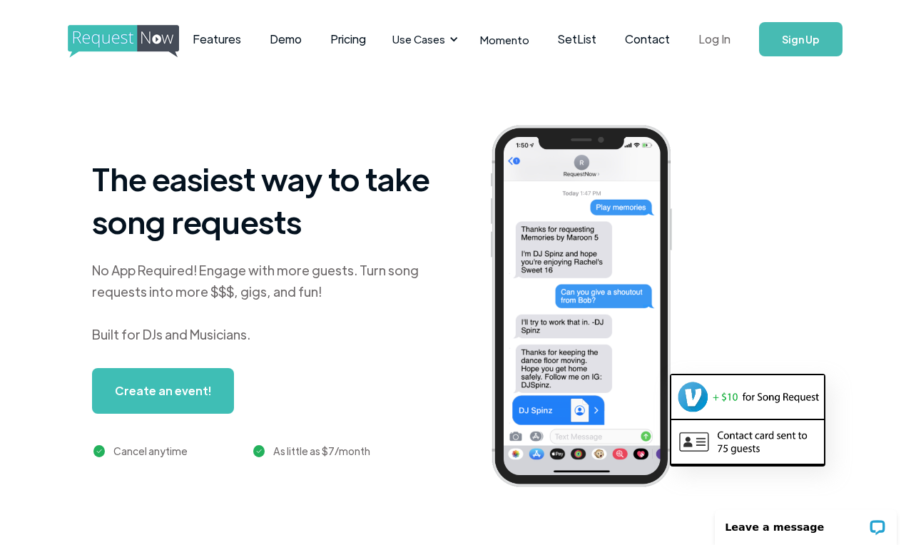
click at [700, 40] on link "Log In" at bounding box center [714, 39] width 61 height 50
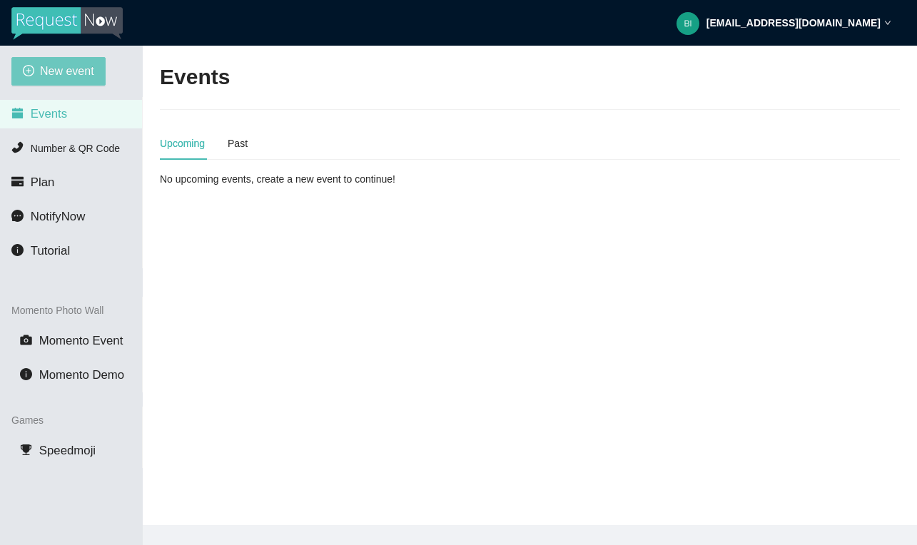
click at [88, 70] on span "New event" at bounding box center [67, 71] width 54 height 18
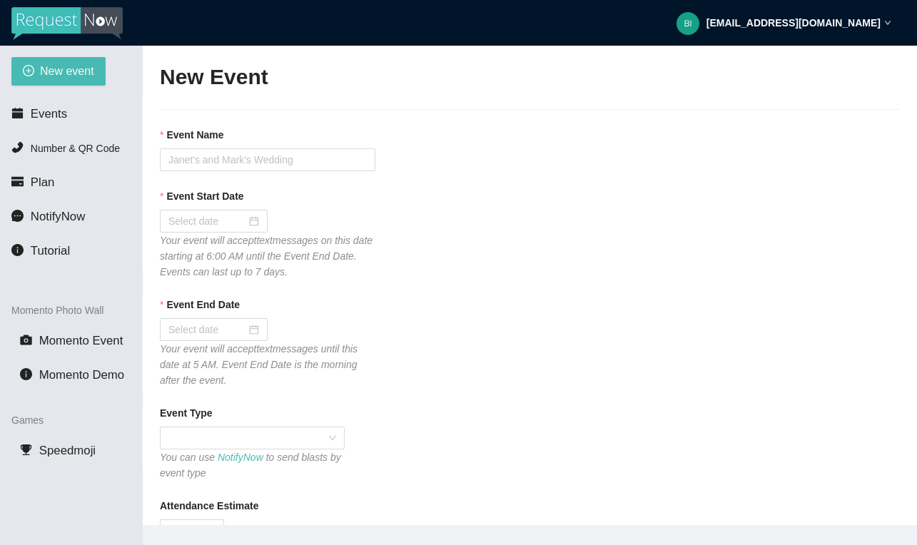
type textarea "[URL][DOMAIN_NAME] [GEOGRAPHIC_DATA]."
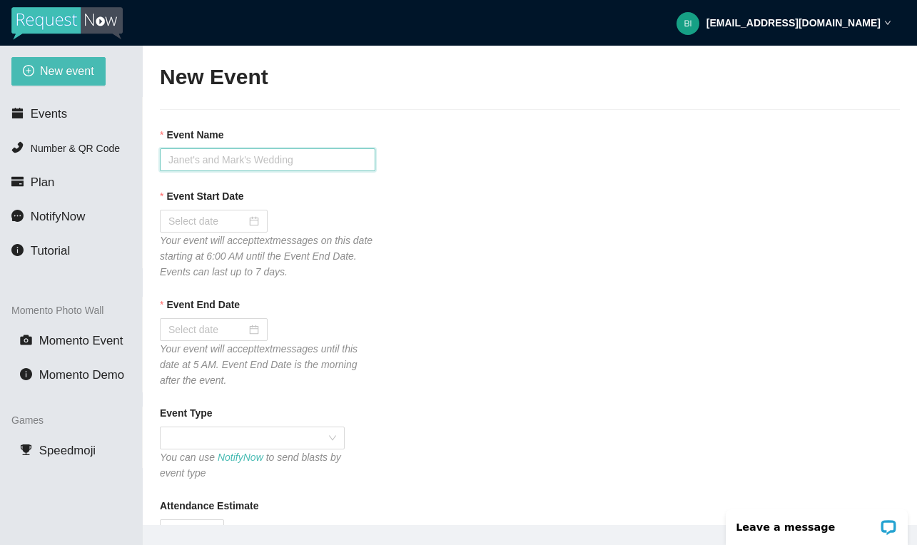
click at [299, 166] on input "Event Name" at bounding box center [267, 159] width 215 height 23
click at [248, 215] on div at bounding box center [213, 221] width 91 height 16
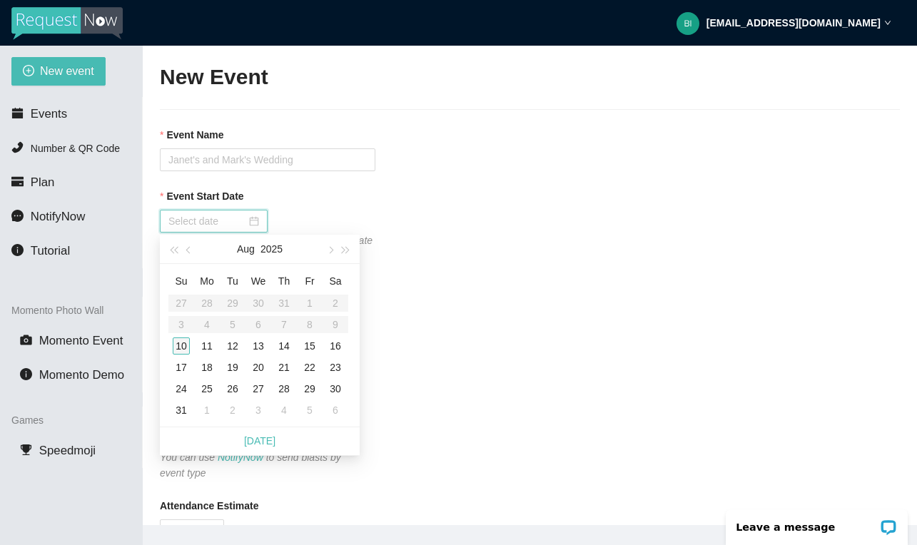
type input "[DATE]"
click at [176, 337] on td "10" at bounding box center [181, 345] width 26 height 21
type input "[DATE]"
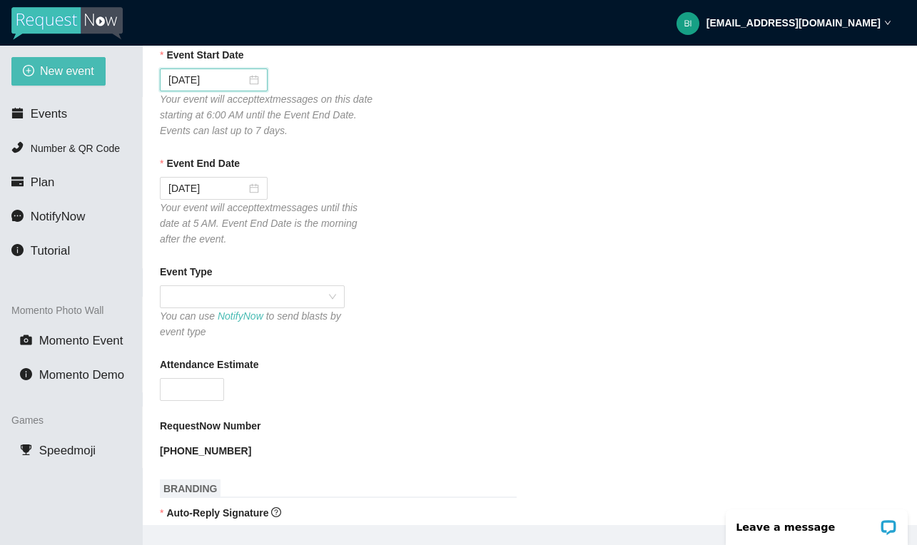
scroll to position [190, 0]
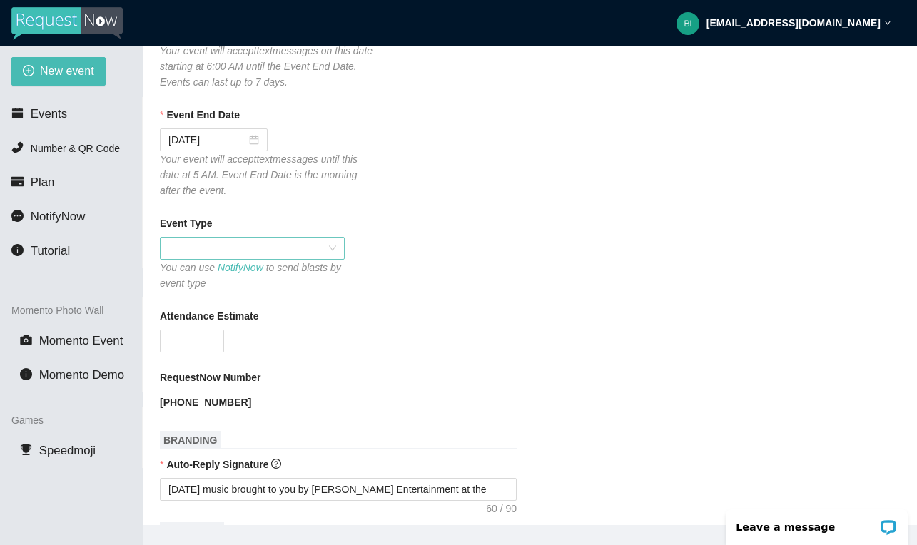
click at [335, 244] on span at bounding box center [252, 248] width 168 height 21
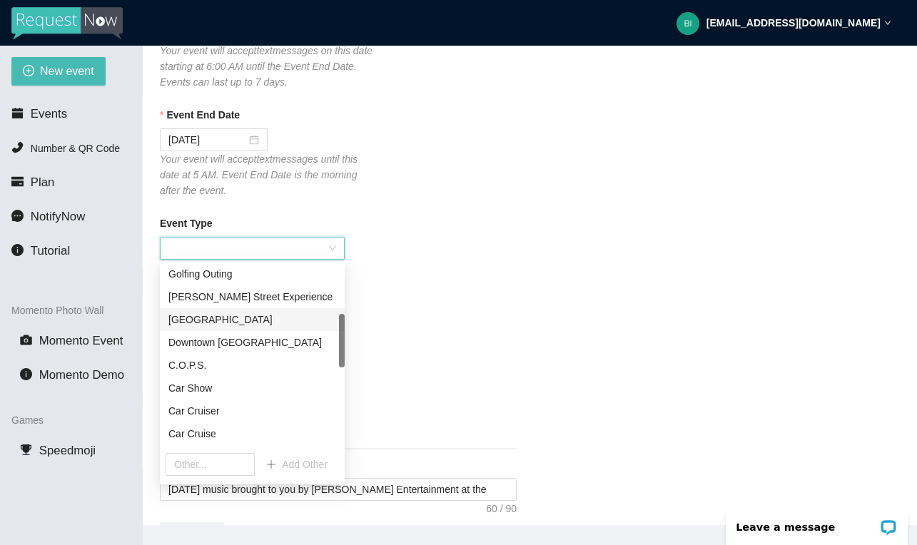
scroll to position [165, 0]
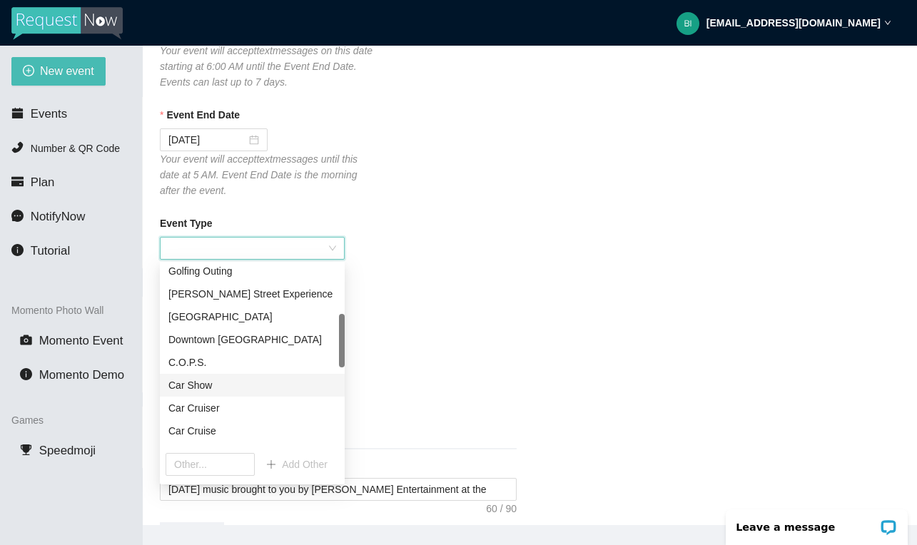
click at [255, 385] on div "Car Show" at bounding box center [252, 385] width 168 height 16
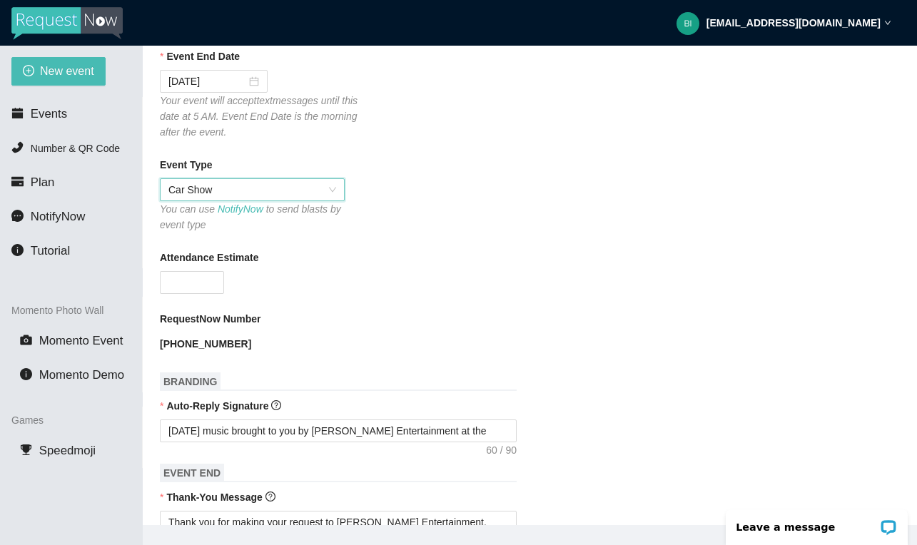
scroll to position [282, 0]
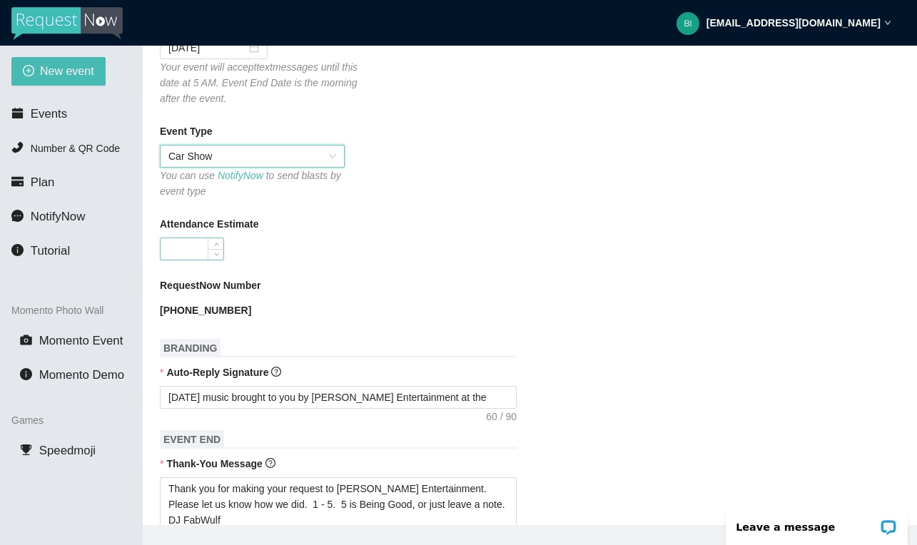
click at [206, 253] on input "Attendance Estimate" at bounding box center [192, 248] width 63 height 21
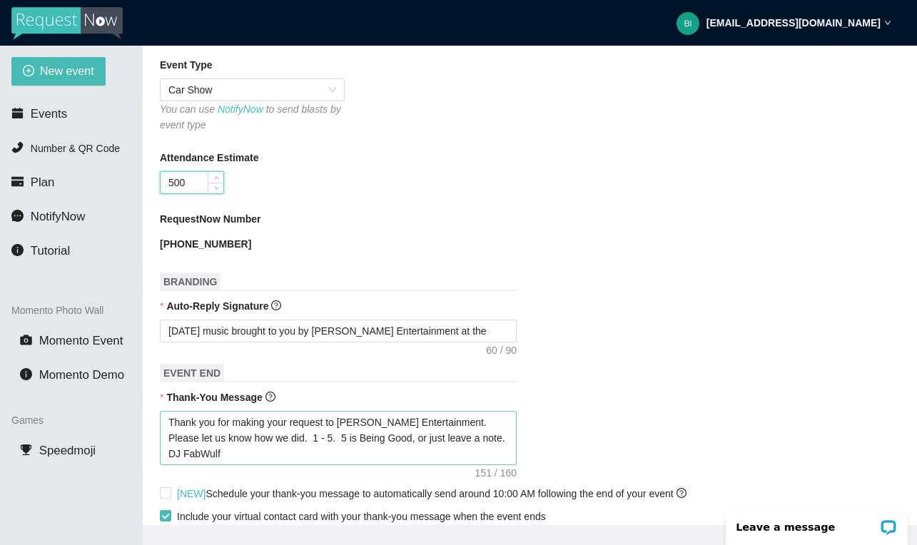
scroll to position [352, 0]
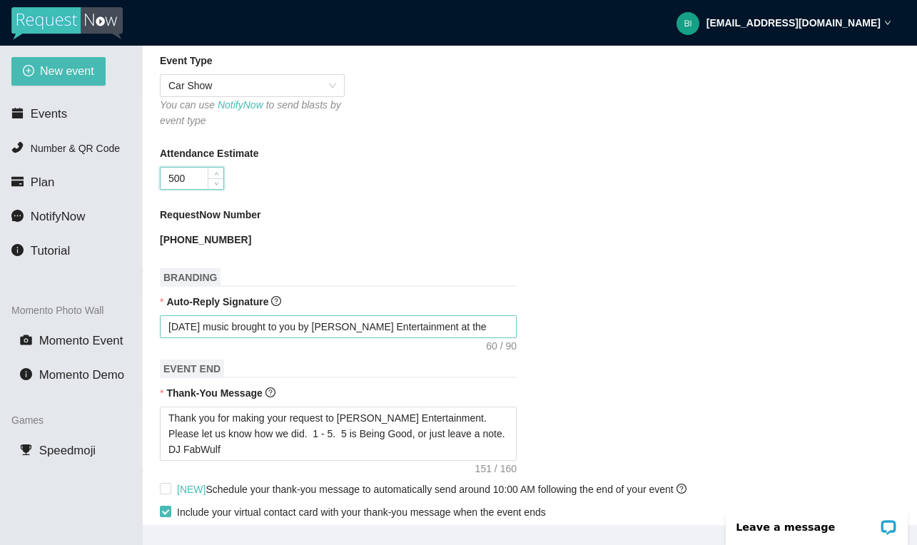
type input "500"
click at [475, 326] on textarea "[DATE] music brought to you by [PERSON_NAME] Entertainment at the" at bounding box center [338, 326] width 357 height 23
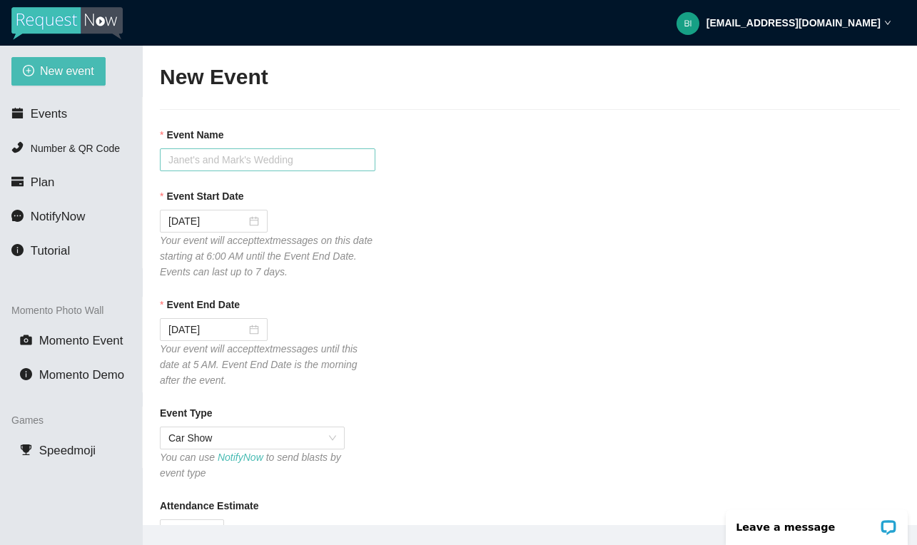
scroll to position [0, 0]
click at [230, 155] on input "Event Name" at bounding box center [267, 159] width 215 height 23
drag, startPoint x: 327, startPoint y: 158, endPoint x: 156, endPoint y: 146, distance: 172.4
click at [156, 147] on main "New Event Event Name Stroll Hidden Lake Car Show Event Start Date [DATE] Your e…" at bounding box center [530, 285] width 774 height 479
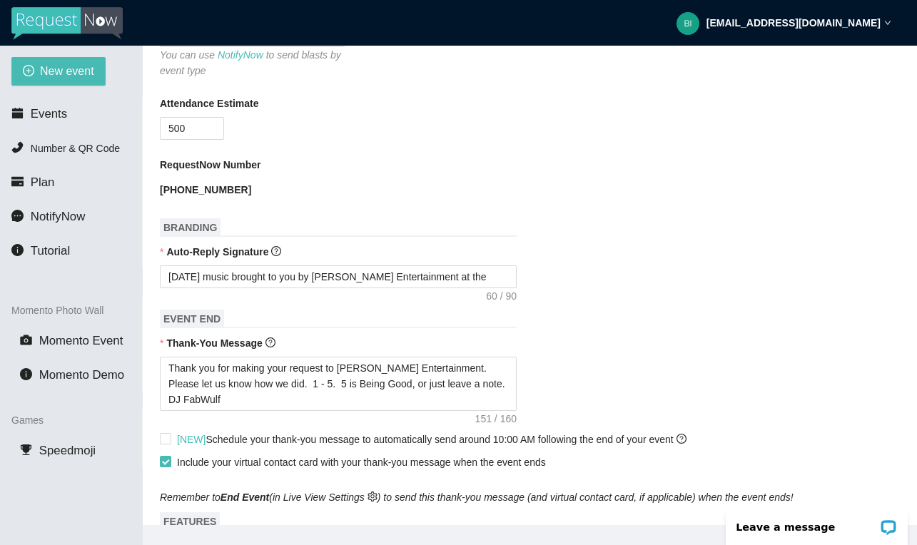
scroll to position [405, 0]
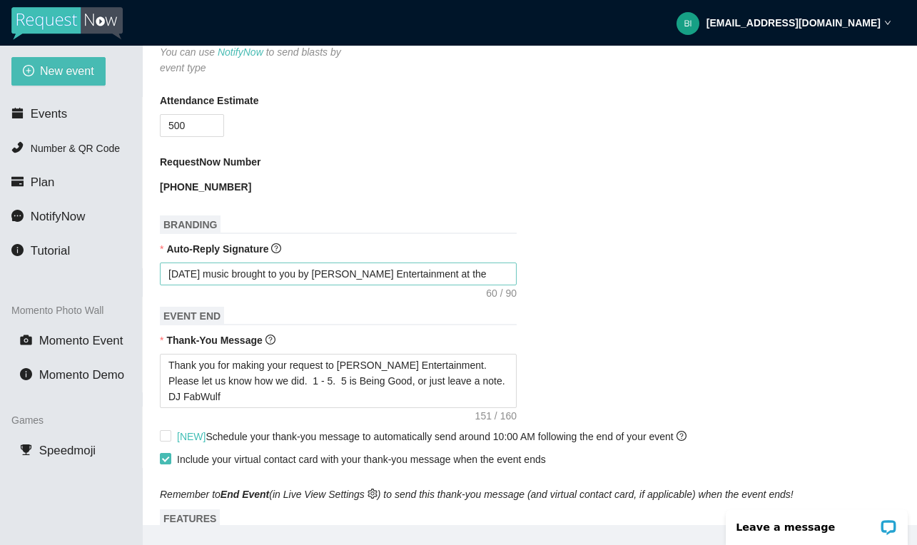
type input "Stroll Hidden Lake Car Show"
click at [476, 270] on textarea "[DATE] music brought to you by [PERSON_NAME] Entertainment at the" at bounding box center [338, 274] width 357 height 23
type textarea "[DATE] music brought to you by [PERSON_NAME] Entertainment at th"
type textarea "[DATE] music brought to you by [PERSON_NAME] Entertainment at t"
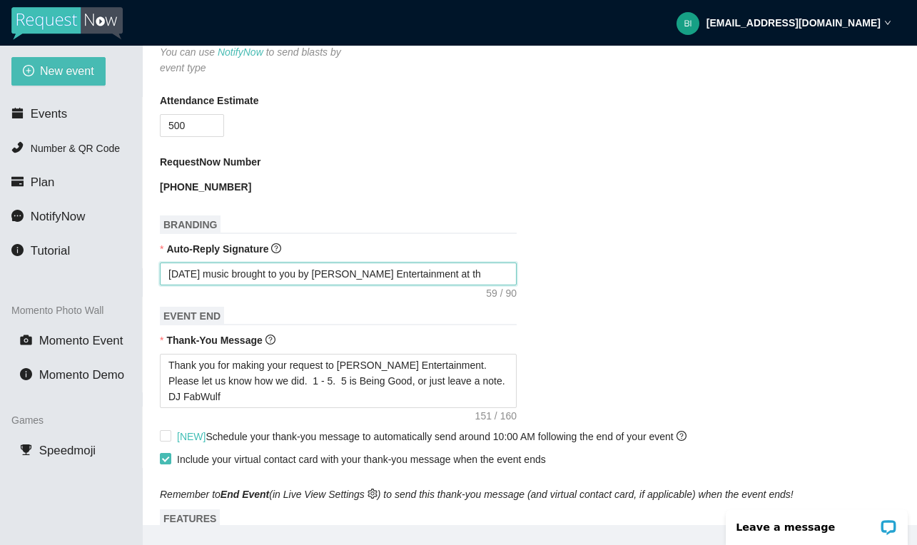
type textarea "[DATE] music brought to you by [PERSON_NAME] Entertainment at t"
type textarea "[DATE] music brought to you by [PERSON_NAME] Entertainment at"
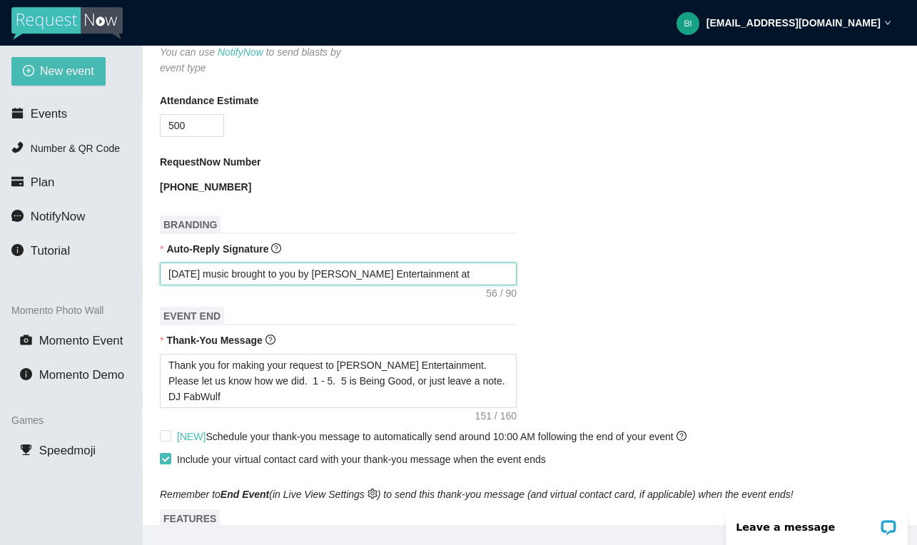
type textarea "[DATE] music brought to you by [PERSON_NAME] Entertainment a"
type textarea "[DATE] music brought to you by [PERSON_NAME] Entertainment"
type textarea "[DATE] music brought to you by [PERSON_NAME] Entertainment a"
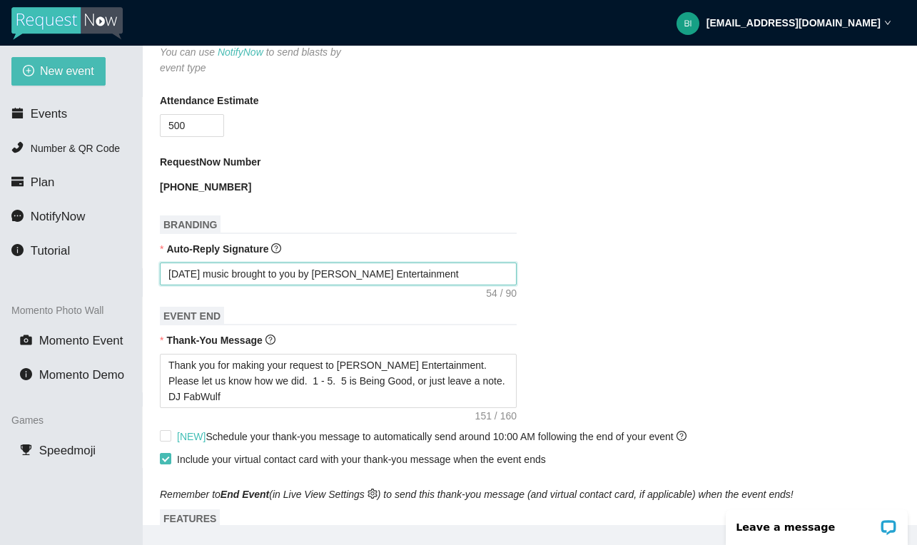
type textarea "[DATE] music brought to you by [PERSON_NAME] Entertainment a"
type textarea "[DATE] music brought to you by [PERSON_NAME] Entertainment at"
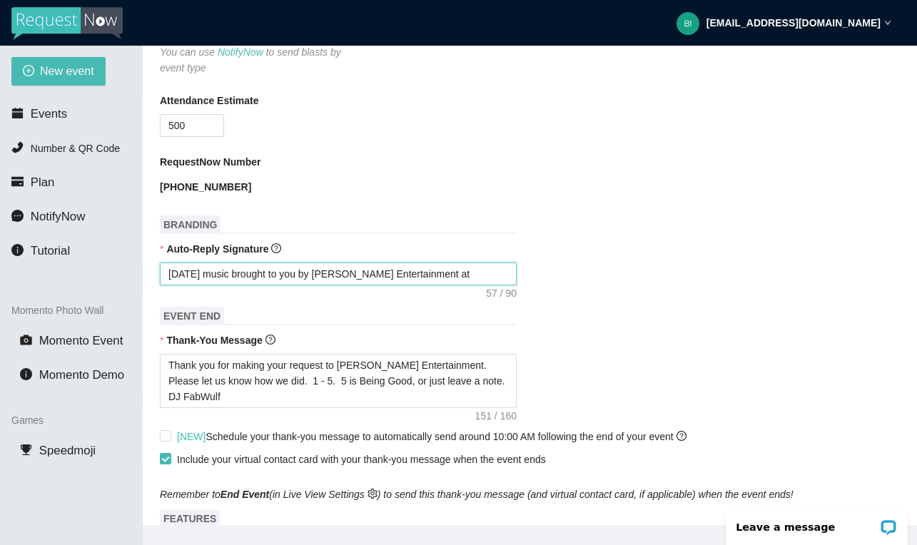
paste textarea "Stroll Hidden Lake Car Show"
type textarea "[DATE] music brought to you by [PERSON_NAME] Entertainment at Stroll Hidden Lak…"
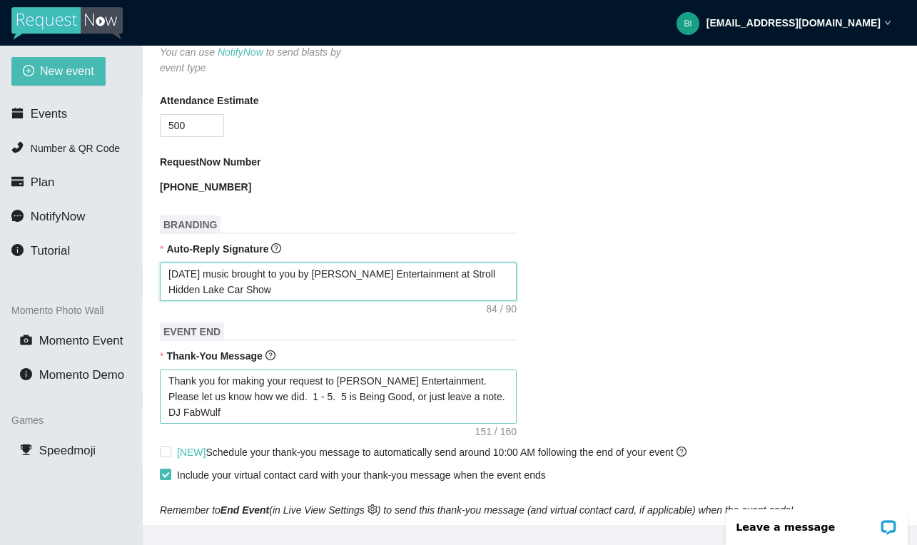
type textarea "[DATE] music brought to you by [PERSON_NAME] Entertainment at Stroll Hidden Lak…"
drag, startPoint x: 370, startPoint y: 414, endPoint x: 426, endPoint y: 382, distance: 64.3
click at [426, 382] on textarea "Thank you for making your request to [PERSON_NAME] Entertainment. Please let us…" at bounding box center [338, 397] width 357 height 54
type textarea "Thank you for making your request to [PERSON_NAME] Entertain"
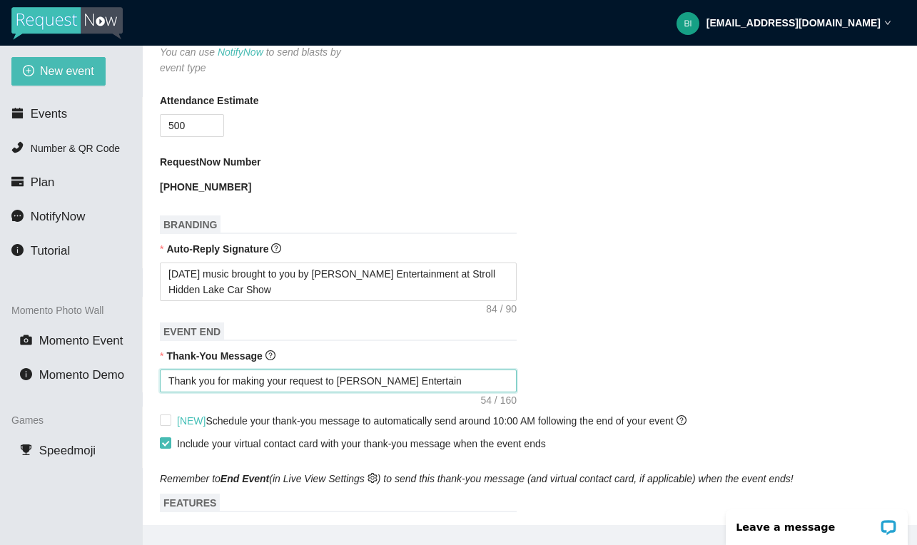
type textarea "Thank you for making your request to [PERSON_NAME] Entertainm"
type textarea "Thank you for making your request to [PERSON_NAME] Entertainme"
type textarea "Thank you for making your request to [PERSON_NAME] Entertainmet"
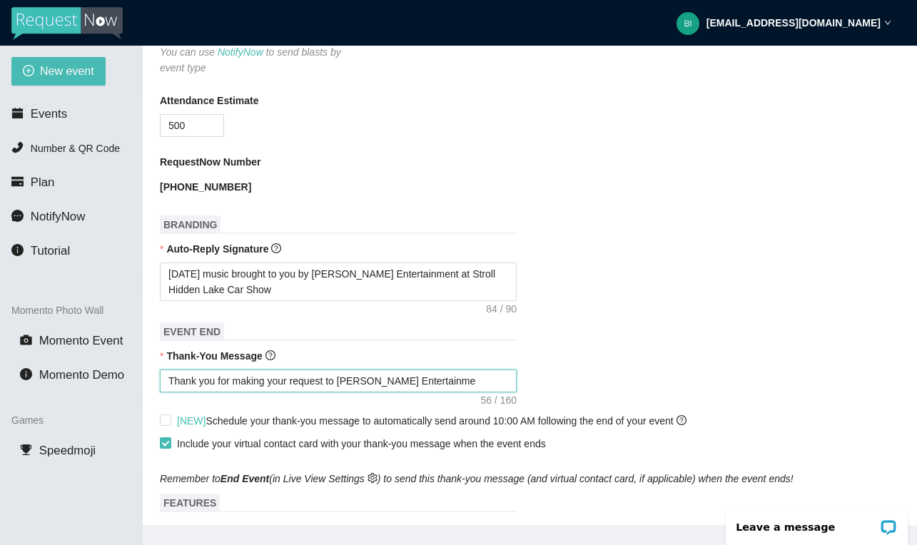
type textarea "Thank you for making your request to [PERSON_NAME] Entertainmet"
type textarea "Thank you for making your request to [PERSON_NAME] Entertainmett"
type textarea "Thank you for making your request to [PERSON_NAME] Entertainment"
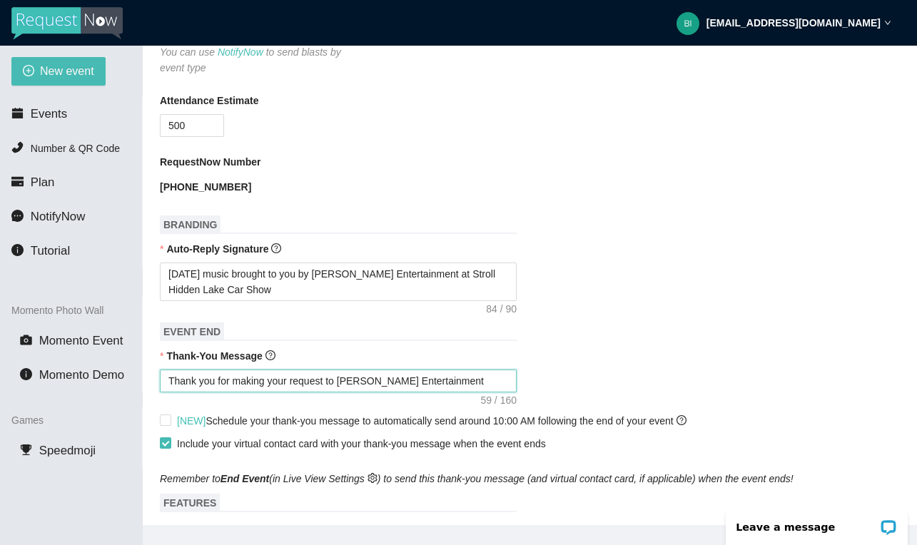
type textarea "Thank you for making your request to [PERSON_NAME] Entertainment"
type textarea "Thank you for making your request to [PERSON_NAME] Entertainmett"
click at [604, 410] on div "[NEW] Schedule your thank-you message to automatically send around 10:00 AM fol…" at bounding box center [530, 421] width 740 height 23
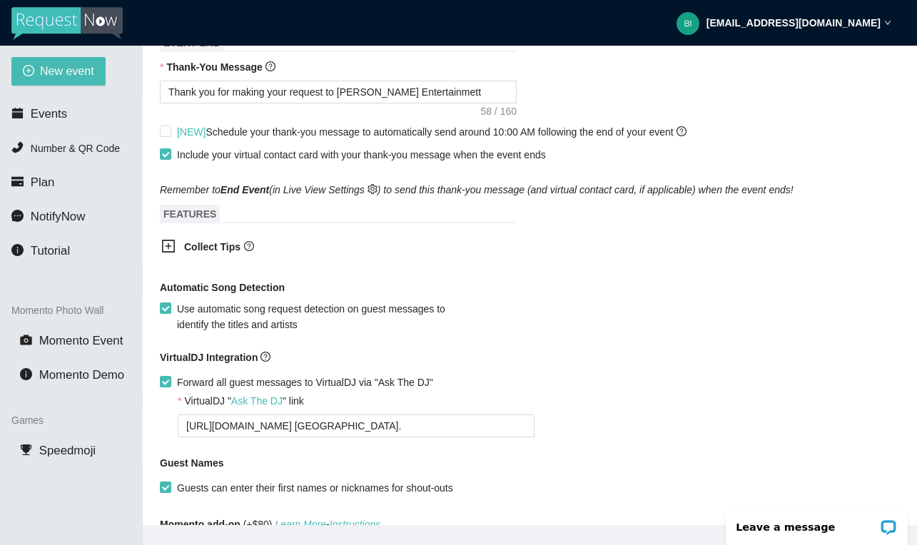
scroll to position [701, 0]
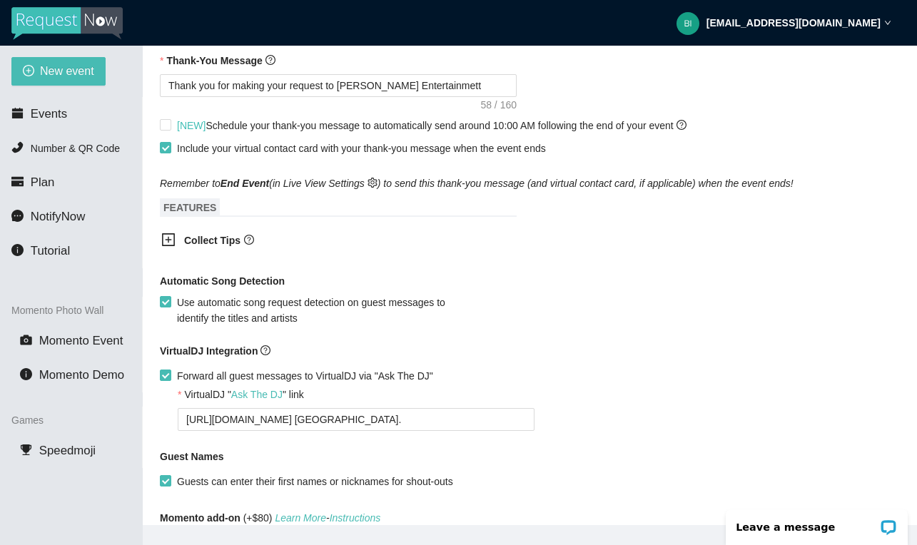
click at [171, 235] on icon "plus-square" at bounding box center [168, 240] width 14 height 14
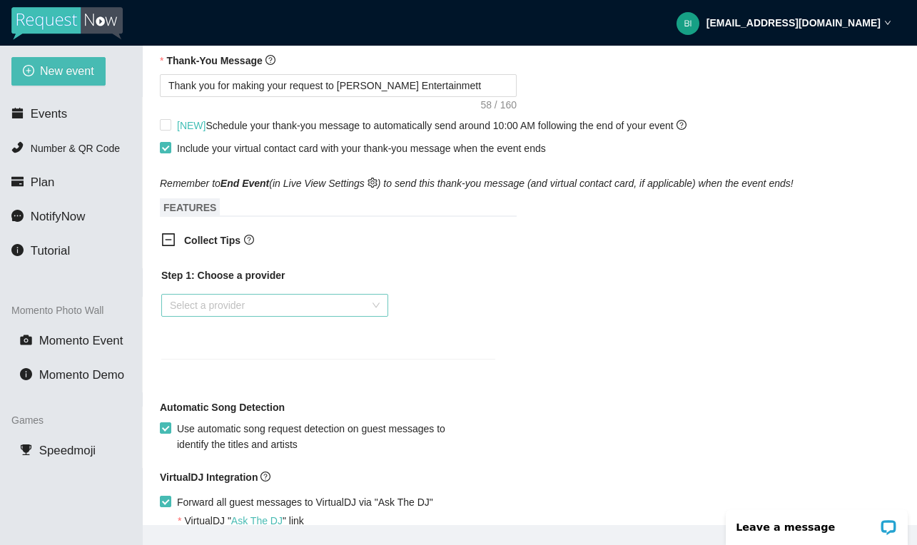
click at [251, 302] on input "search" at bounding box center [270, 305] width 200 height 21
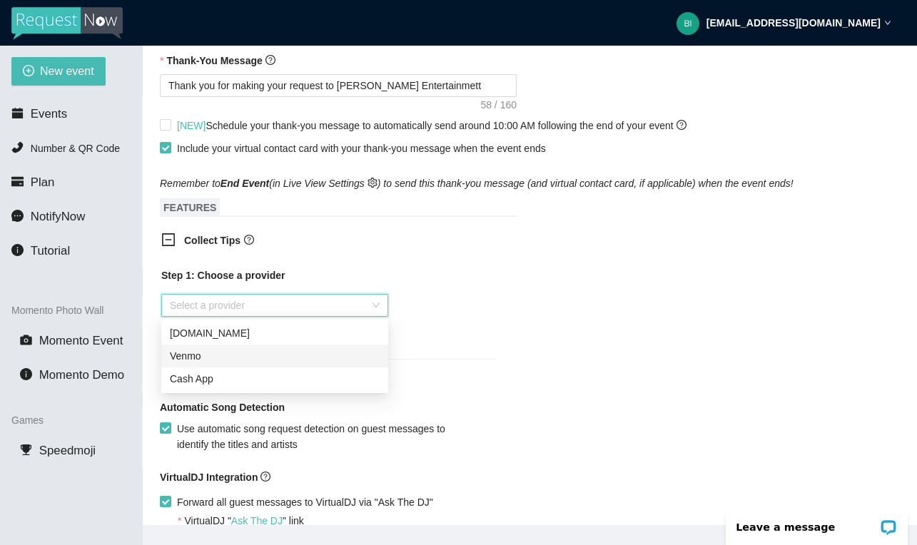
click at [242, 356] on div "Venmo" at bounding box center [275, 356] width 210 height 16
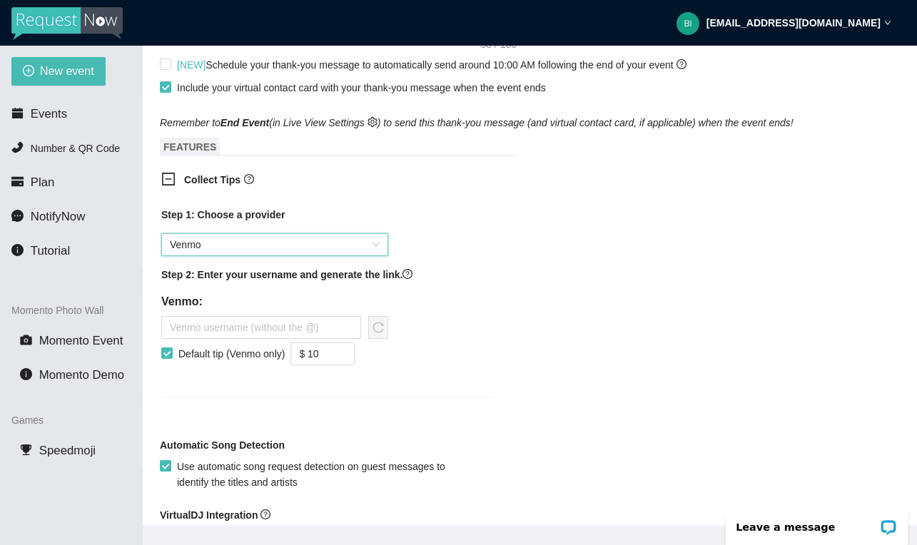
scroll to position [691, 0]
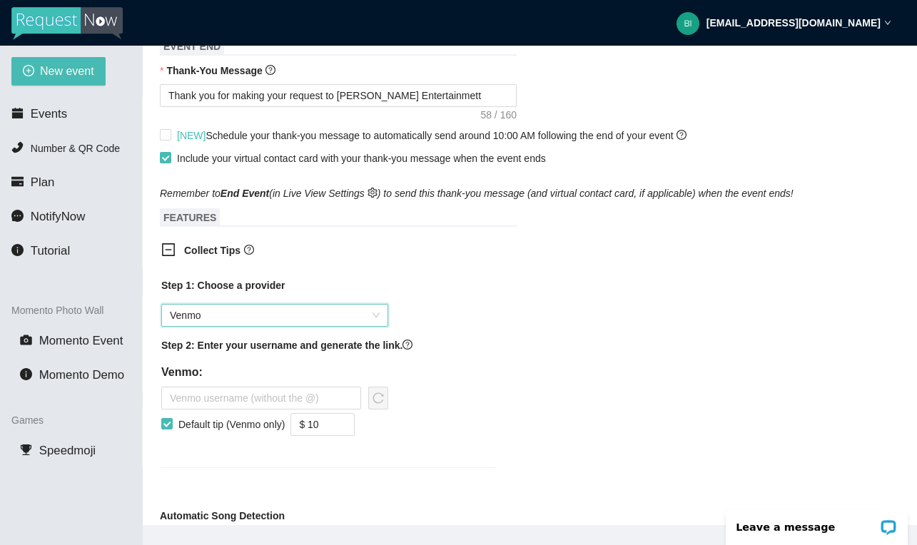
click at [166, 240] on div "Collect Tips" at bounding box center [328, 251] width 357 height 35
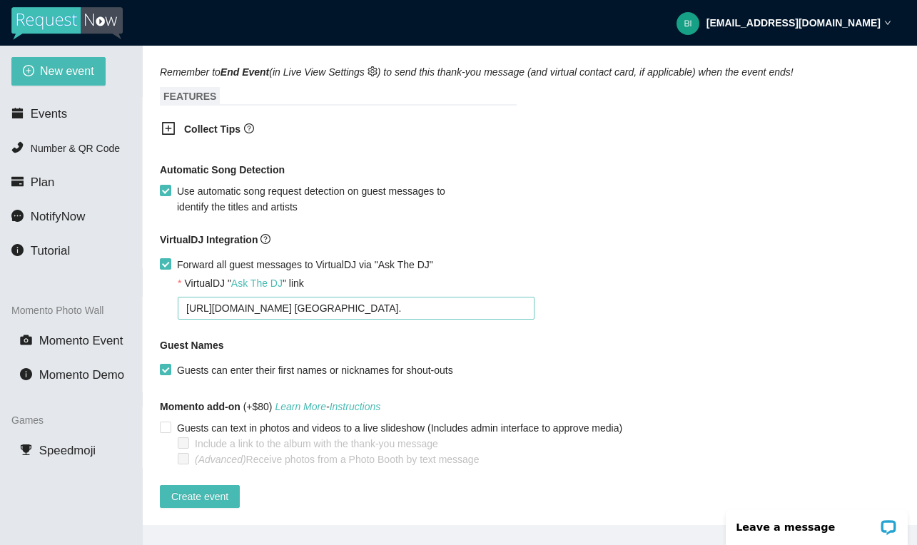
scroll to position [822, 0]
drag, startPoint x: 459, startPoint y: 295, endPoint x: 24, endPoint y: 295, distance: 435.2
click at [24, 295] on section "New event Events Number & QR Code Plan NotifyNow Tutorial Momento Photo Wall Mo…" at bounding box center [458, 318] width 917 height 545
type textarea "[URL][DOMAIN_NAME]"
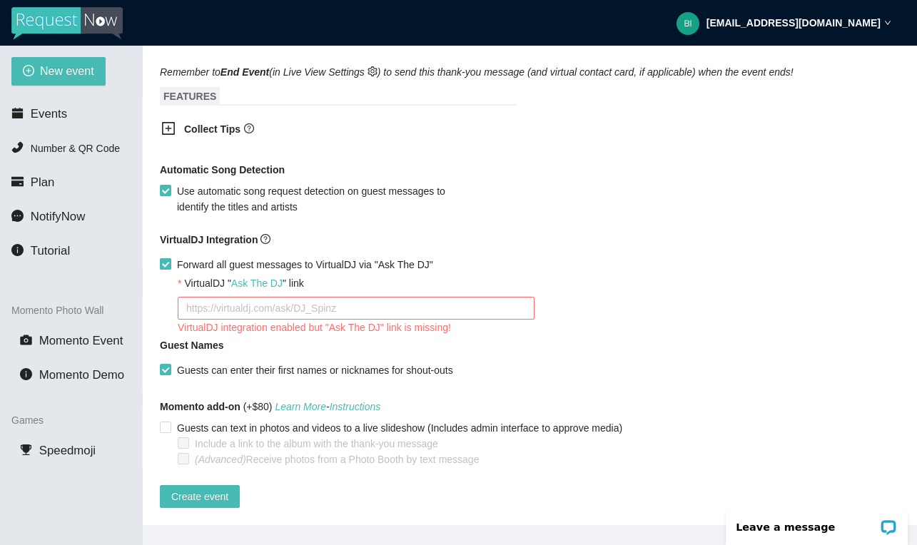
click at [167, 258] on input "Forward all guest messages to VirtualDJ via "Ask The DJ"" at bounding box center [165, 263] width 10 height 10
checkbox input "false"
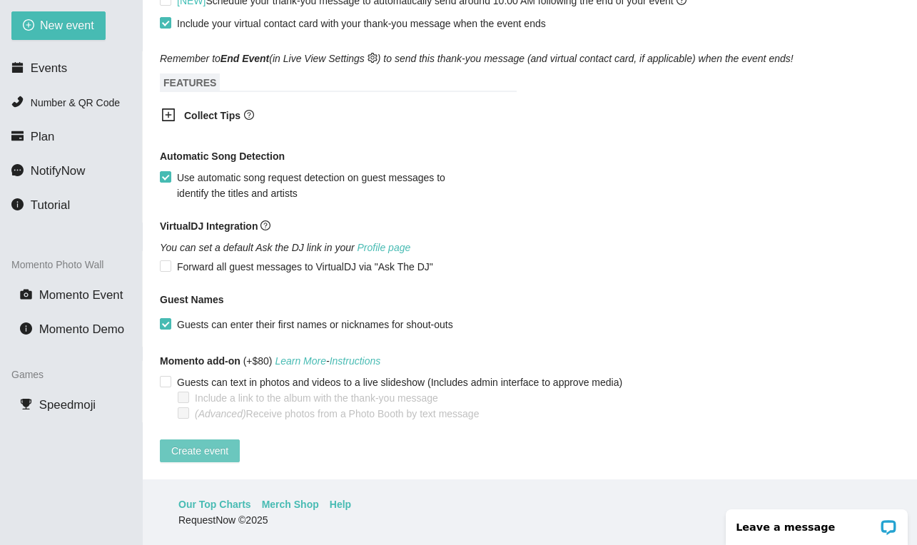
scroll to position [46, 0]
click at [223, 443] on span "Create event" at bounding box center [199, 451] width 57 height 16
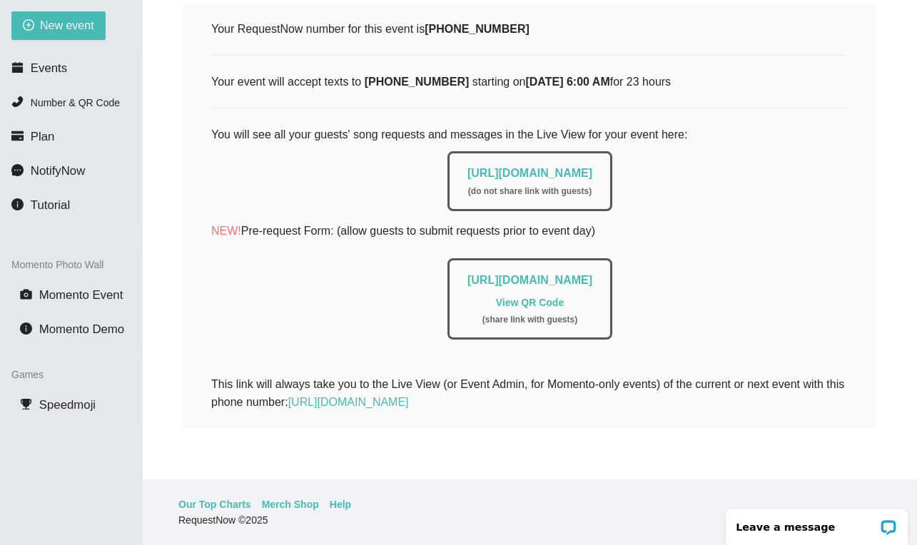
scroll to position [213, 0]
click at [55, 71] on span "Events" at bounding box center [49, 68] width 36 height 14
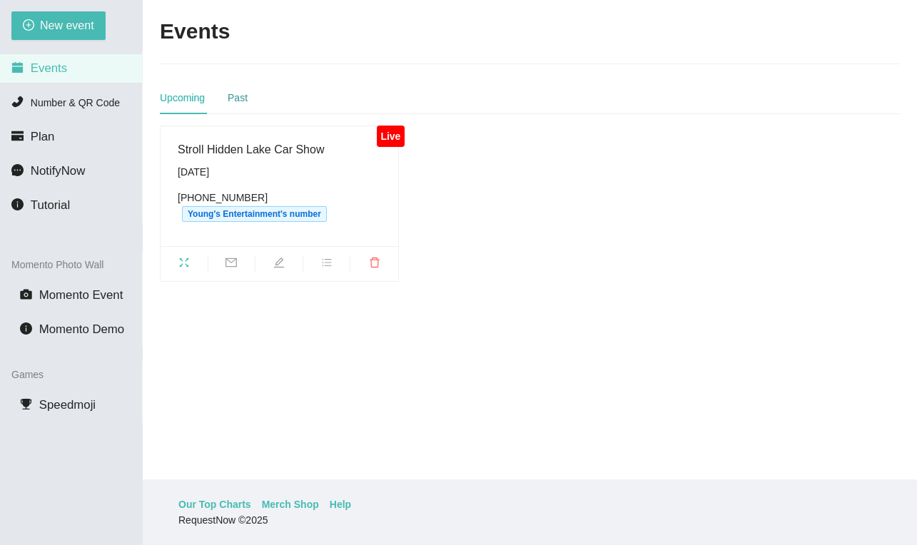
click at [240, 96] on div "Past" at bounding box center [238, 98] width 20 height 16
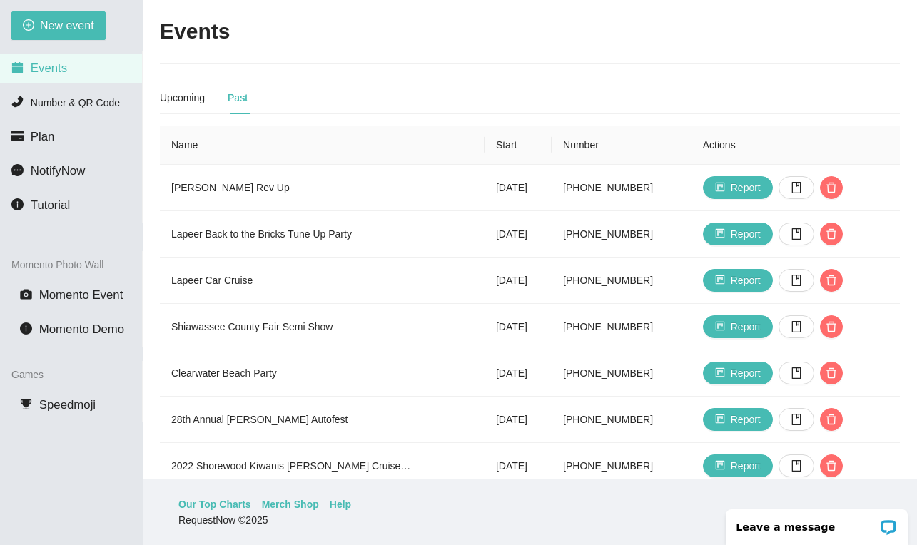
type textarea "[URL][DOMAIN_NAME] [GEOGRAPHIC_DATA]."
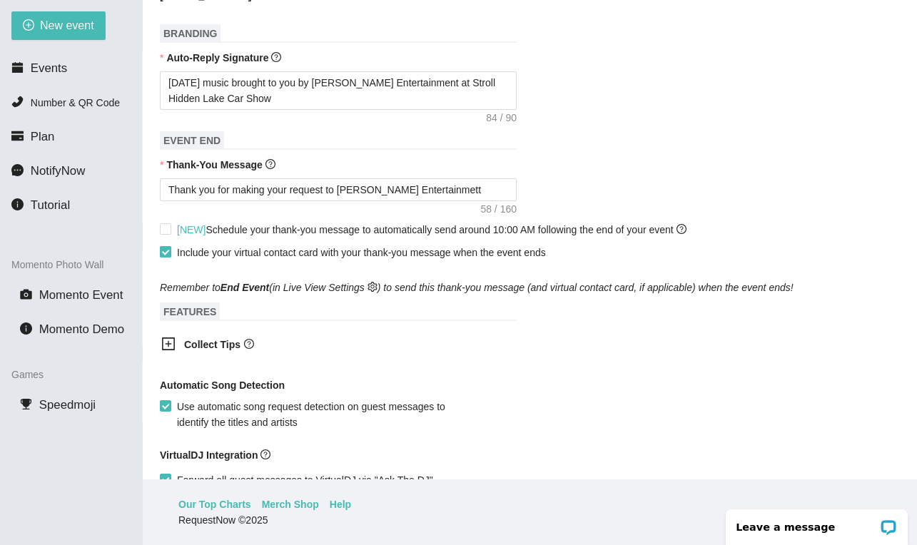
scroll to position [583, 0]
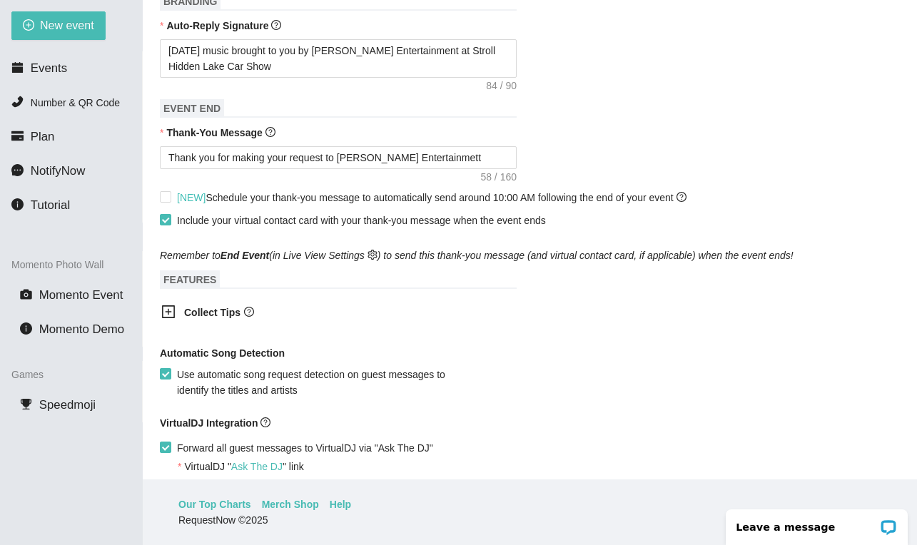
click at [168, 315] on icon "plus-square" at bounding box center [168, 312] width 14 height 14
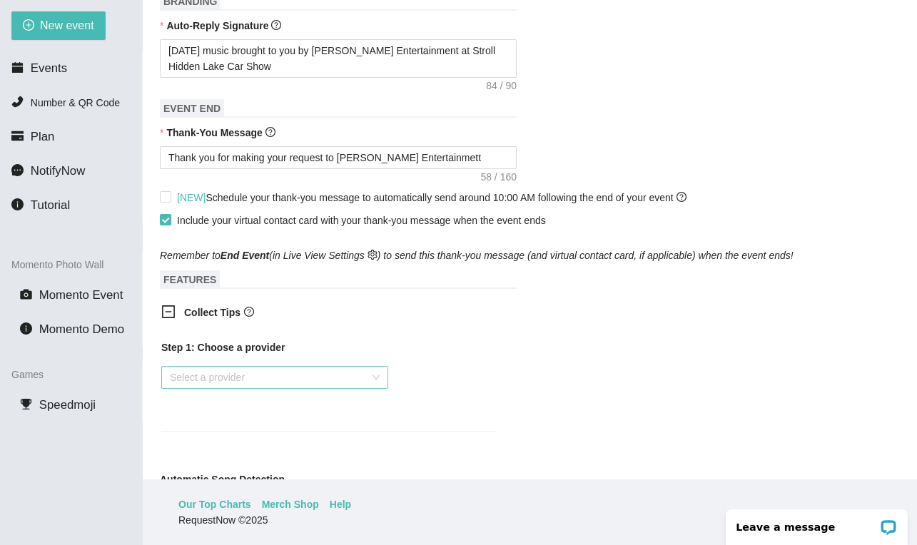
click at [259, 370] on input "search" at bounding box center [270, 377] width 200 height 21
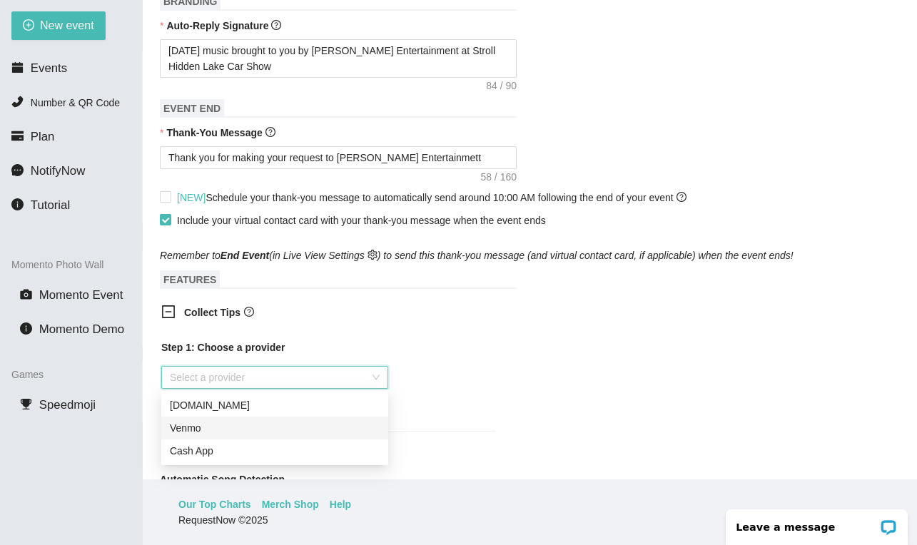
click at [242, 422] on div "Venmo" at bounding box center [275, 428] width 210 height 16
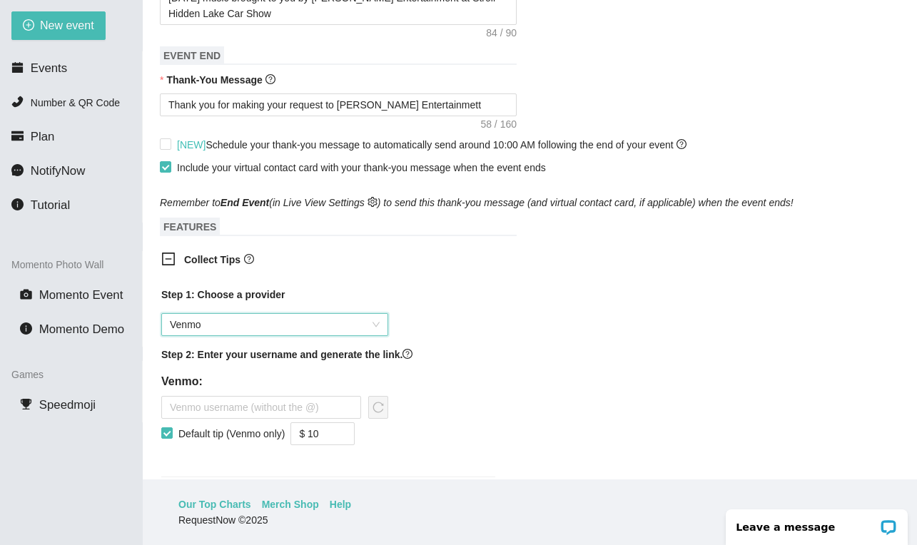
scroll to position [645, 0]
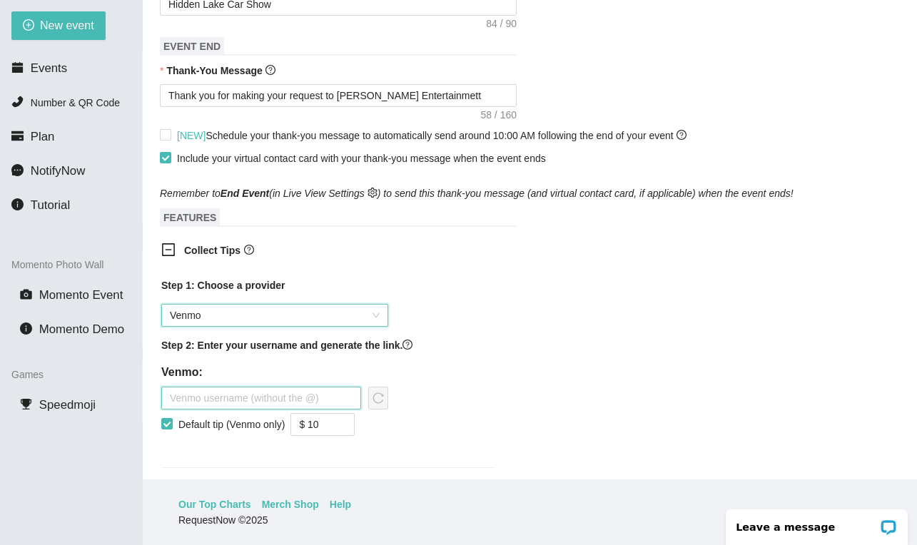
click at [263, 402] on input "text" at bounding box center [261, 398] width 200 height 23
paste input "text"
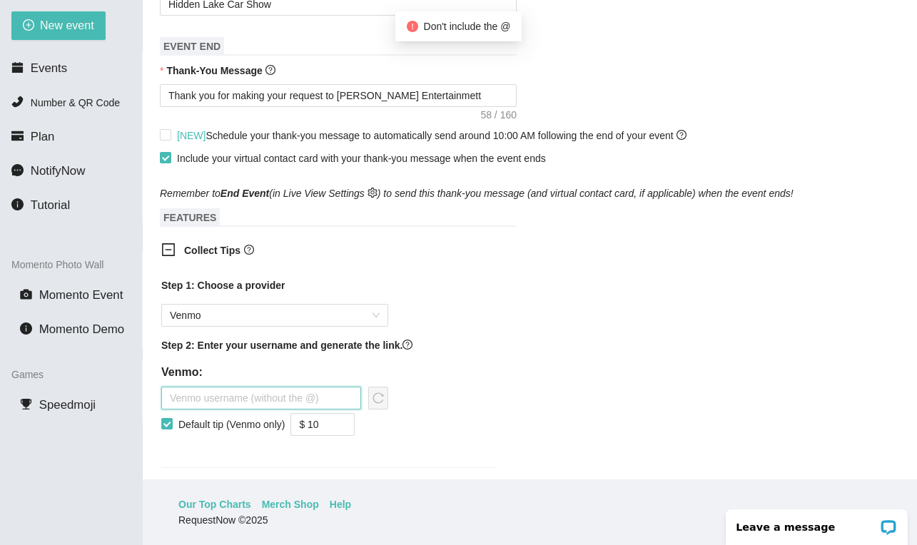
click at [263, 402] on input "text" at bounding box center [261, 398] width 200 height 23
paste input "text"
click at [212, 402] on input "text" at bounding box center [261, 398] width 200 height 23
paste input "text"
click at [256, 405] on input "text" at bounding box center [261, 398] width 200 height 23
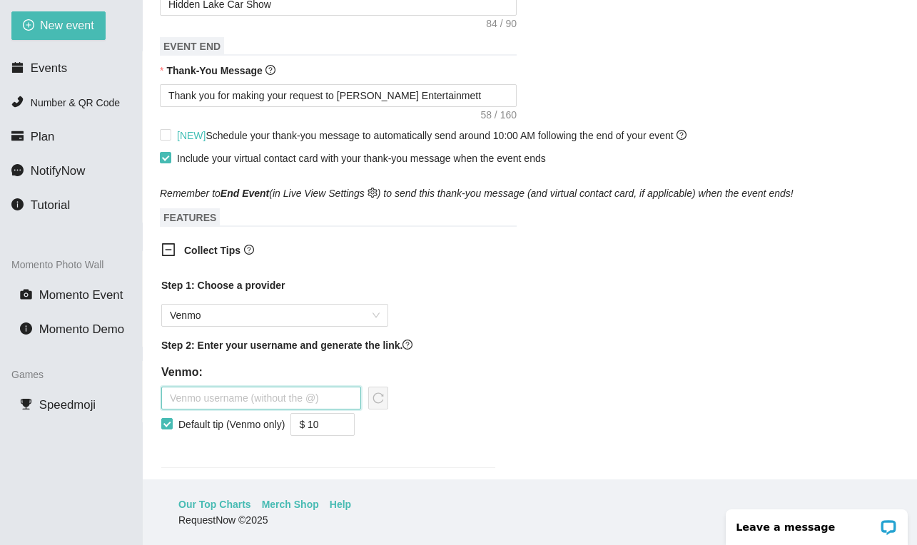
paste input "[PERSON_NAME]-young482"
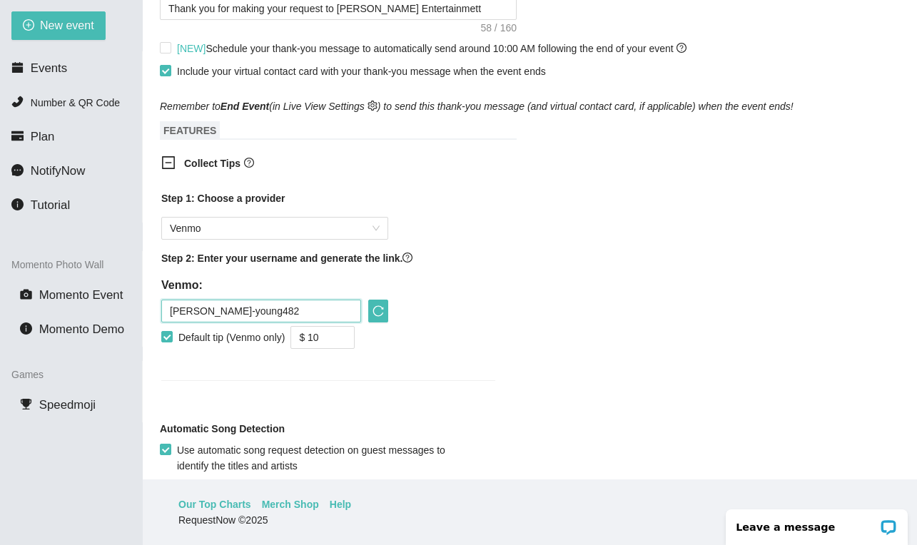
scroll to position [748, 0]
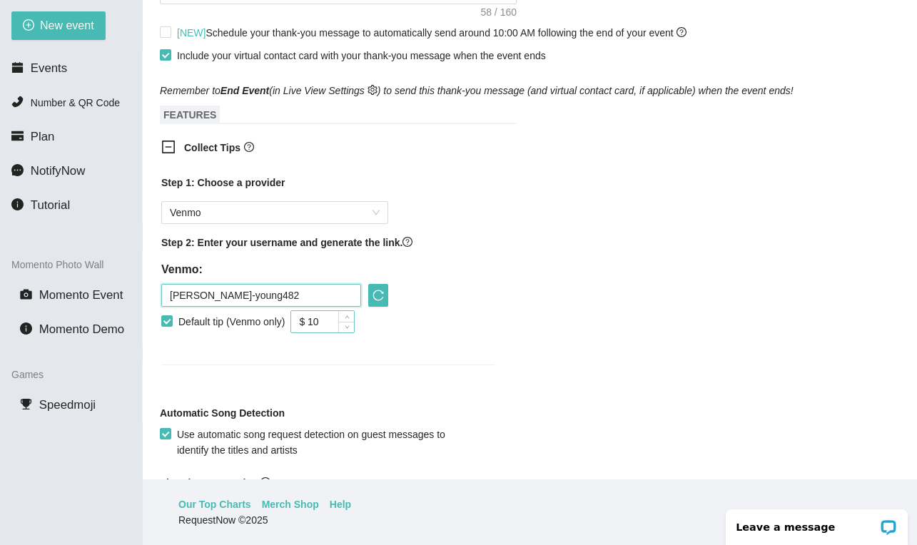
type input "[PERSON_NAME]-young482"
drag, startPoint x: 338, startPoint y: 320, endPoint x: 294, endPoint y: 320, distance: 44.2
click at [294, 320] on div "Default tip (Venmo only) $ 10" at bounding box center [274, 321] width 227 height 23
type input "$ 5"
click at [440, 331] on div "Step 1: Choose a provider Venmo Step 2: Enter your username and generate the li…" at bounding box center [328, 261] width 334 height 173
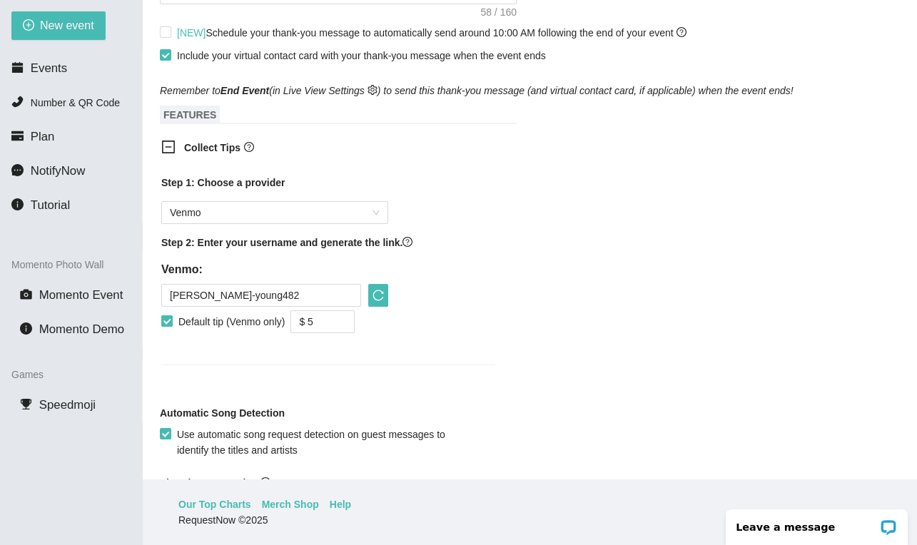
click at [169, 318] on input "Default tip (Venmo only)" at bounding box center [166, 320] width 10 height 10
click at [171, 325] on span at bounding box center [166, 320] width 11 height 11
click at [171, 325] on input "Default tip (Venmo only)" at bounding box center [166, 320] width 10 height 10
checkbox input "true"
click at [255, 215] on span "Venmo" at bounding box center [275, 212] width 210 height 21
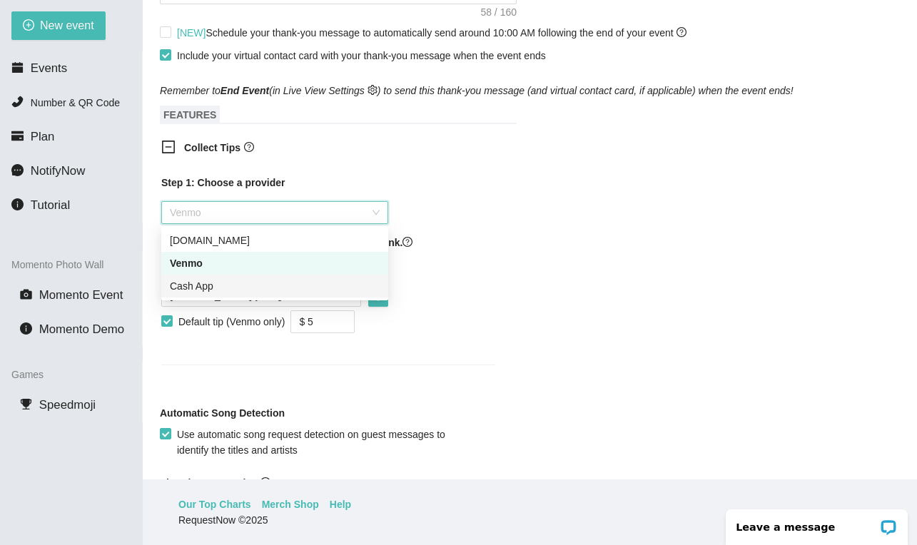
click at [248, 279] on div "Cash App" at bounding box center [275, 286] width 210 height 16
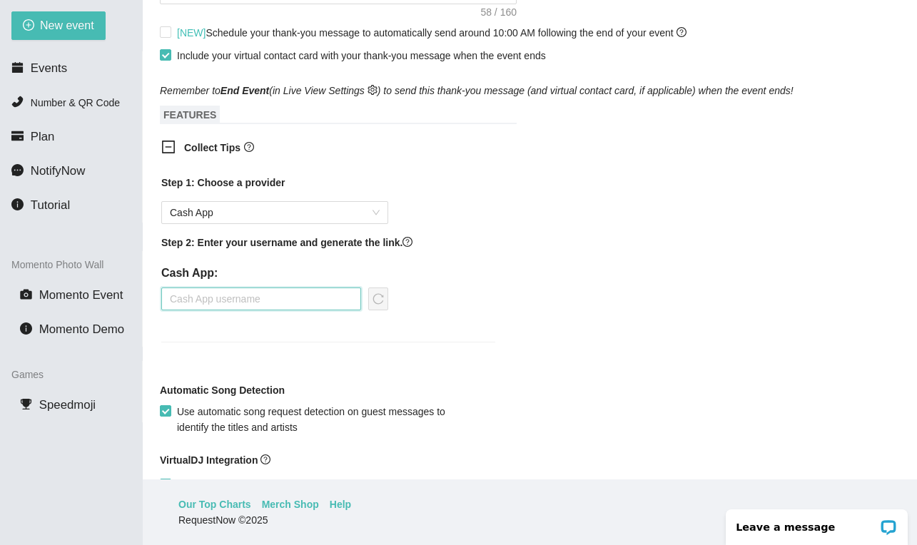
click at [250, 303] on input "text" at bounding box center [261, 299] width 200 height 23
paste input "$djwfy"
type input "$djwfy"
click at [382, 294] on icon "reload" at bounding box center [377, 298] width 11 height 11
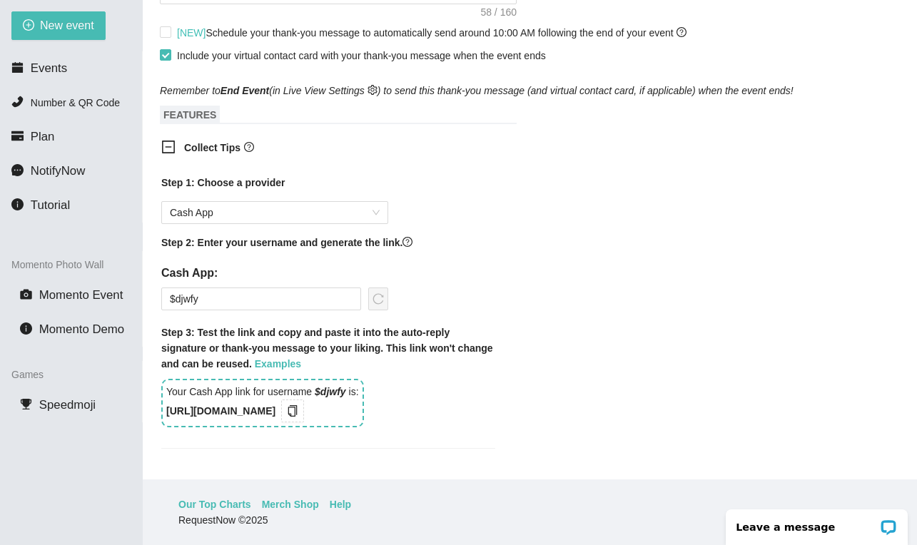
click at [275, 410] on b "[URL][DOMAIN_NAME]" at bounding box center [220, 410] width 109 height 11
click at [330, 417] on div "Your Cash App link for username $djwfy is: [URL][DOMAIN_NAME]" at bounding box center [262, 403] width 203 height 49
drag, startPoint x: 300, startPoint y: 408, endPoint x: 171, endPoint y: 406, distance: 129.9
click at [171, 406] on b "[URL][DOMAIN_NAME]" at bounding box center [220, 410] width 109 height 11
click at [203, 407] on b "[URL][DOMAIN_NAME]" at bounding box center [220, 410] width 109 height 11
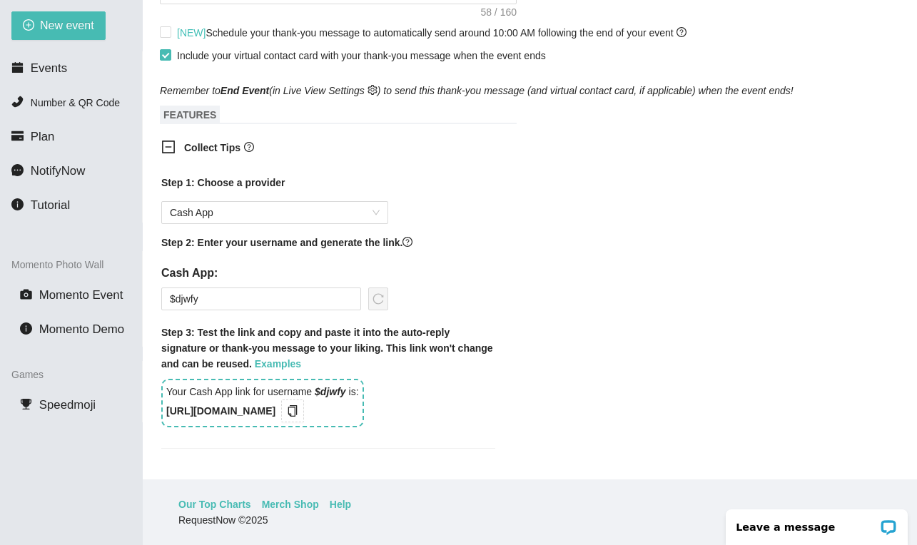
drag, startPoint x: 304, startPoint y: 408, endPoint x: 161, endPoint y: 417, distance: 143.0
click at [161, 417] on div "Your Cash App link for username $djwfy is: [URL][DOMAIN_NAME]" at bounding box center [262, 403] width 203 height 49
copy b "[URL][DOMAIN_NAME]"
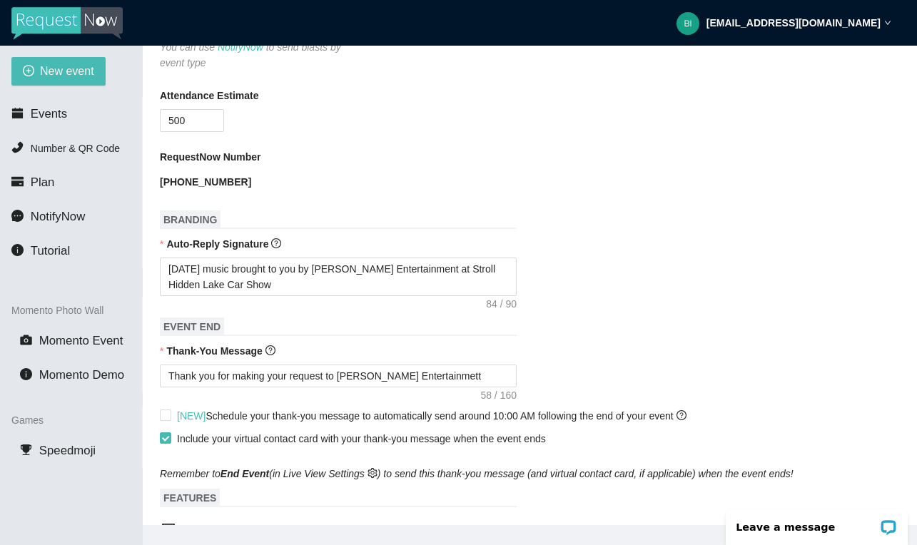
scroll to position [431, 0]
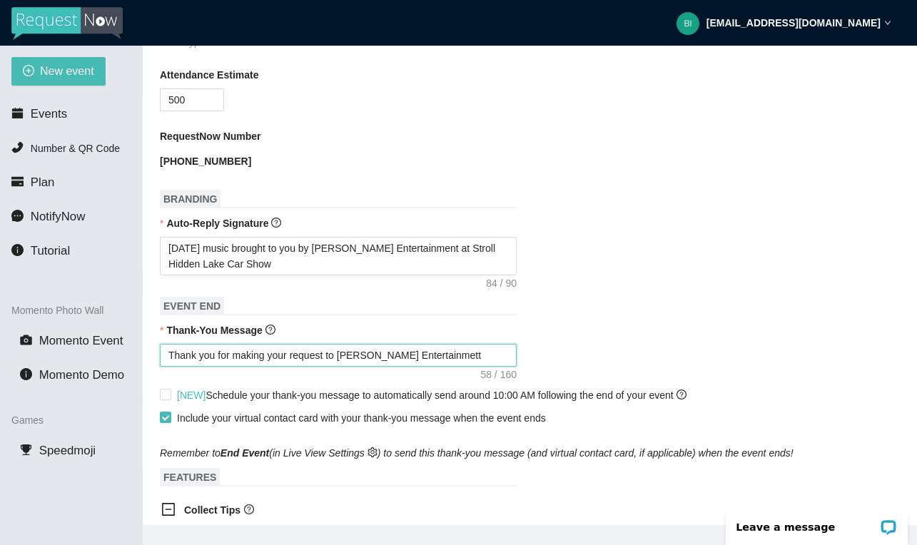
click at [460, 353] on textarea "Thank you for making your request to [PERSON_NAME] Entertainmett" at bounding box center [338, 355] width 357 height 23
type textarea "Thank you for making your request to [PERSON_NAME] Entertainmet"
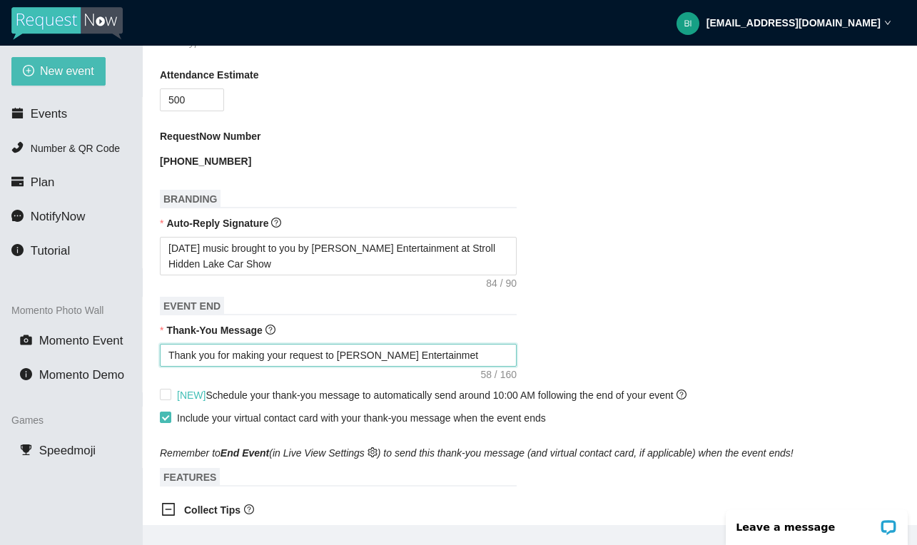
type textarea "Thank you for making your request to [PERSON_NAME] Entertainmet"
type textarea "Thank you for making your request to [PERSON_NAME] Entertainme"
type textarea "Thank you for making your request to [PERSON_NAME] Entertainm"
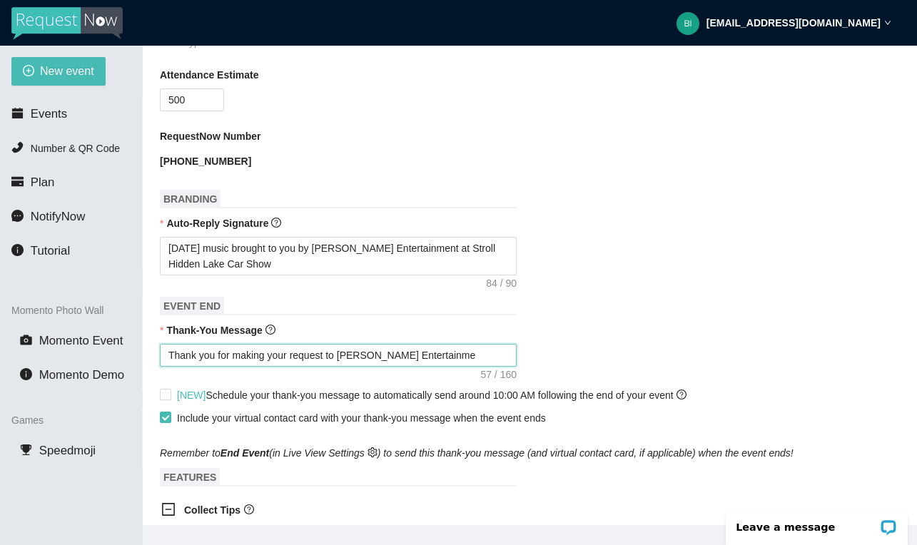
type textarea "Thank you for making your request to [PERSON_NAME] Entertainm"
type textarea "Thank you for making your request to [PERSON_NAME] Entertain"
type textarea "Thank you for making your request to [PERSON_NAME] Entertai"
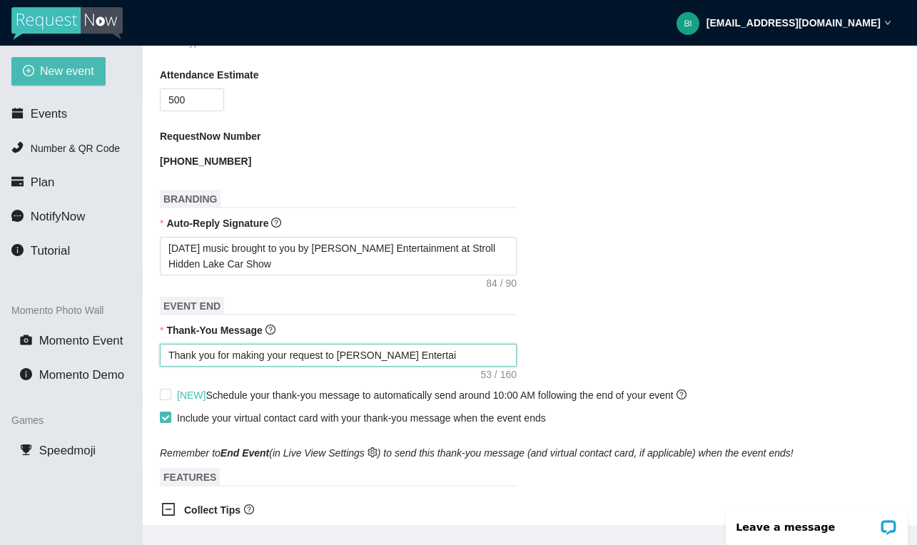
type textarea "Thank you for making your request to [PERSON_NAME] Enterta"
type textarea "Thank you for making your request to [PERSON_NAME] Entert"
type textarea "Thank you for making your request to [PERSON_NAME] Enter"
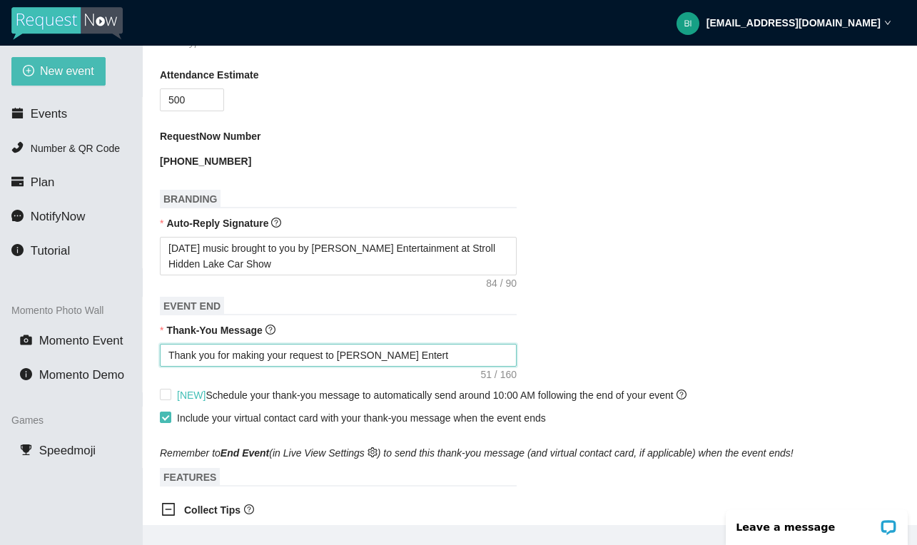
type textarea "Thank you for making your request to [PERSON_NAME] Enter"
type textarea "Thank you for making your request to [PERSON_NAME] Ente"
type textarea "Thank you for making your request to [PERSON_NAME] Enter"
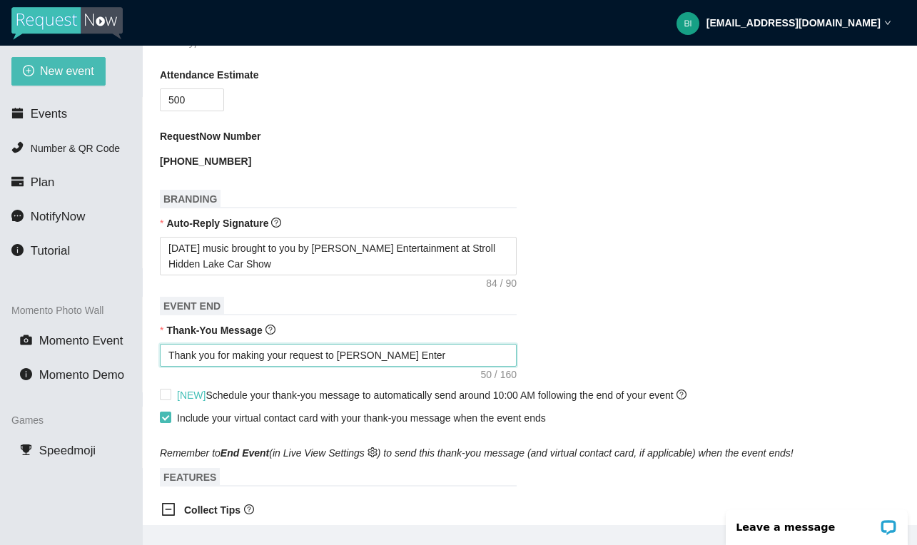
type textarea "Thank you for making your request to [PERSON_NAME] Entert"
type textarea "Thank you for making your request to [PERSON_NAME] Enterta"
type textarea "Thank you for making your request to [PERSON_NAME] Entertai"
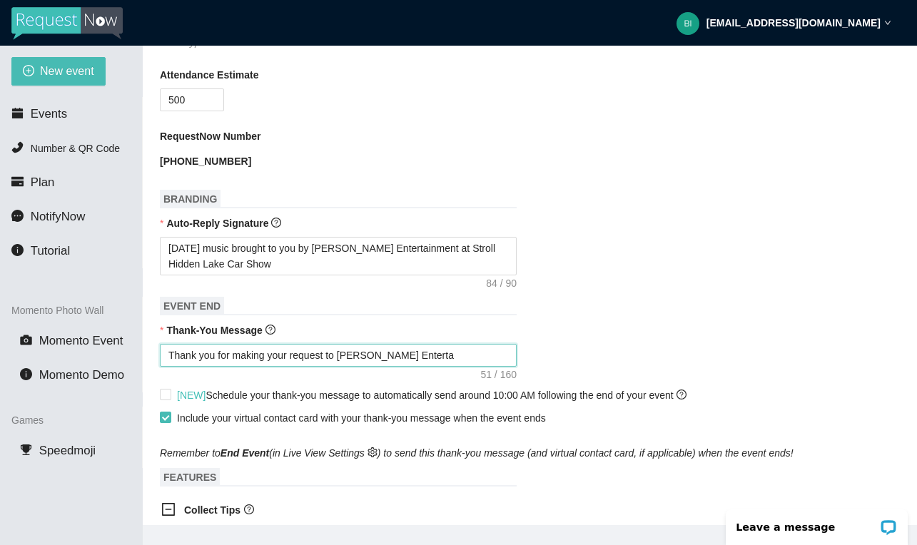
type textarea "Thank you for making your request to [PERSON_NAME] Entertai"
type textarea "Thank you for making your request to [PERSON_NAME] Entertain"
type textarea "Thank you for making your request to [PERSON_NAME] Entertainm"
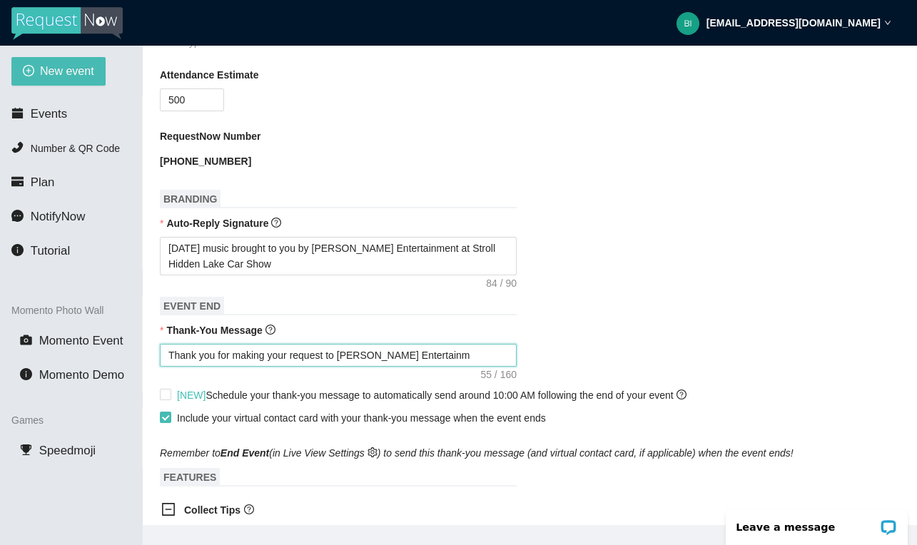
type textarea "Thank you for making your request to [PERSON_NAME] Entertainme"
type textarea "Thank you for making your request to [PERSON_NAME] Entertainmen"
type textarea "Thank you for making your request to [PERSON_NAME] Entertainment"
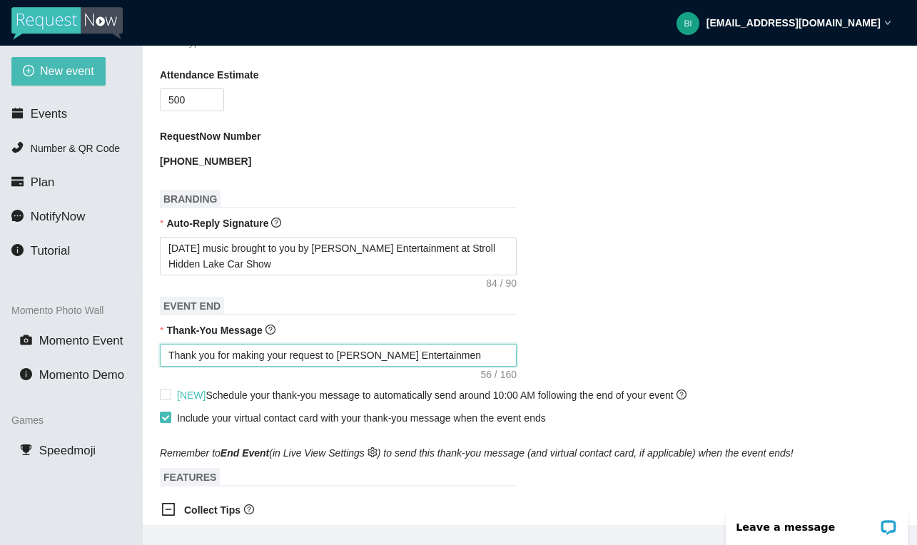
type textarea "Thank you for making your request to [PERSON_NAME] Entertainment"
type textarea "Thank you for making your request to [PERSON_NAME] Entertainment."
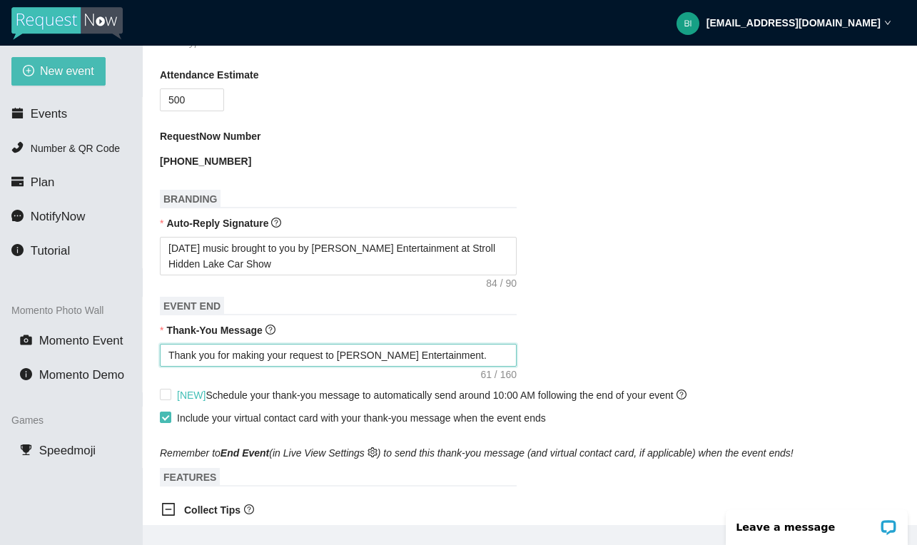
type textarea "Thank you for making your request to [PERSON_NAME] Entertainment. T"
type textarea "Thank you for making your request to [PERSON_NAME] Entertainment. Ti"
type textarea "Thank you for making your request to [PERSON_NAME] Entertainment. T"
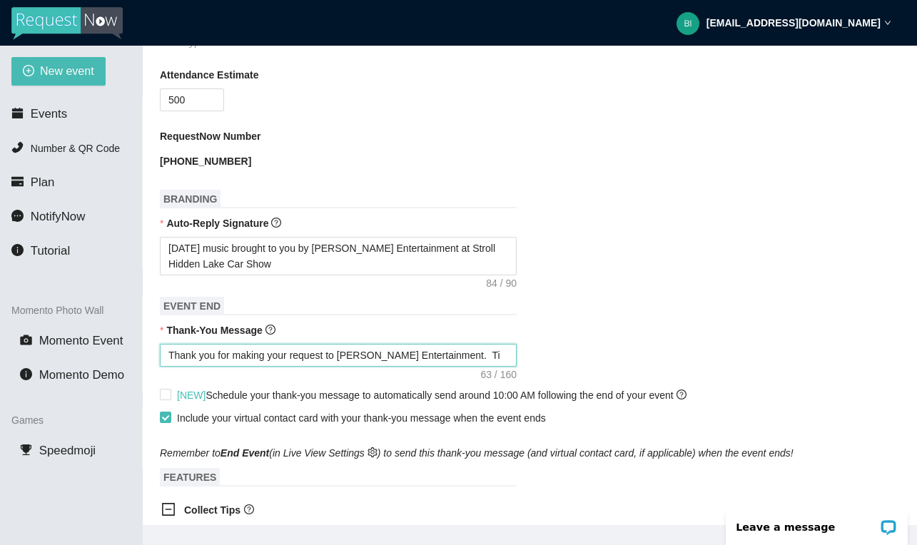
type textarea "Thank you for making your request to [PERSON_NAME] Entertainment. T"
type textarea "Thank you for making your request to [PERSON_NAME] Entertainment."
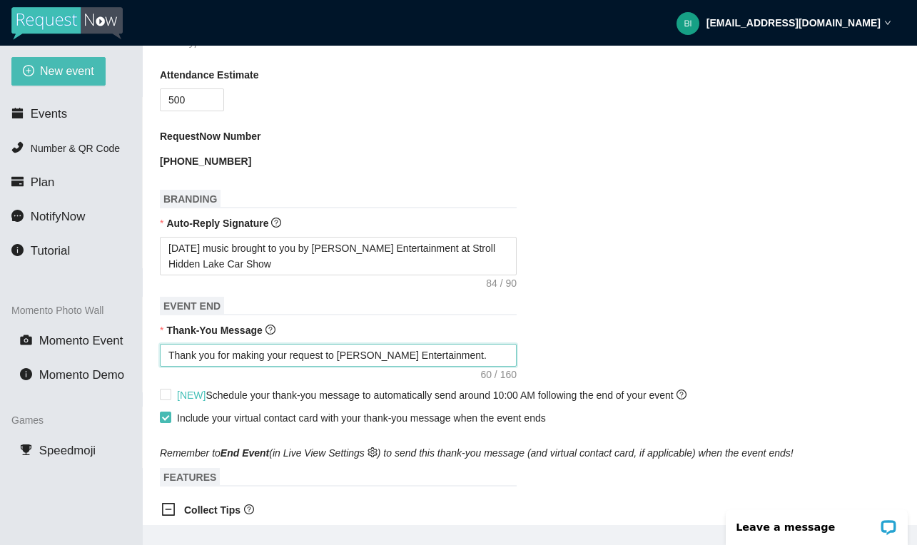
type textarea "Thank you for making your request to [PERSON_NAME] Entertainment. T"
type textarea "Thank you for making your request to [PERSON_NAME] Entertainment. Ti"
type textarea "Thank you for making your request to [PERSON_NAME] Entertainment. Tip"
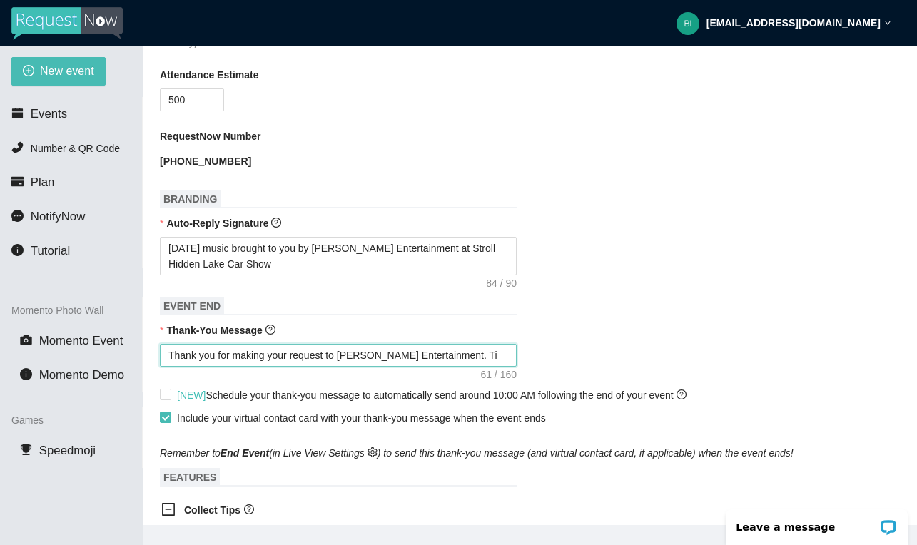
type textarea "Thank you for making your request to [PERSON_NAME] Entertainment. Tip"
type textarea "Thank you for making your request to [PERSON_NAME] Entertainment. Tip:"
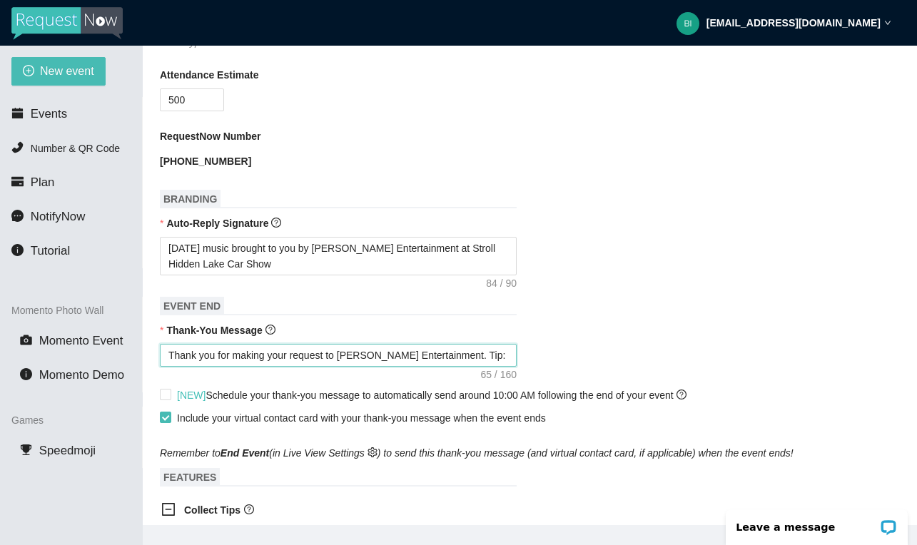
paste textarea "[URL][DOMAIN_NAME]"
type textarea "Thank you for making your request to [PERSON_NAME] Entertainment. Tip: [URL][DO…"
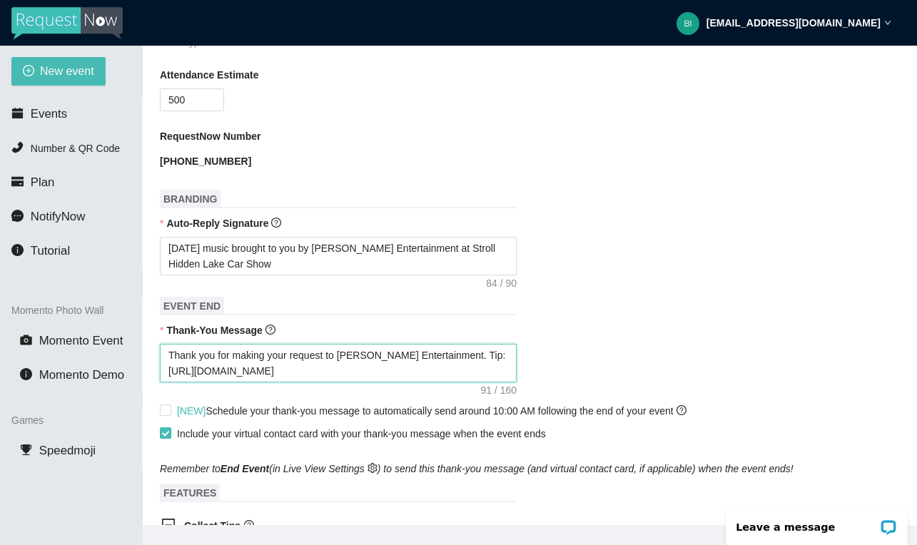
click at [164, 367] on textarea "Thank you for making your request to [PERSON_NAME] Entertainment. Tip: [URL][DO…" at bounding box center [338, 363] width 357 height 39
type textarea "Thank you for making your request to [PERSON_NAME] Entertainment. Tip: Chttps:/…"
type textarea "Thank you for making your request to [PERSON_NAME] Entertainment. Tip: Cahttps:…"
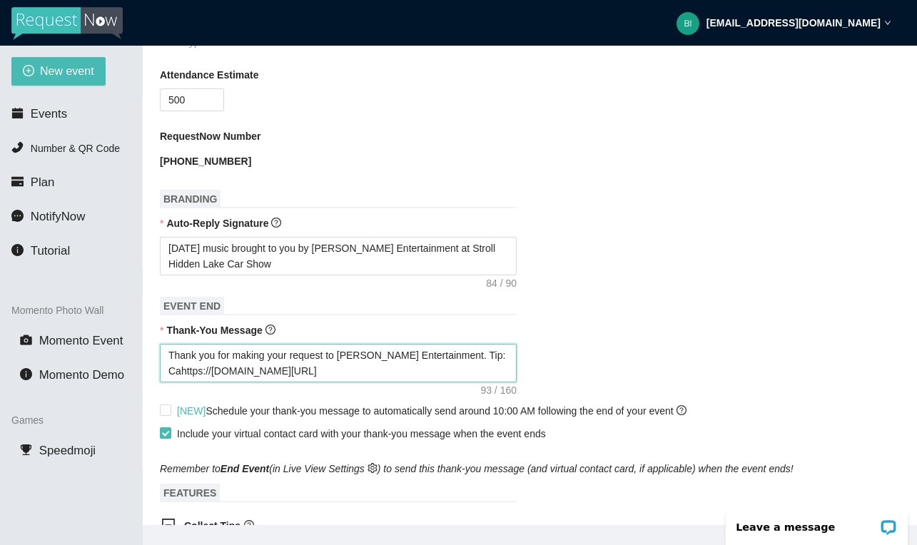
type textarea "Thank you for making your request to [PERSON_NAME] Entertainment. Tip: Cashttps…"
type textarea "Thank you for making your request to [PERSON_NAME] Entertainment. Tip: Cashhttp…"
type textarea "Thank you for making your request to [PERSON_NAME] Entertainment. Tip: Cash [UR…"
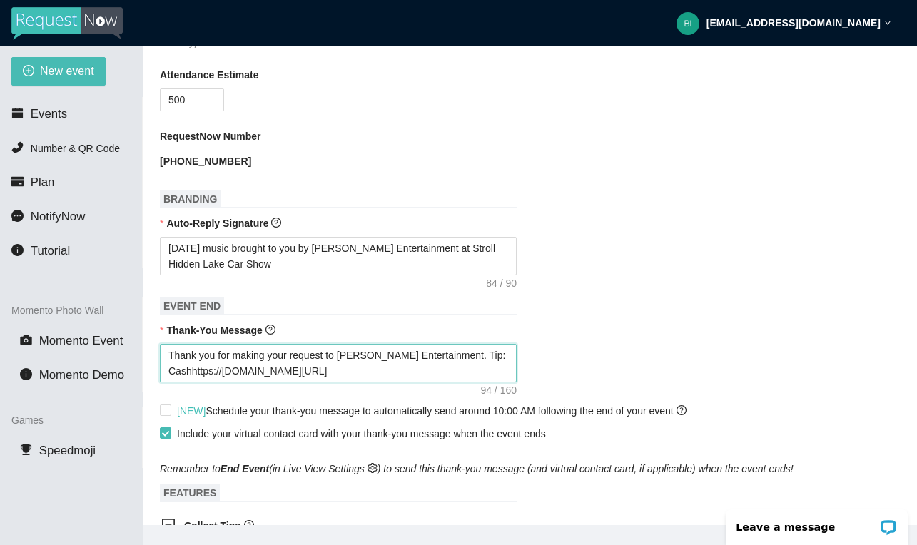
type textarea "Thank you for making your request to [PERSON_NAME] Entertainment. Tip: Cash [UR…"
type textarea "Thank you for making your request to [PERSON_NAME] Entertainment. Tip: Cash Aht…"
type textarea "Thank you for making your request to [PERSON_NAME] Entertainment. Tip: Cash ASh…"
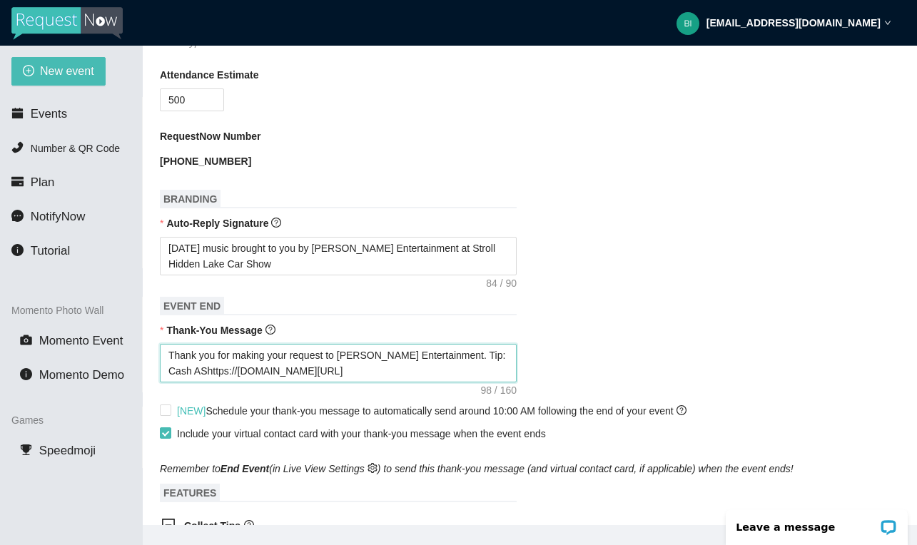
type textarea "Thank you for making your request to [PERSON_NAME] Entertainment. Tip: Cash ASp…"
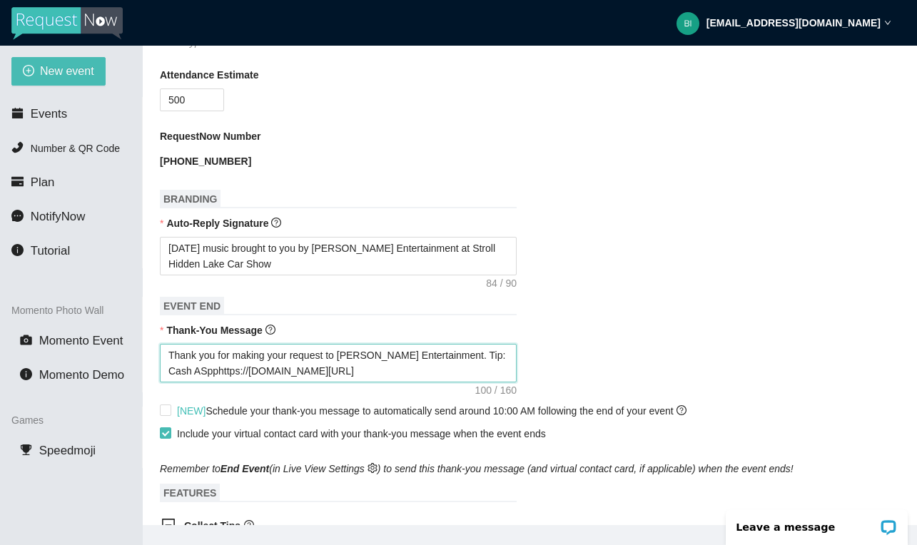
type textarea "Thank you for making your request to [PERSON_NAME] Entertainment. Tip: Cash ASp…"
type textarea "Thank you for making your request to [PERSON_NAME] Entertainment. Tip: Cash ASh…"
type textarea "Thank you for making your request to [PERSON_NAME] Entertainment. Tip: Cash Aht…"
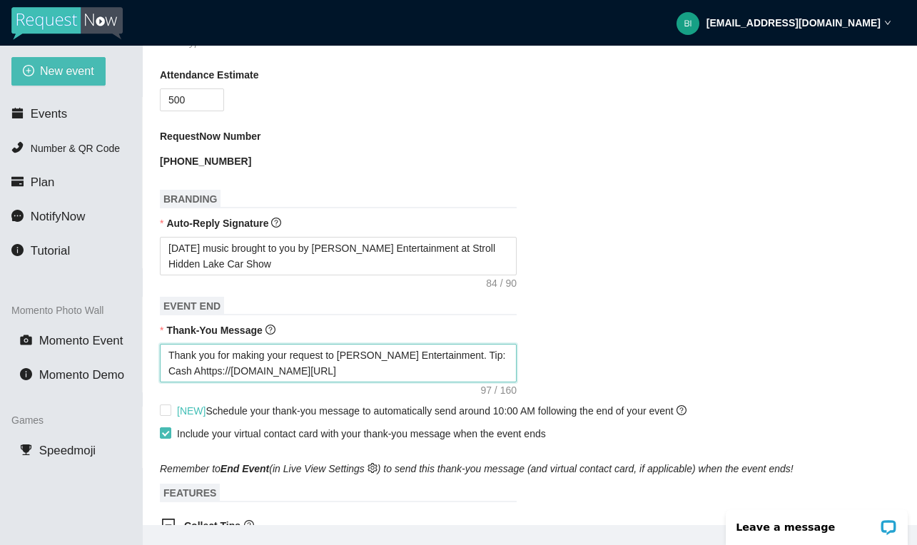
type textarea "Thank you for making your request to [PERSON_NAME] Entertainment. Tip: Cash Aph…"
type textarea "Thank you for making your request to [PERSON_NAME] Entertainment. Tip: Cash App…"
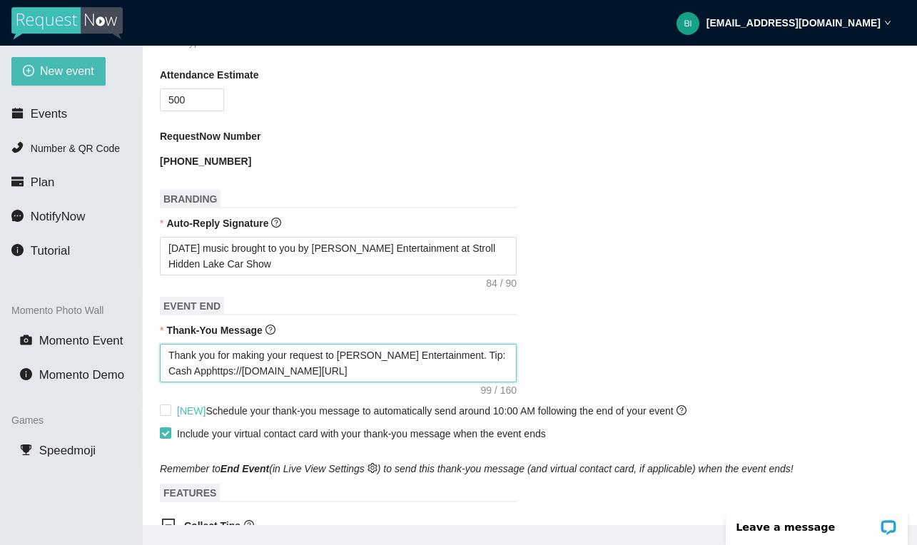
type textarea "Thank you for making your request to [PERSON_NAME] Entertainment. Tip: Cash App…"
click at [345, 367] on textarea "Thank you for making your request to [PERSON_NAME] Entertainment. Tip: Cash App…" at bounding box center [338, 363] width 357 height 39
type textarea "Thank you for making your request to [PERSON_NAME] Entertainment. Tip: Cash App…"
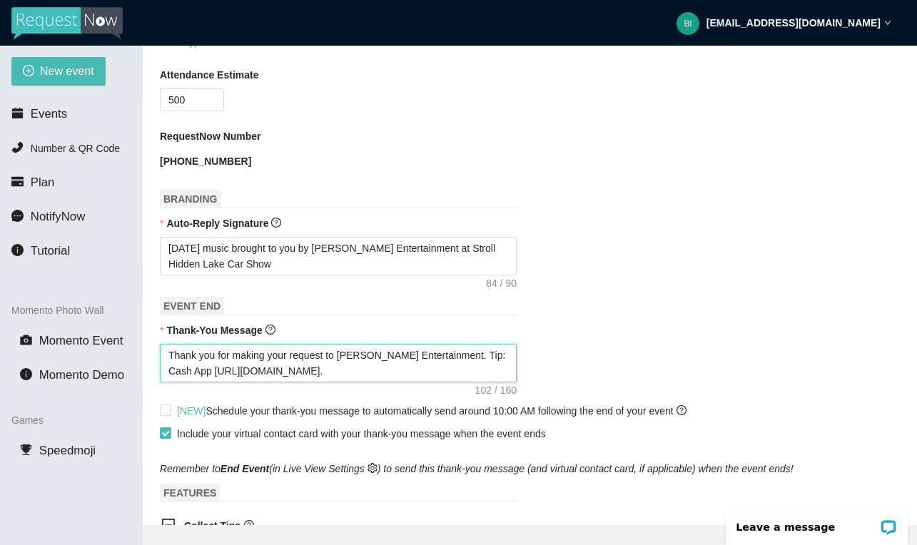
type textarea "Thank you for making your request to [PERSON_NAME] Entertainment. Tip: Cash App…"
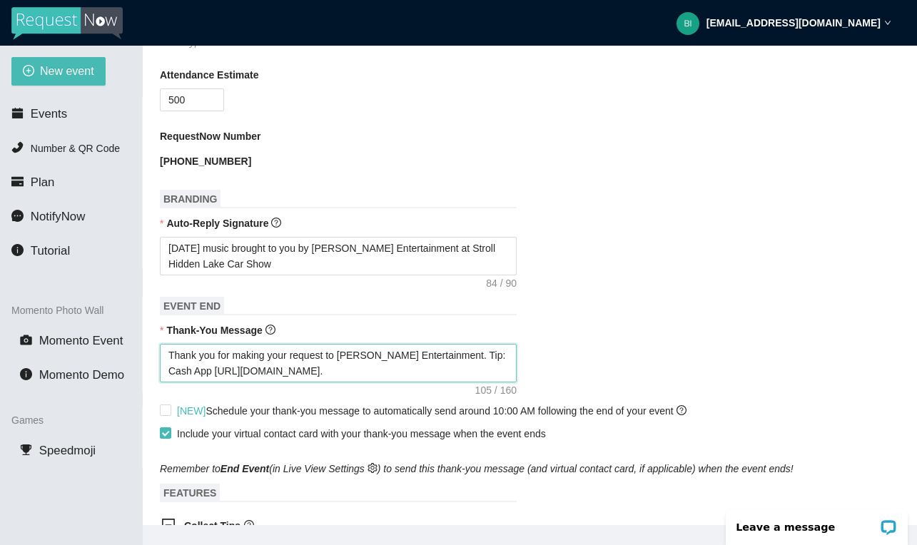
type textarea "Thank you for making your request to [PERSON_NAME] Entertainment. Tip: Cash App…"
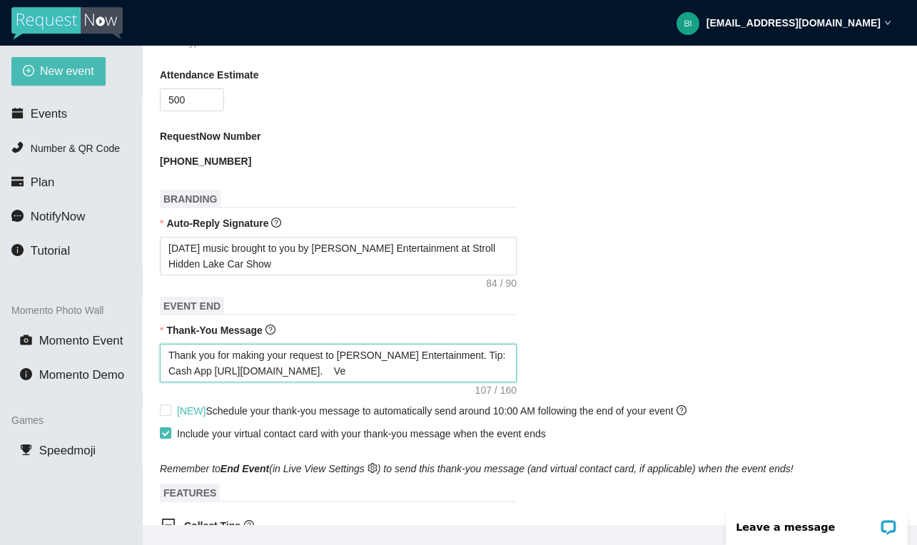
type textarea "Thank you for making your request to [PERSON_NAME] Entertainment. Tip: Cash App…"
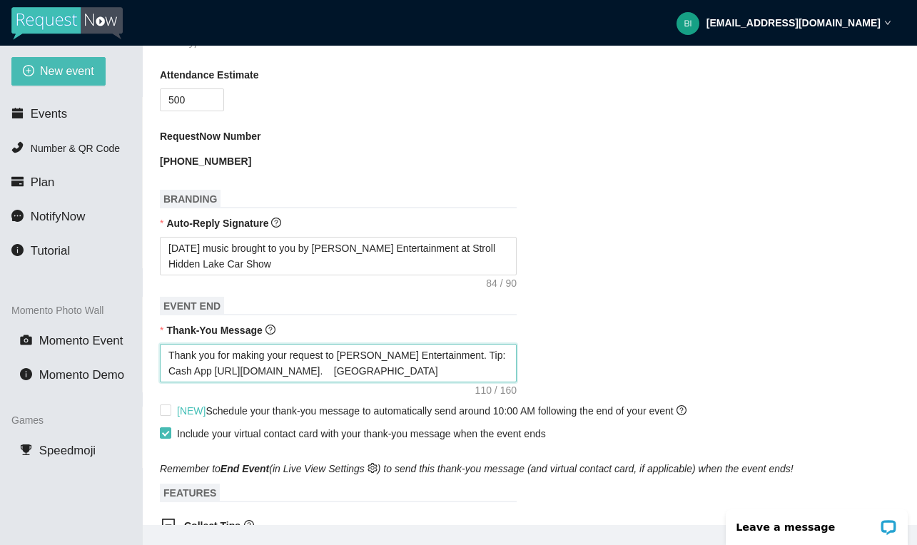
type textarea "Thank you for making your request to [PERSON_NAME] Entertainment. Tip: Cash App…"
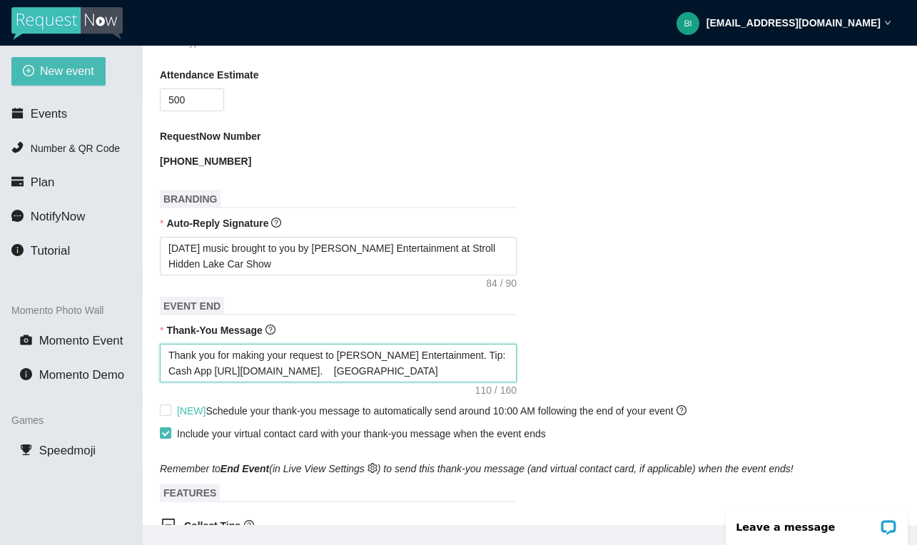
type textarea "Thank you for making your request to [PERSON_NAME] Entertainment. Tip: Cash App…"
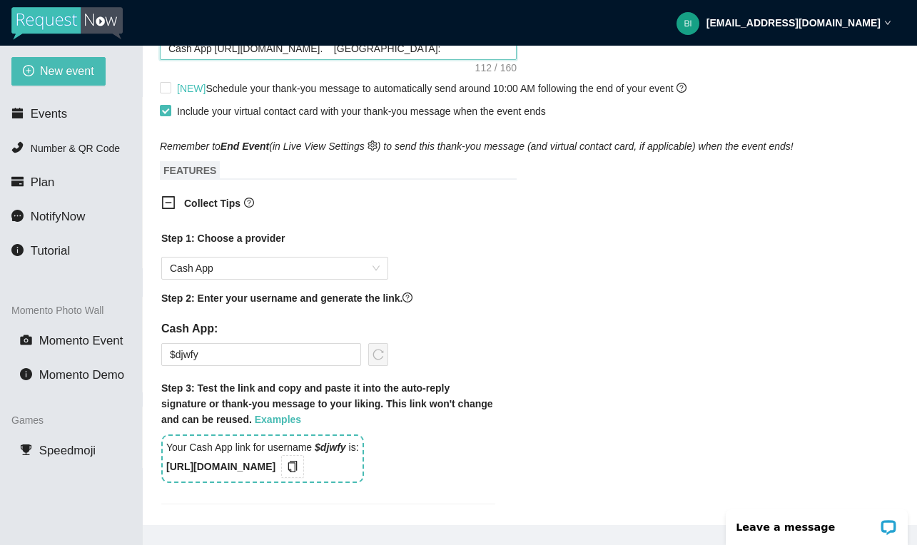
scroll to position [757, 0]
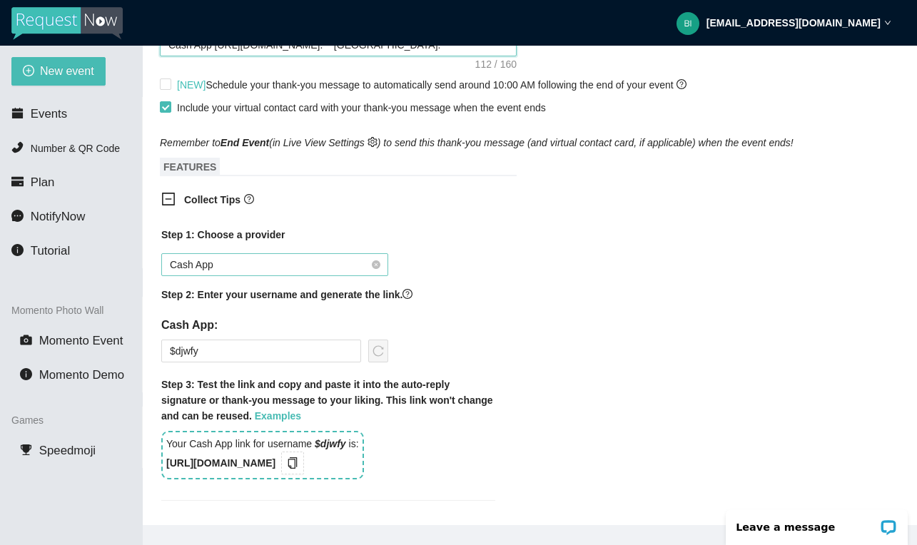
click at [366, 268] on span "Cash App" at bounding box center [275, 264] width 210 height 21
type textarea "Thank you for making your request to [PERSON_NAME] Entertainment. Tip: Cash App…"
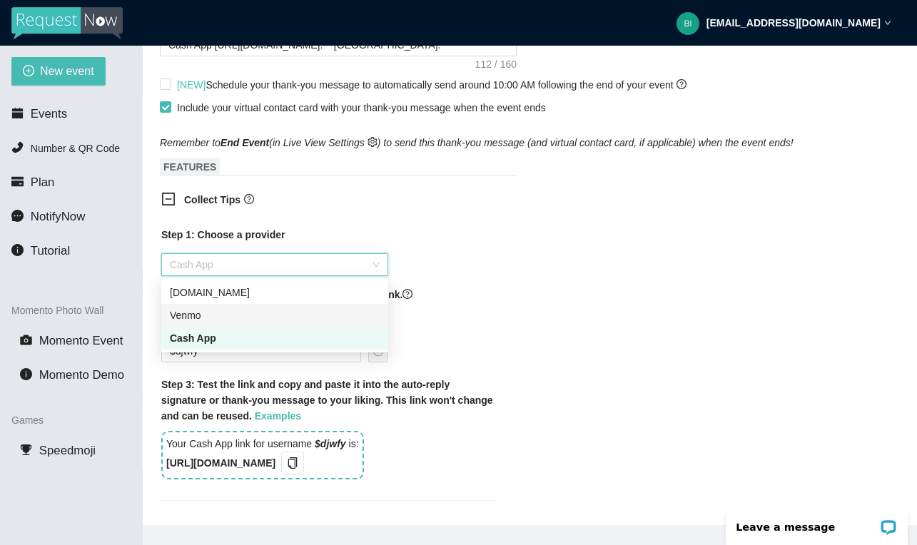
click at [320, 314] on div "Venmo" at bounding box center [275, 316] width 210 height 16
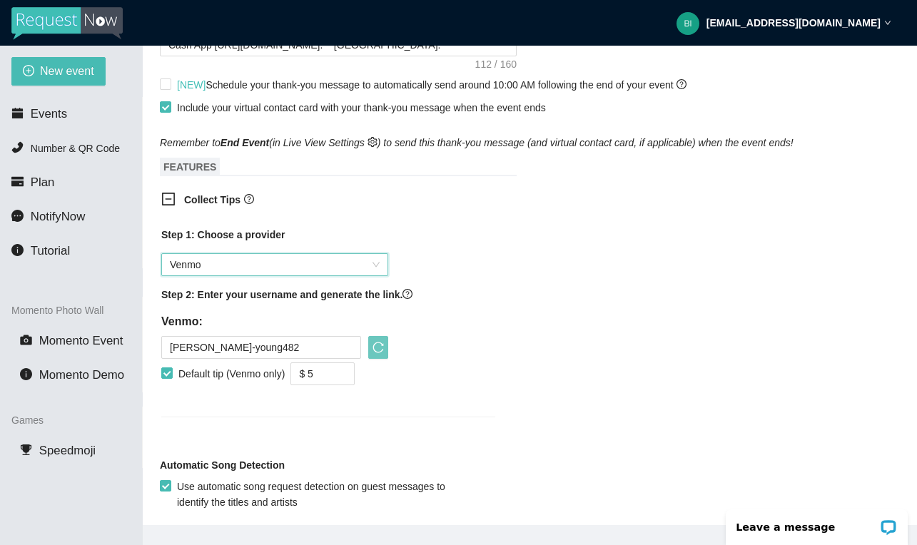
click at [373, 348] on icon "reload" at bounding box center [377, 347] width 11 height 11
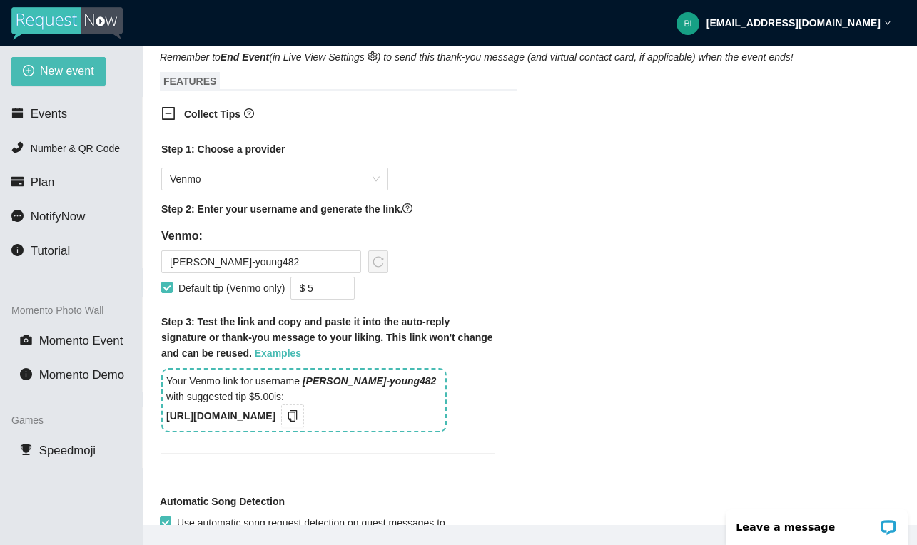
scroll to position [871, 0]
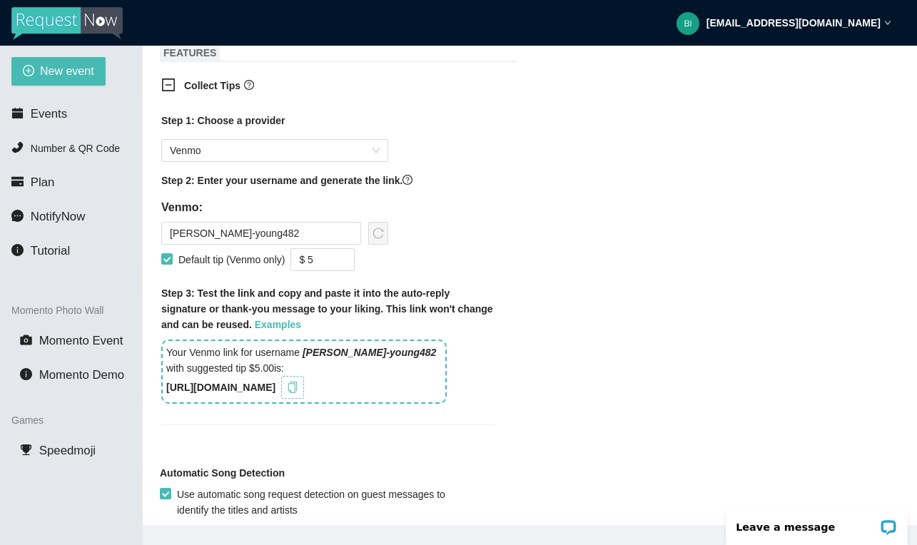
click at [298, 388] on icon "copy" at bounding box center [292, 387] width 11 height 11
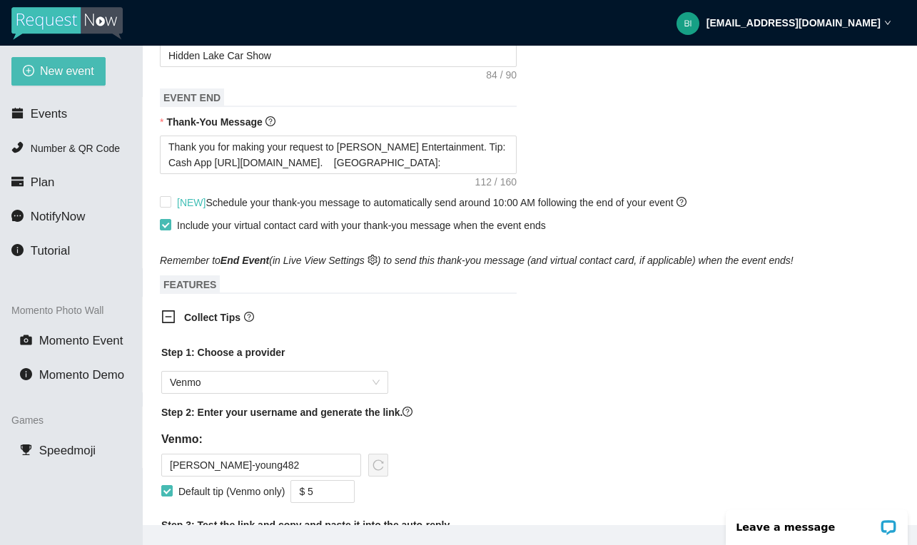
scroll to position [631, 0]
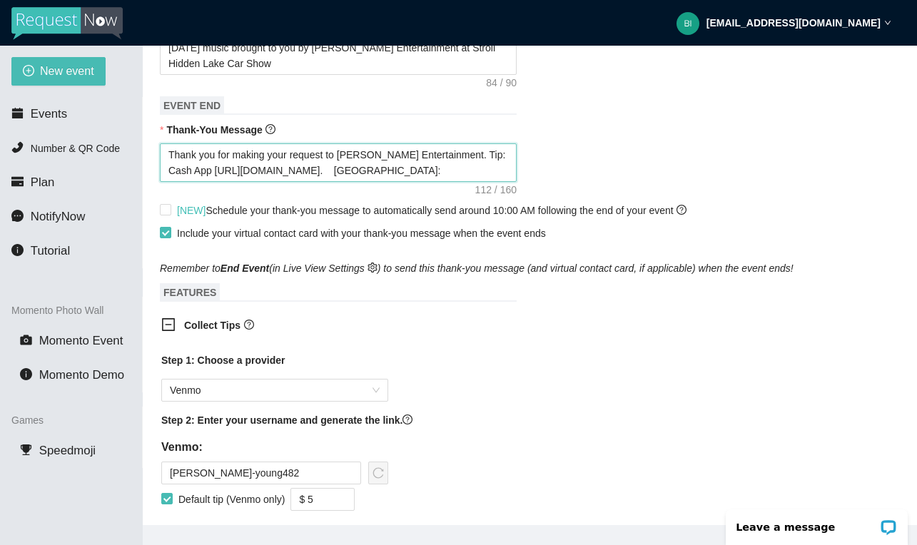
click at [378, 173] on textarea "Thank you for making your request to [PERSON_NAME] Entertainment. Tip: Cash App…" at bounding box center [338, 162] width 357 height 39
paste textarea "[URL][DOMAIN_NAME]"
type textarea "Thank you for making your request to [PERSON_NAME] Entertainment. Tip: Cash App…"
click at [186, 168] on textarea "Thank you for making your request to [PERSON_NAME] Entertainment. Tip: Cash App…" at bounding box center [338, 162] width 357 height 39
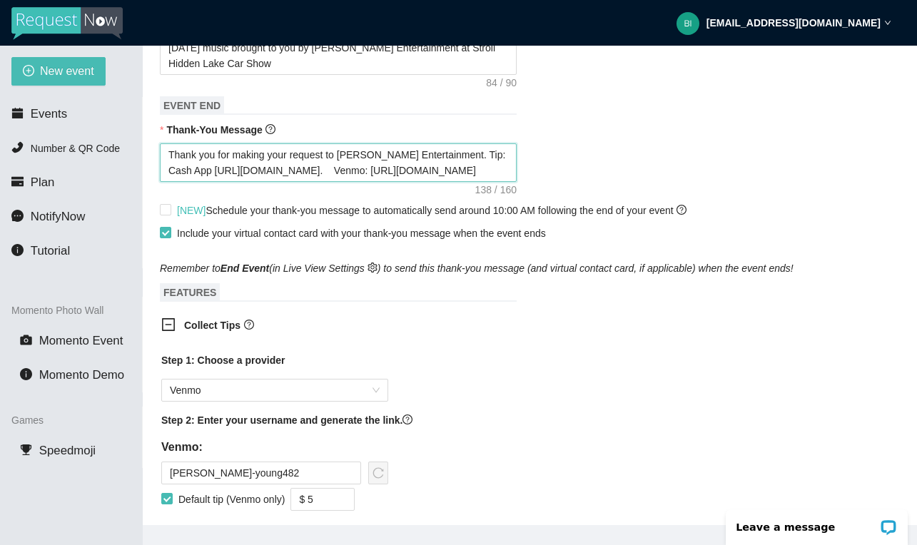
type textarea "Thank you for making your request to [PERSON_NAME] Entertainment. Tip: Cash App…"
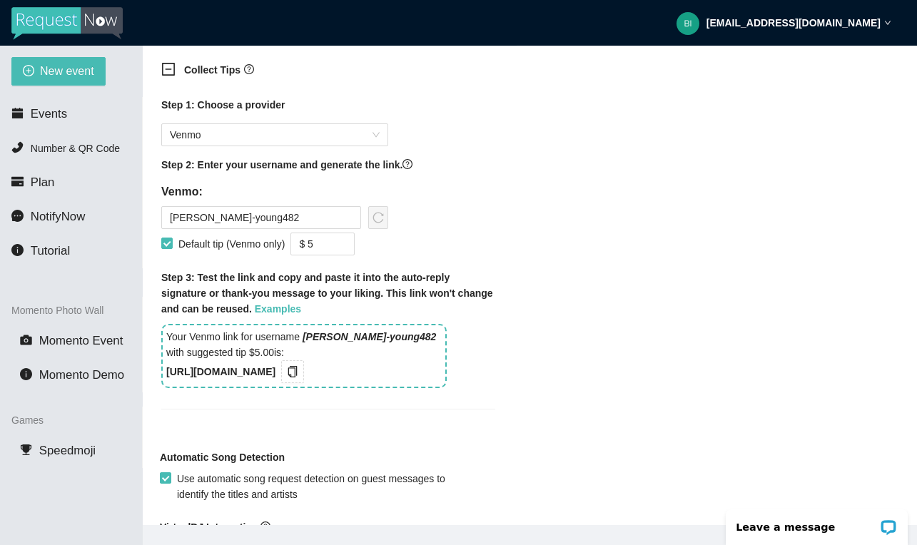
scroll to position [854, 0]
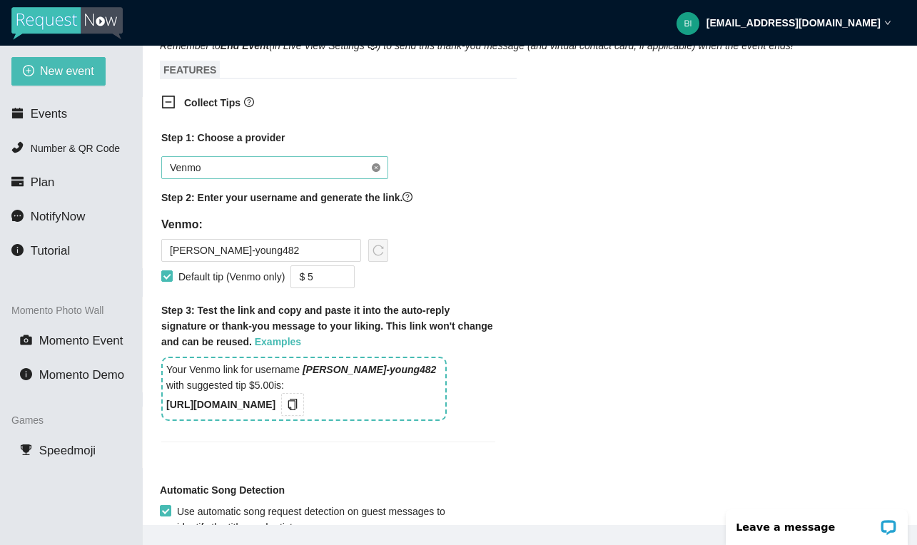
type textarea "Thank you for making your request to [PERSON_NAME] Entertainment. Tip: Cash App…"
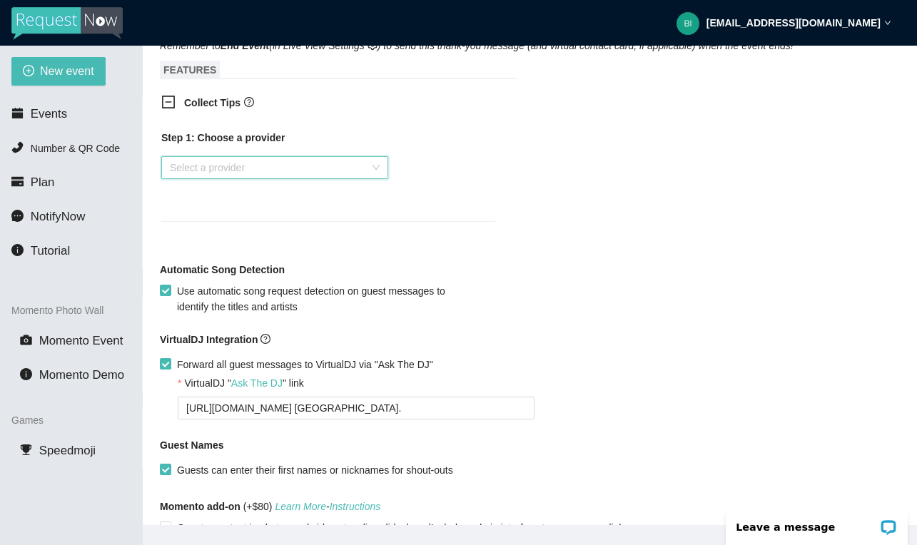
click at [376, 167] on div "Select a provider" at bounding box center [274, 167] width 227 height 23
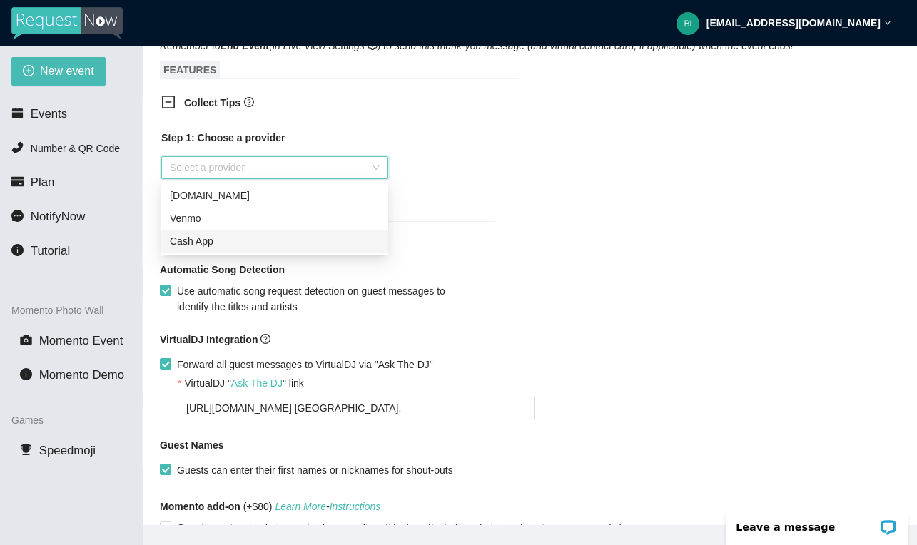
click at [314, 243] on div "Cash App" at bounding box center [275, 241] width 210 height 16
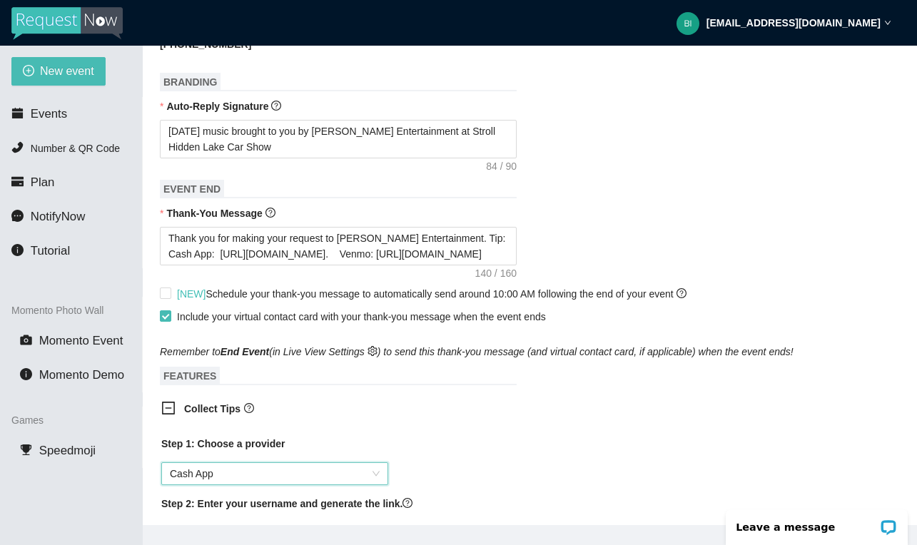
scroll to position [543, 0]
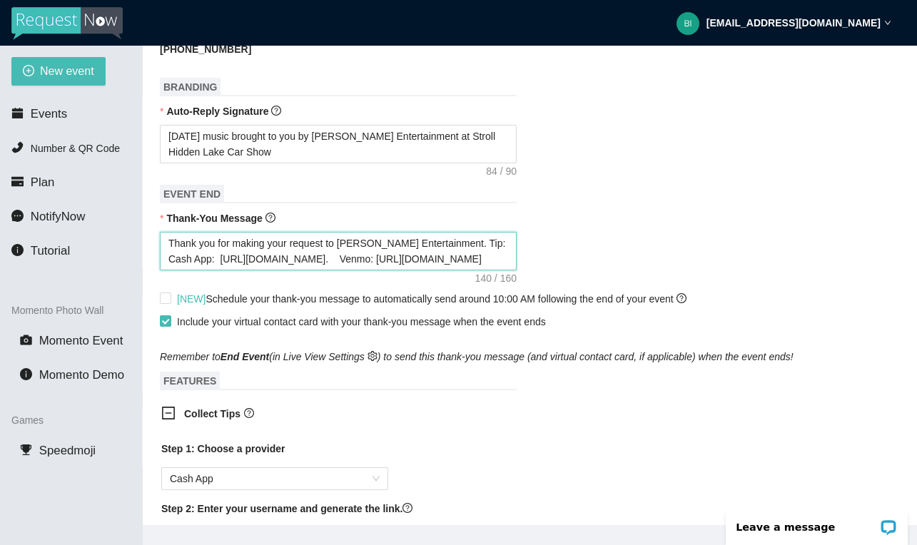
click at [324, 258] on textarea "Thank you for making your request to [PERSON_NAME] Entertainment. Tip: Cash App…" at bounding box center [338, 251] width 357 height 39
type textarea "Thank you for making your request to [PERSON_NAME] Entertainment. Tip: Cash App…"
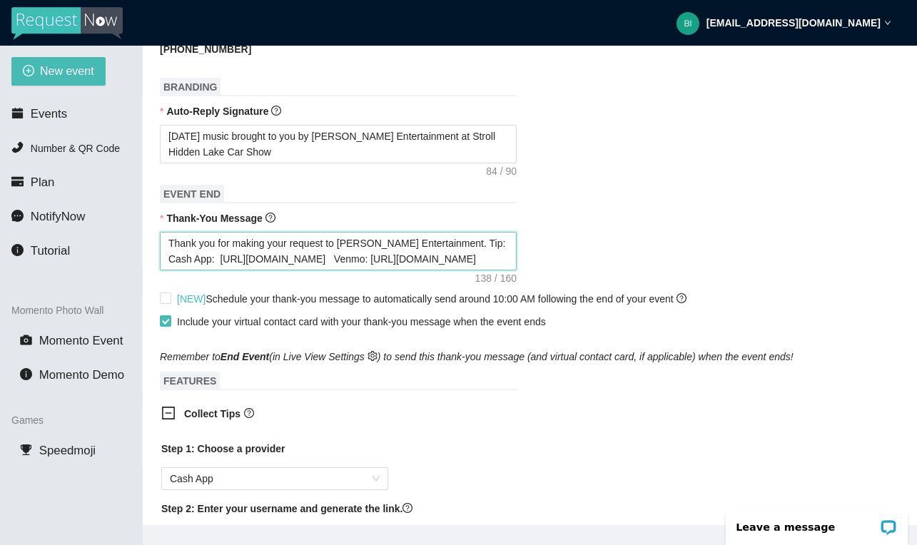
type textarea "Thank you for making your request to [PERSON_NAME] Entertainment. Tip: Cash App…"
click at [408, 355] on icon "Remember to End Event (in Live View Settings ) to send this thank-you message (…" at bounding box center [477, 356] width 634 height 11
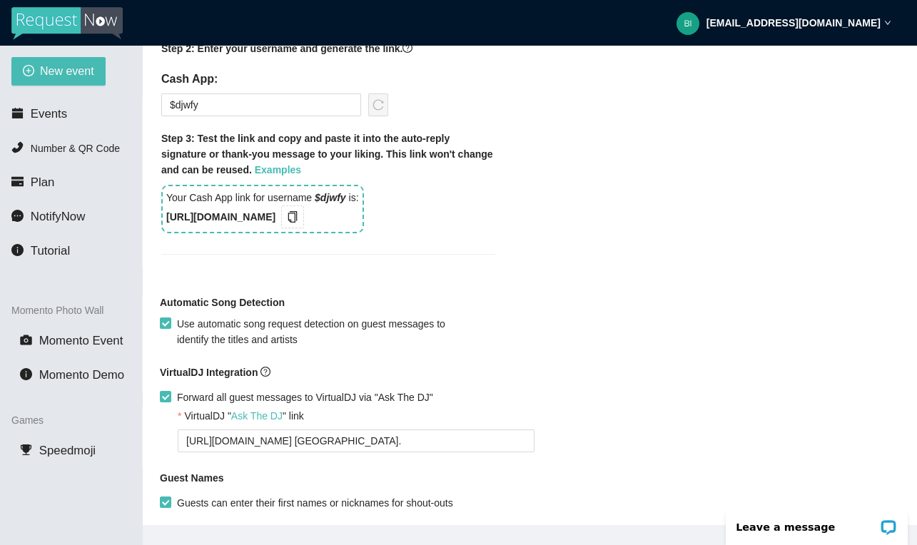
scroll to position [1004, 0]
drag, startPoint x: 479, startPoint y: 445, endPoint x: 156, endPoint y: 440, distance: 323.3
click at [156, 440] on main "New Event Event Name Stroll Hidden Lake Car Show Event Start Date Your event wi…" at bounding box center [530, 285] width 774 height 479
type textarea "[URL][DOMAIN_NAME]"
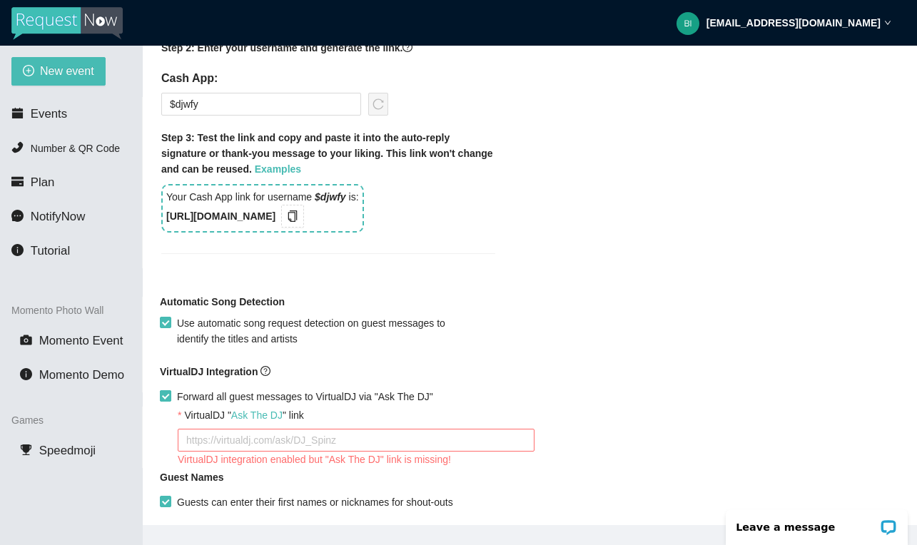
click at [173, 399] on span "Forward all guest messages to VirtualDJ via "Ask The DJ"" at bounding box center [305, 397] width 268 height 16
click at [170, 399] on input "Forward all guest messages to VirtualDJ via "Ask The DJ"" at bounding box center [165, 395] width 10 height 10
checkbox input "false"
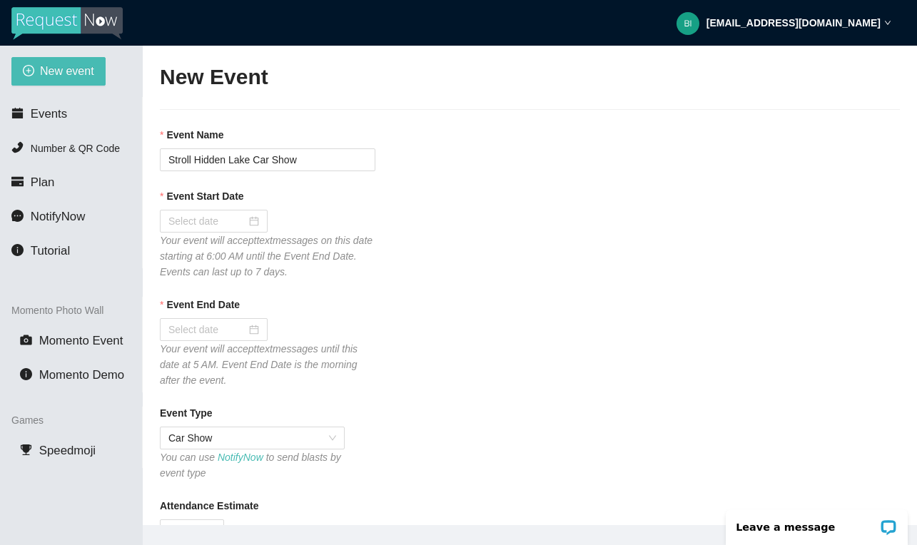
scroll to position [0, 0]
click at [255, 224] on div at bounding box center [213, 221] width 91 height 16
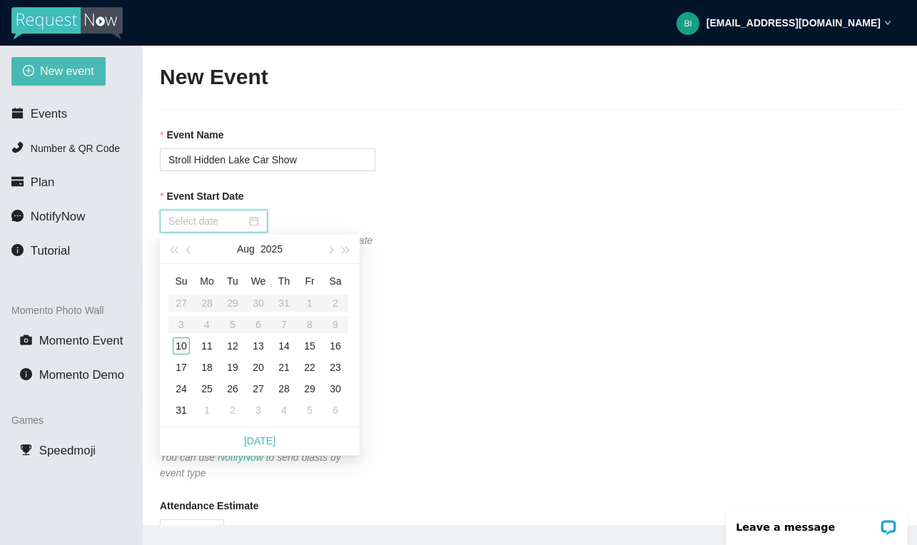
type input "[DATE]"
click at [182, 344] on div "10" at bounding box center [181, 345] width 17 height 17
type input "[DATE]"
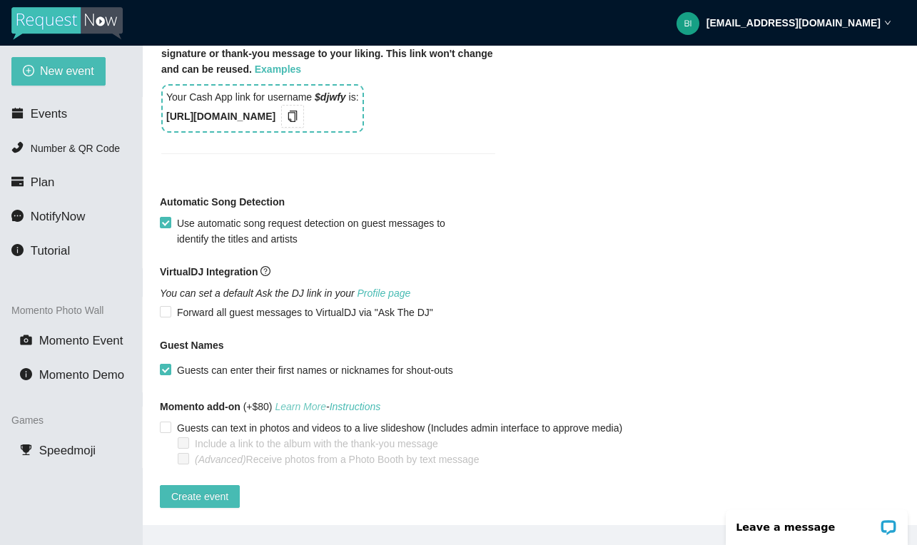
scroll to position [20, 0]
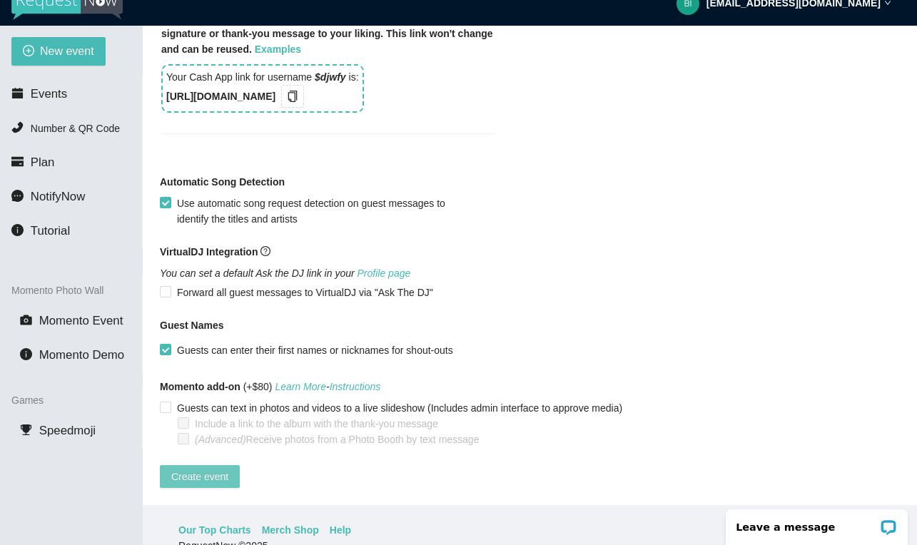
click at [200, 469] on span "Create event" at bounding box center [199, 477] width 57 height 16
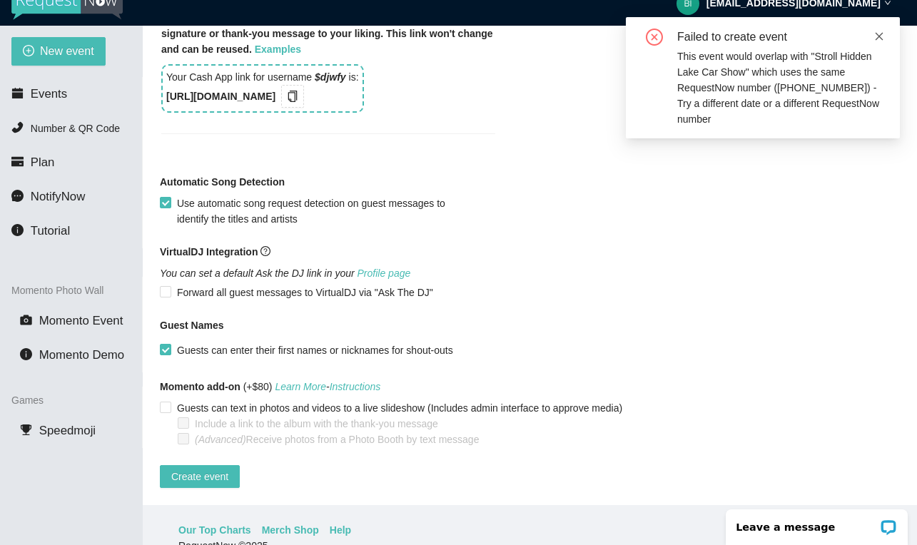
click at [881, 39] on icon "close" at bounding box center [879, 36] width 8 height 8
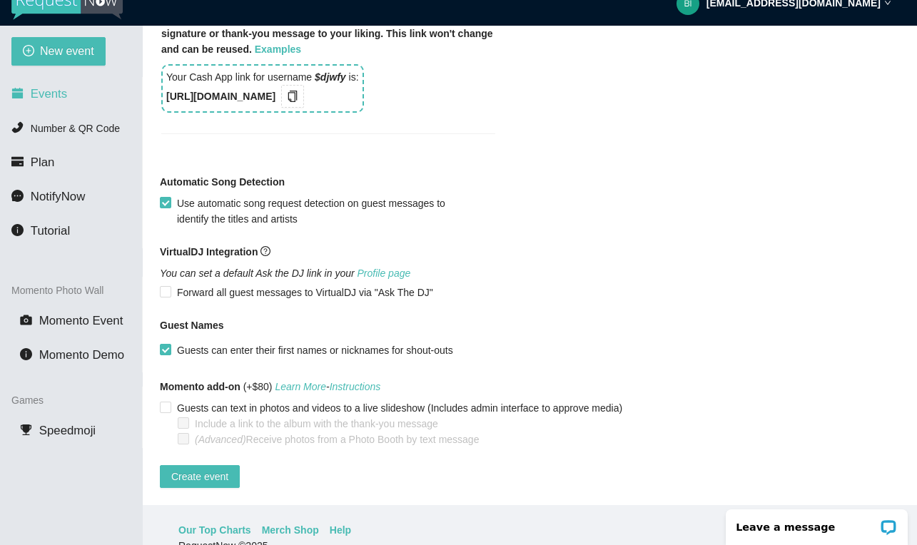
click at [55, 89] on span "Events" at bounding box center [49, 94] width 36 height 14
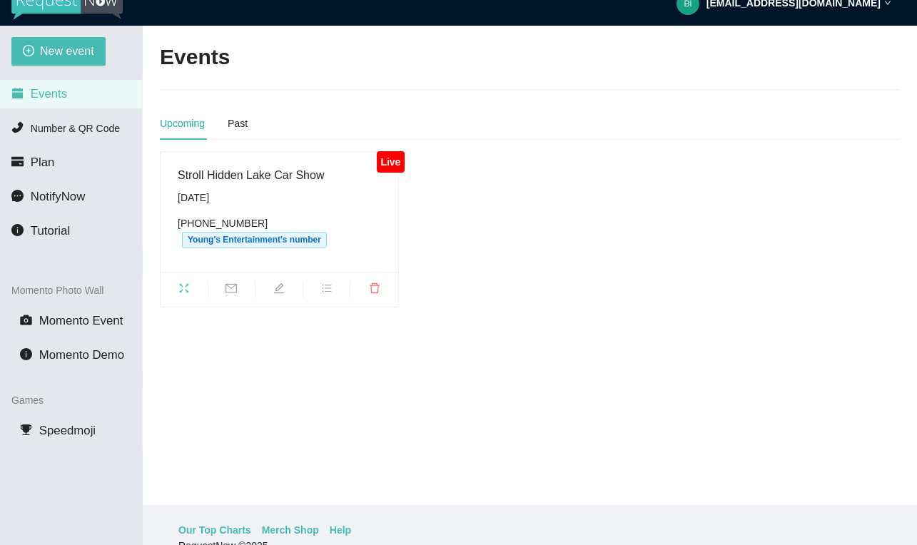
click at [278, 288] on icon "edit" at bounding box center [278, 288] width 11 height 11
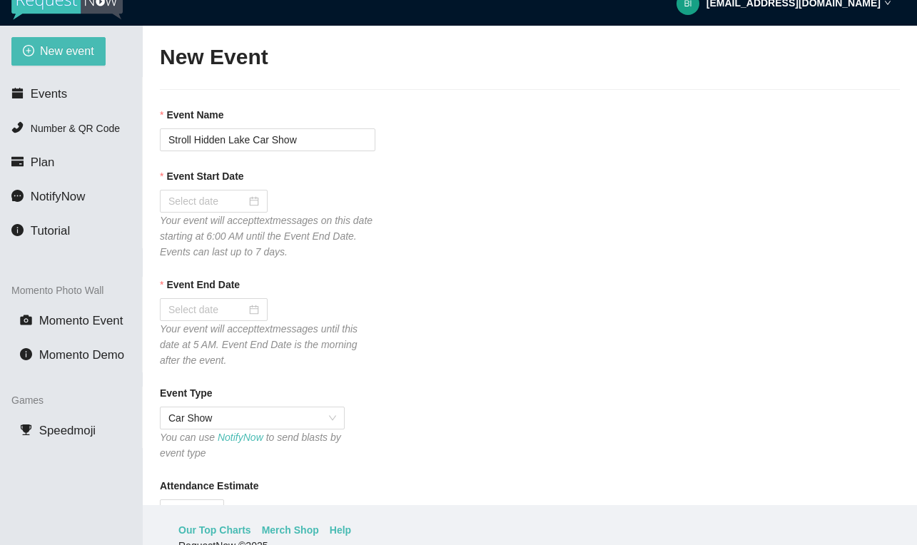
type textarea "[URL][DOMAIN_NAME]"
type input "[DATE]"
type textarea "Thank you for making your request to [PERSON_NAME] Entertainmett"
checkbox input "false"
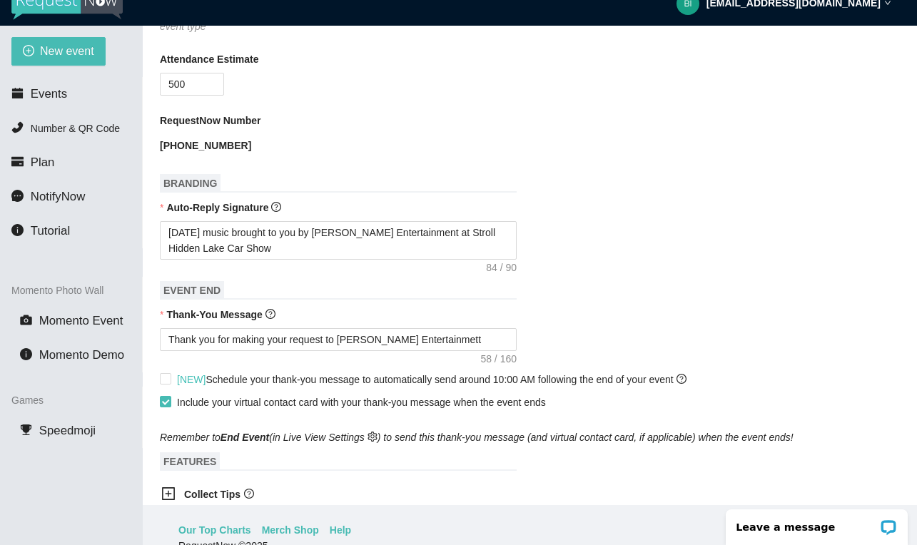
scroll to position [419, 0]
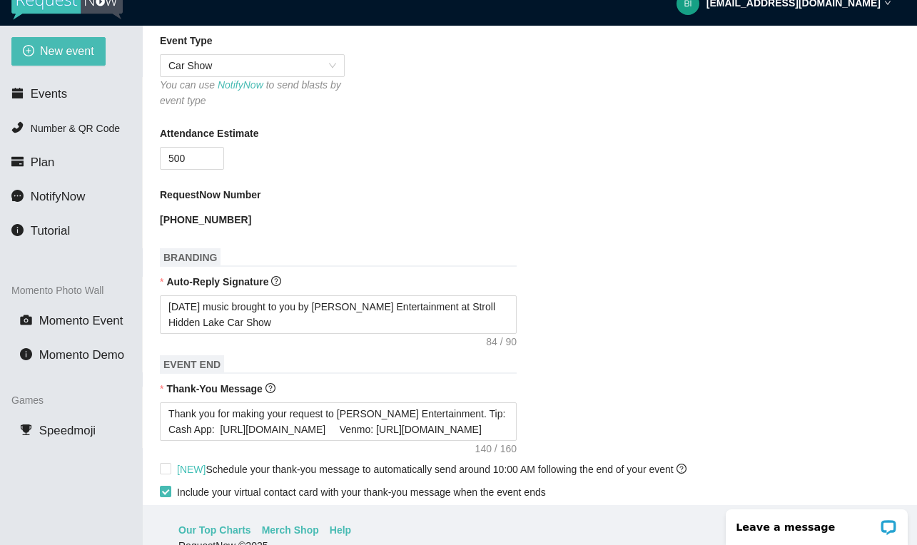
scroll to position [451, 0]
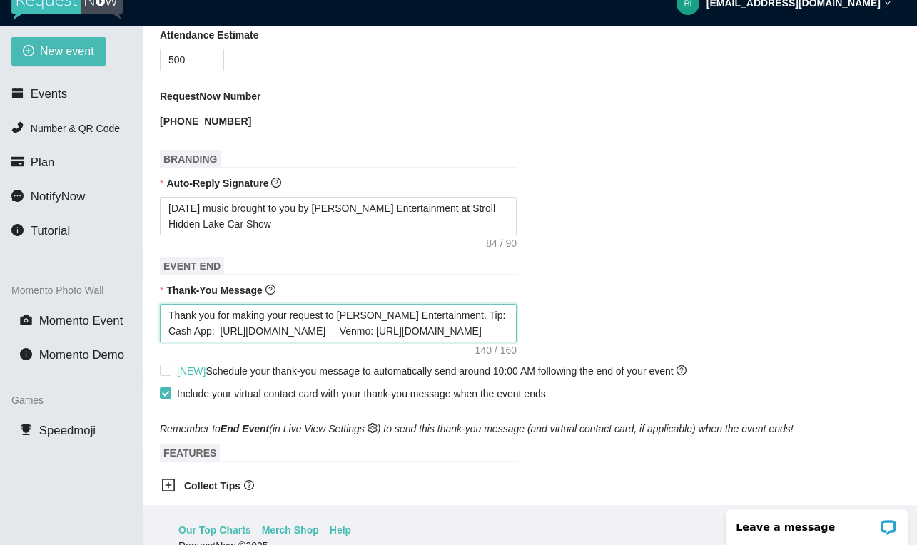
click at [497, 332] on textarea "Thank you for making your request to [PERSON_NAME] Entertainment. Tip: Cash App…" at bounding box center [338, 323] width 357 height 39
drag, startPoint x: 497, startPoint y: 331, endPoint x: 298, endPoint y: 318, distance: 200.2
click at [298, 318] on textarea "Thank you for making your request to [PERSON_NAME] Entertainment. Tip: Cash App…" at bounding box center [338, 323] width 357 height 39
click at [344, 315] on textarea "Thank you for making your request to [PERSON_NAME] Entertainment. Tip: Cash App…" at bounding box center [338, 323] width 357 height 39
drag, startPoint x: 193, startPoint y: 330, endPoint x: 166, endPoint y: 312, distance: 33.4
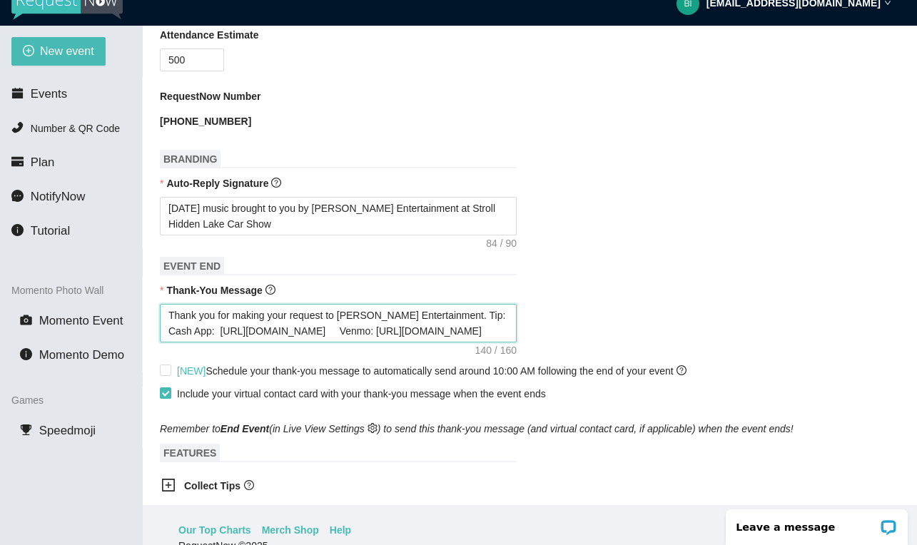
click at [166, 312] on textarea "Thank you for making your request to [PERSON_NAME] Entertainment. Tip: Cash App…" at bounding box center [338, 323] width 357 height 39
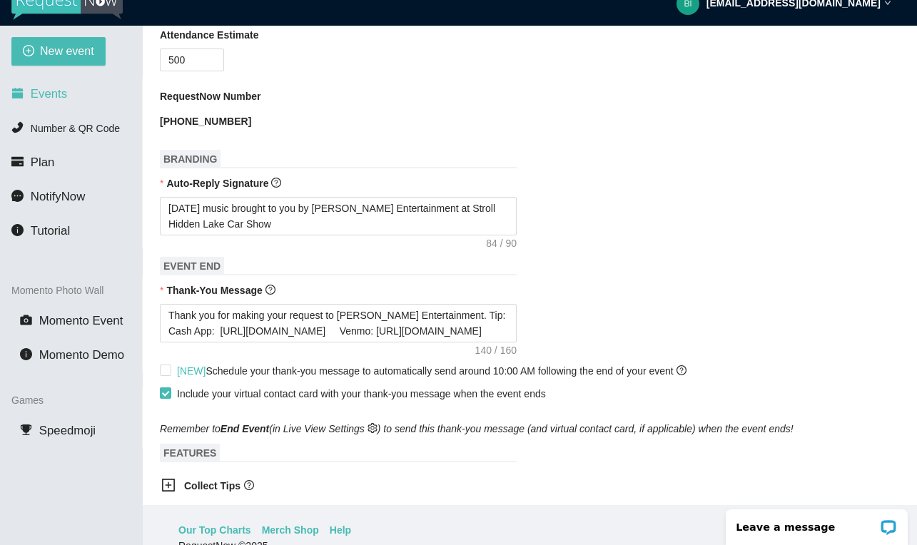
click at [49, 101] on span "Events" at bounding box center [49, 94] width 36 height 14
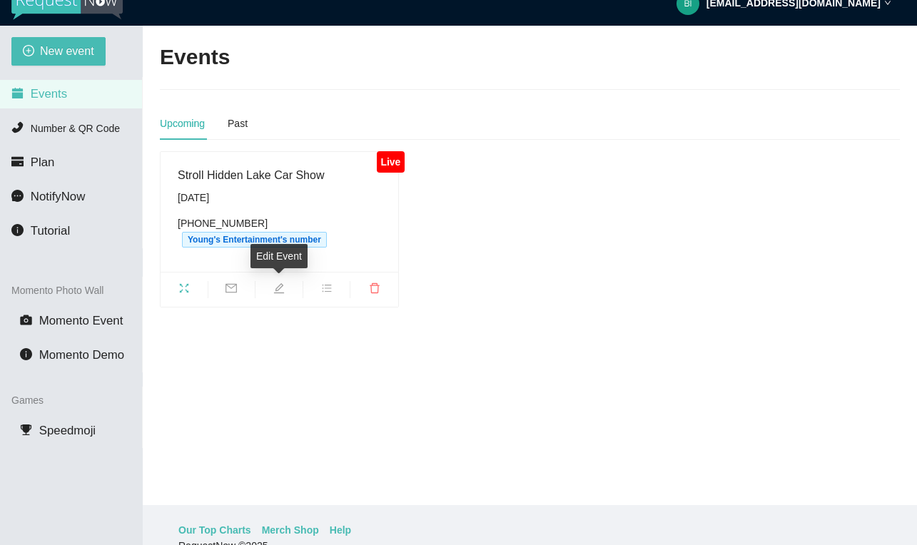
click at [270, 290] on span "edit" at bounding box center [278, 291] width 47 height 16
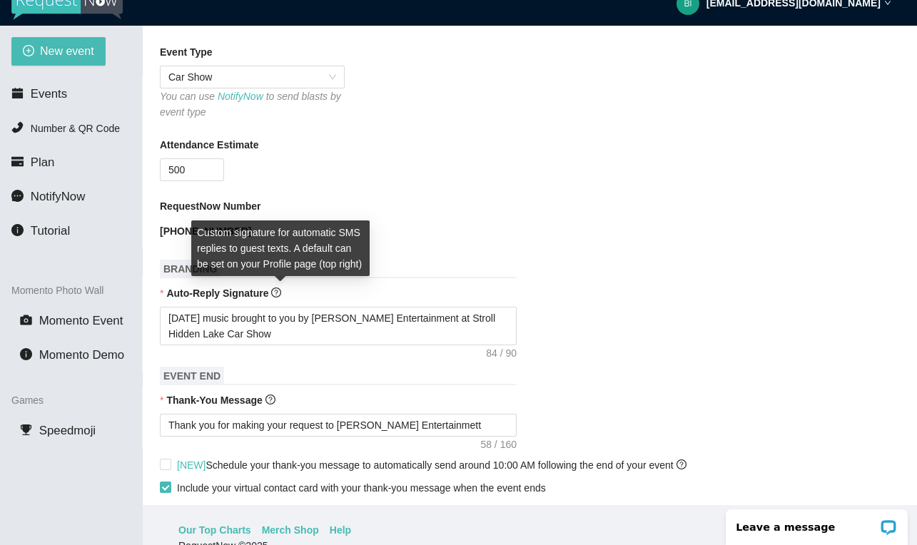
scroll to position [386, 0]
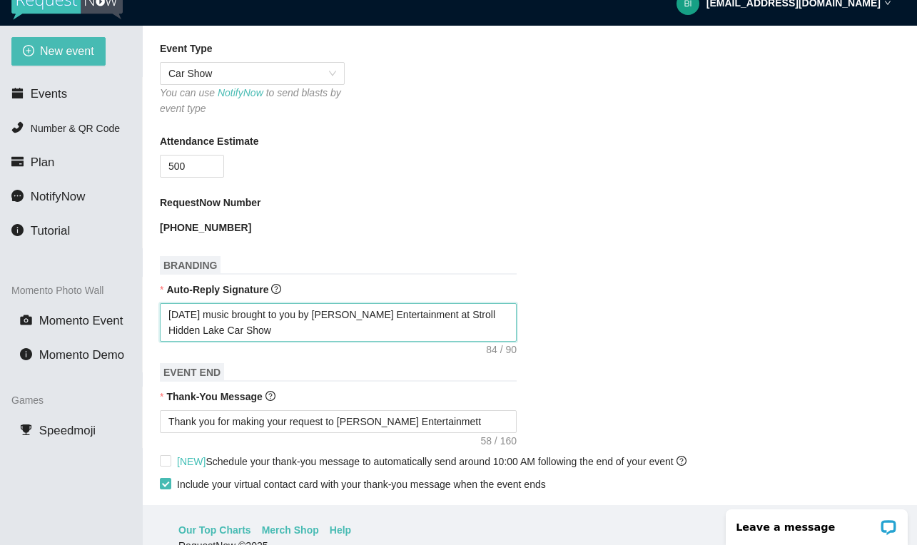
drag, startPoint x: 281, startPoint y: 338, endPoint x: 207, endPoint y: 330, distance: 74.6
click at [206, 330] on textarea "[DATE] music brought to you by [PERSON_NAME] Entertainment at Stroll Hidden Lak…" at bounding box center [338, 322] width 357 height 39
click at [267, 336] on textarea "[DATE] music brought to you by [PERSON_NAME] Entertainment at Stroll Hidden Lak…" at bounding box center [338, 322] width 357 height 39
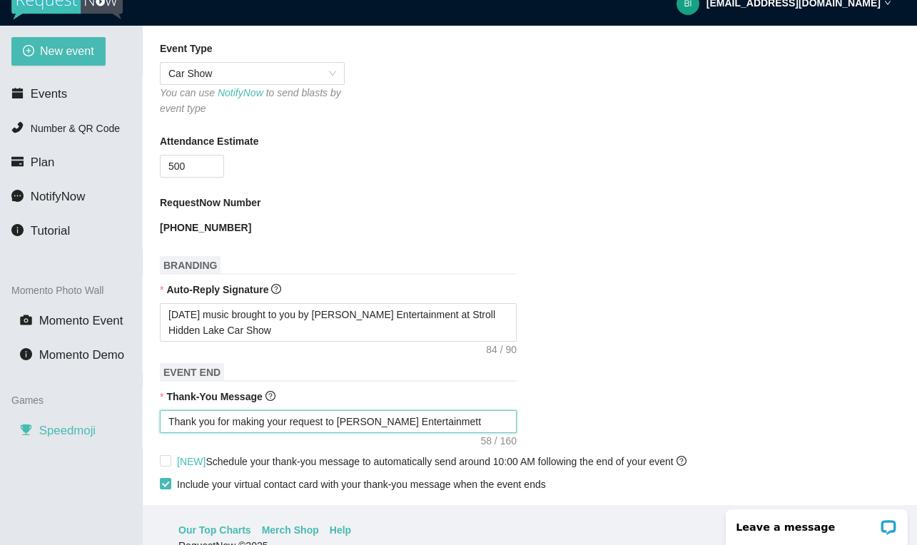
drag, startPoint x: 457, startPoint y: 420, endPoint x: 137, endPoint y: 422, distance: 319.7
click at [137, 421] on section "New event Events Number & QR Code Plan NotifyNow Tutorial Momento Photo Wall Mo…" at bounding box center [458, 298] width 917 height 545
type textarea "Thank you for being part of this event. See you next year! - [PERSON_NAME] from…"
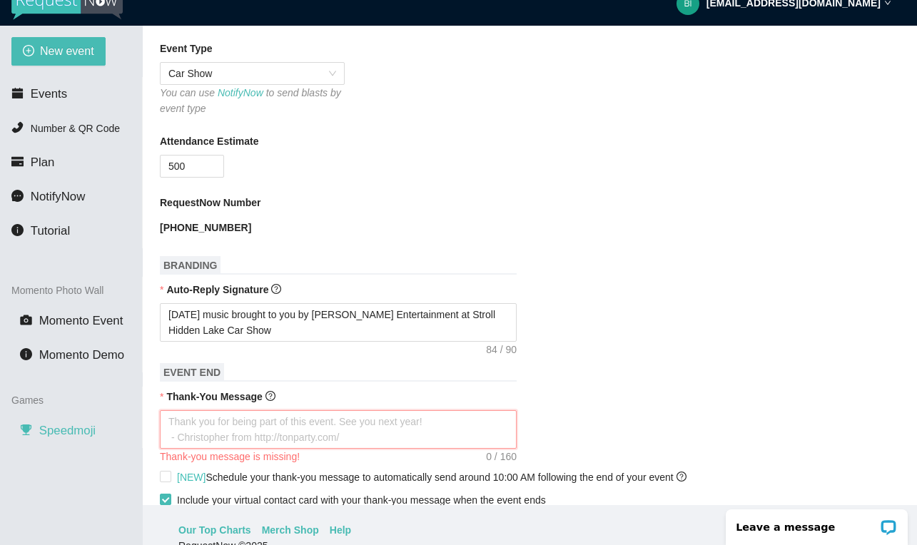
paste textarea "Thank you for making your request to [PERSON_NAME] Entertainment. Tip: Cash App:"
type textarea "Thank you for making your request to [PERSON_NAME] Entertainment. Tip: Cash App:"
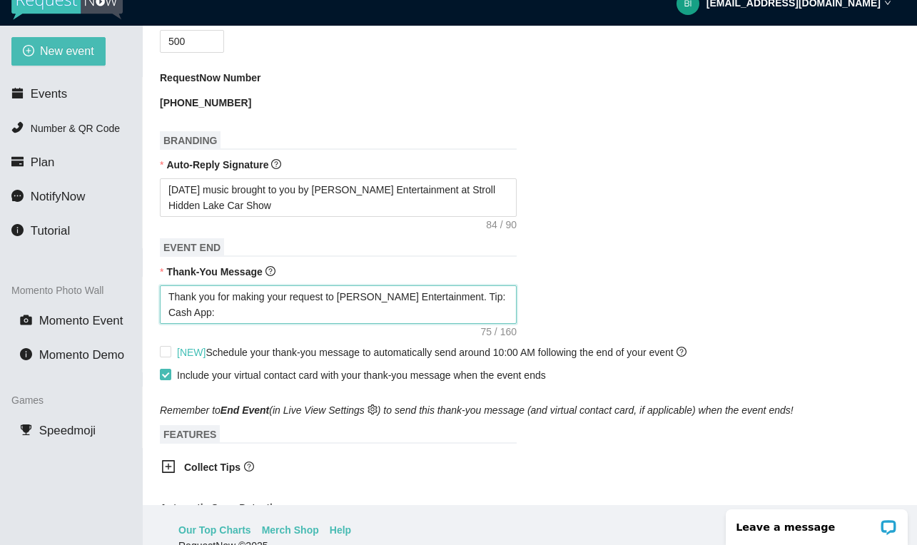
scroll to position [651, 0]
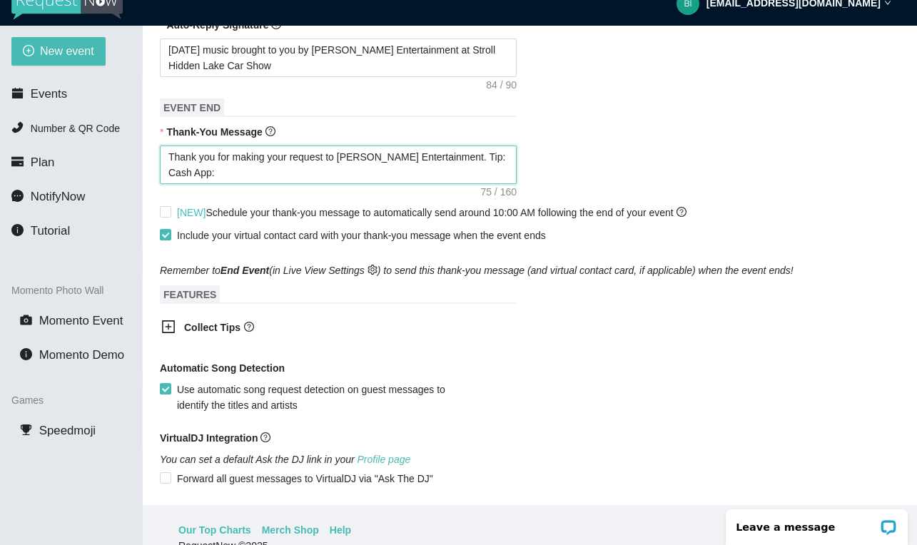
type textarea "Thank you for making your request to [PERSON_NAME] Entertainment. Tip: Cash App:"
click at [170, 327] on icon "plus-square" at bounding box center [168, 327] width 14 height 14
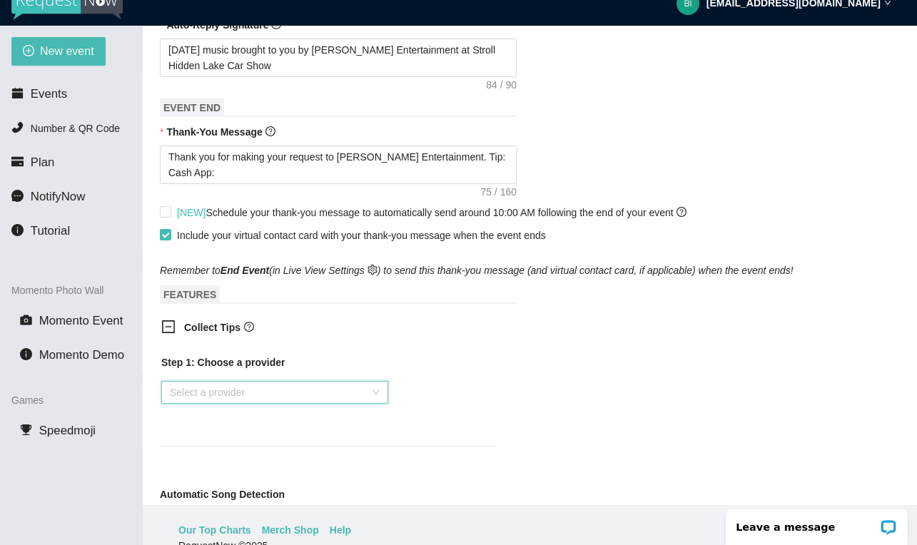
click at [276, 395] on input "search" at bounding box center [270, 392] width 200 height 21
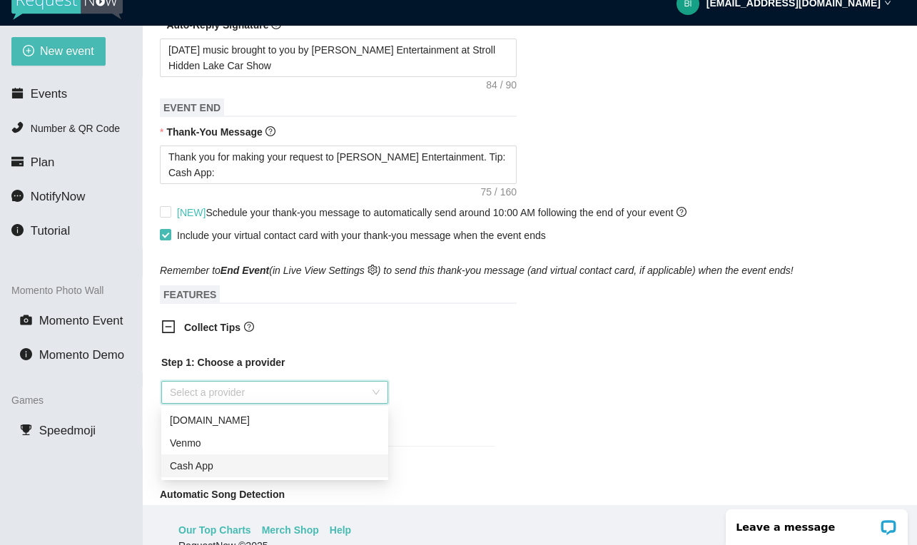
click at [290, 464] on div "Cash App" at bounding box center [275, 466] width 210 height 16
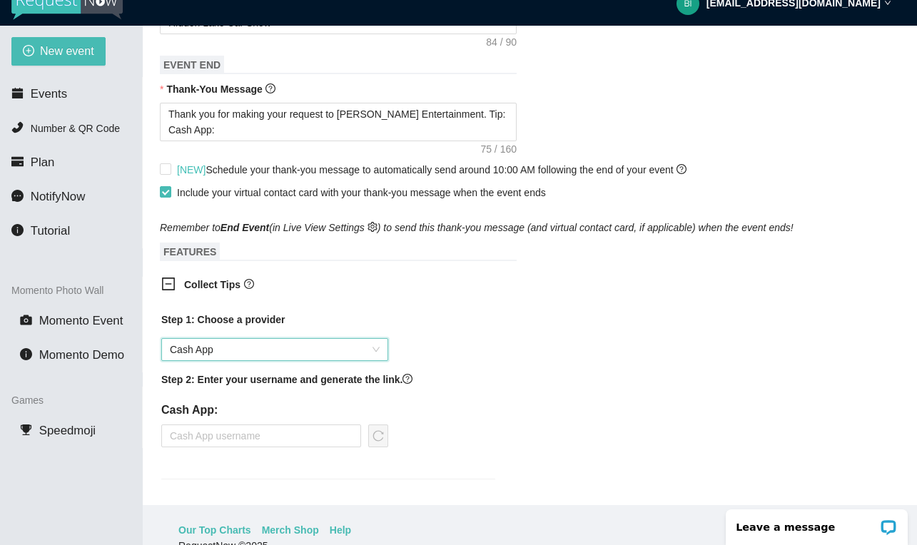
scroll to position [710, 0]
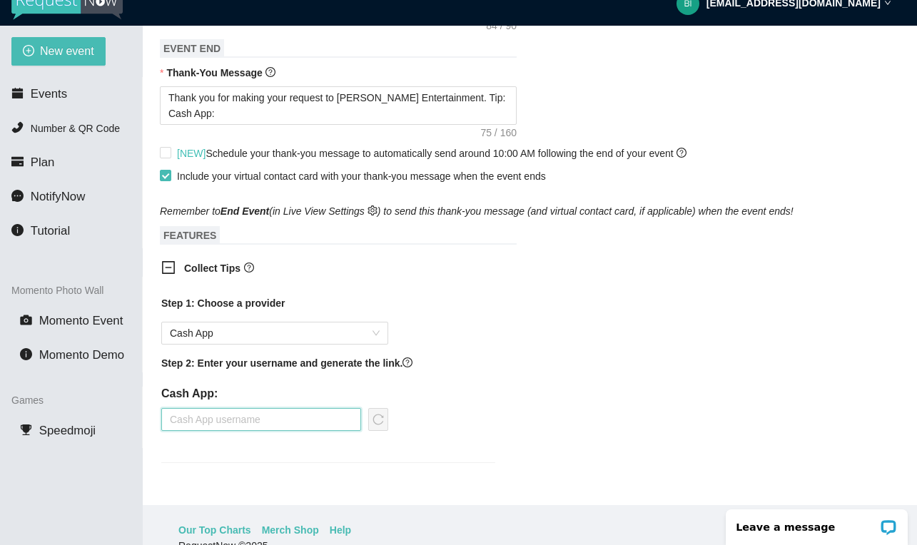
click at [329, 425] on input "text" at bounding box center [261, 419] width 200 height 23
click at [226, 408] on input "text" at bounding box center [261, 419] width 200 height 23
paste input "$djwfy"
click at [382, 418] on icon "reload" at bounding box center [377, 419] width 11 height 11
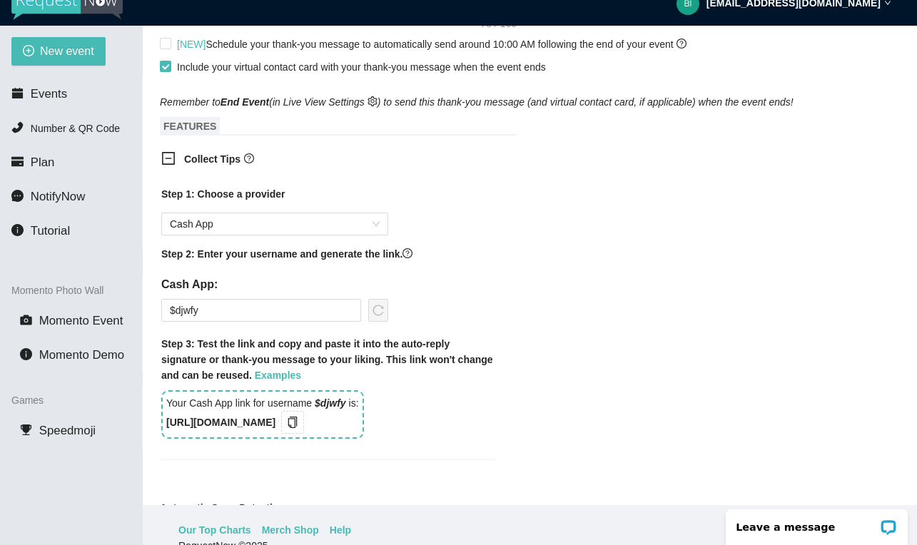
scroll to position [837, 0]
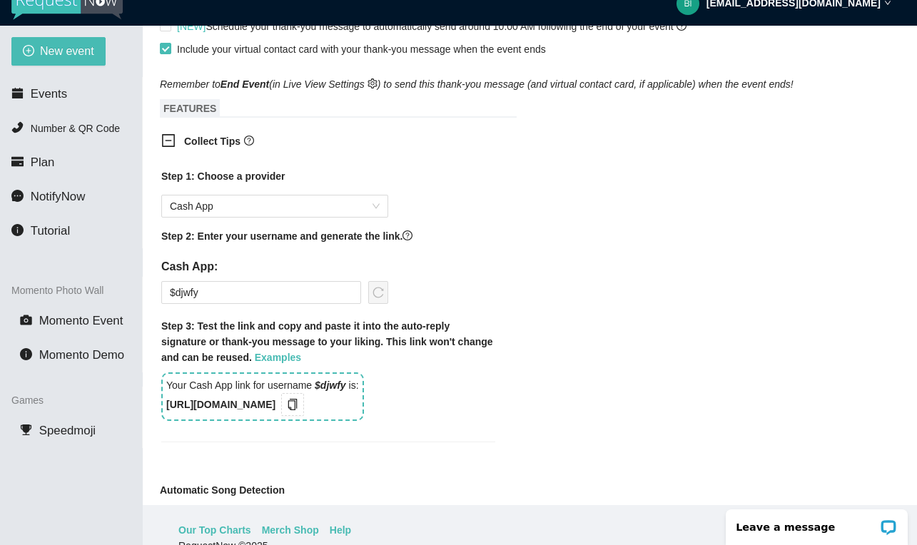
click at [302, 403] on div "Your Cash App link for username $djwfy is: [URL][DOMAIN_NAME]" at bounding box center [262, 396] width 203 height 49
click at [298, 402] on icon "copy" at bounding box center [292, 404] width 11 height 11
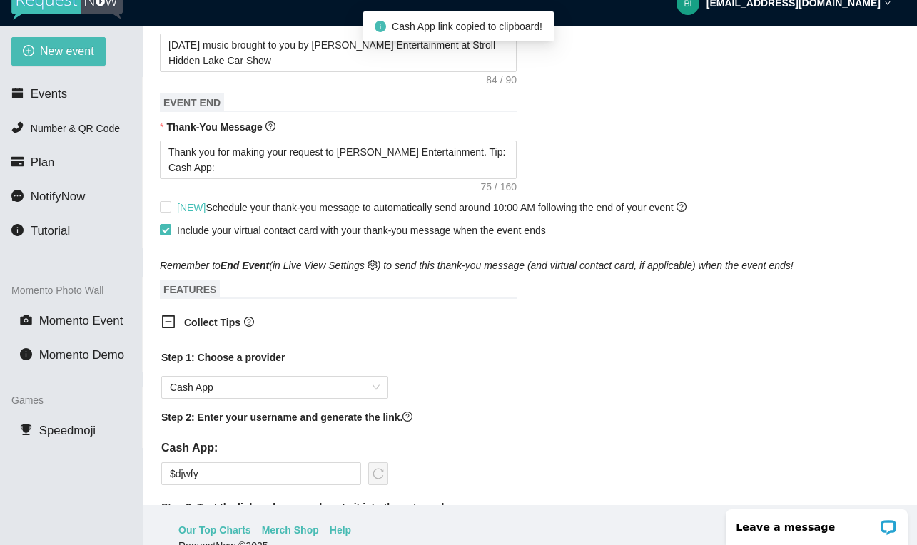
scroll to position [602, 0]
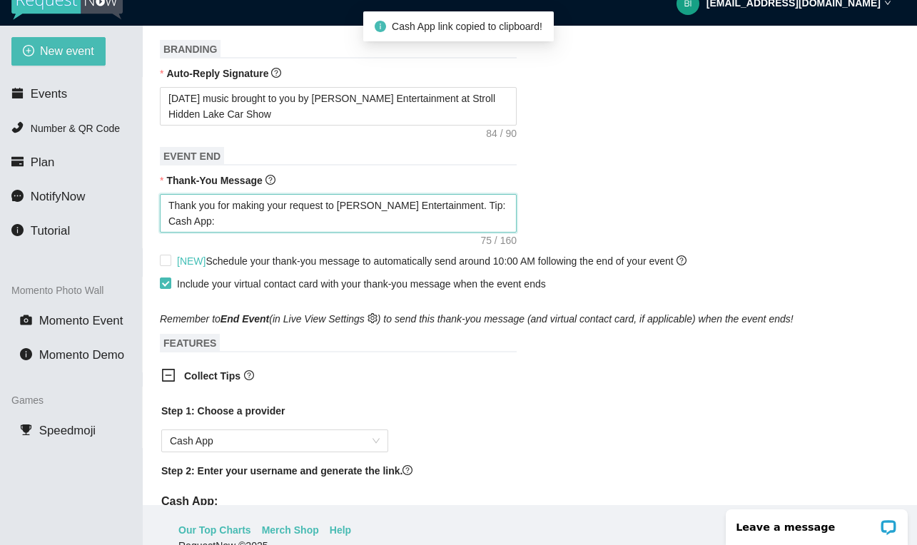
click at [239, 221] on textarea "Thank you for making your request to [PERSON_NAME] Entertainment. Tip: Cash App:" at bounding box center [338, 213] width 357 height 39
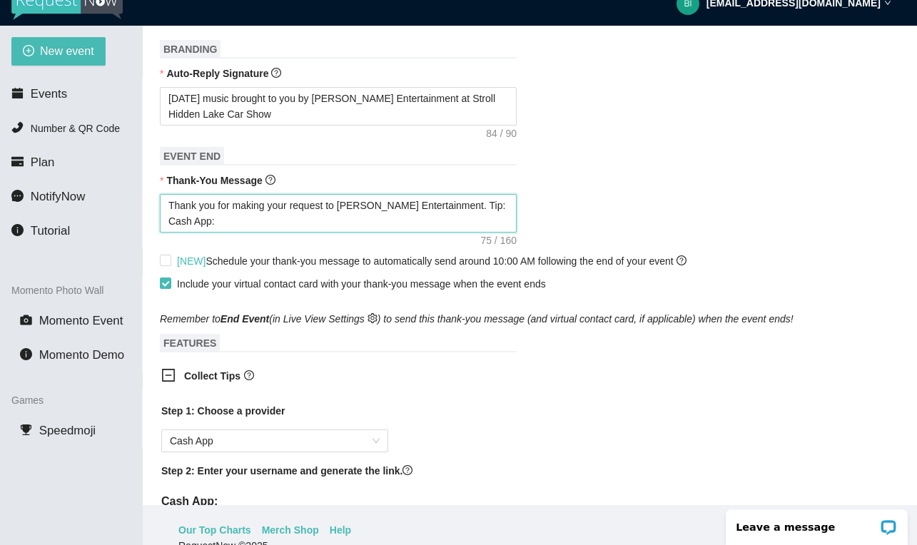
paste textarea "[URL][DOMAIN_NAME]"
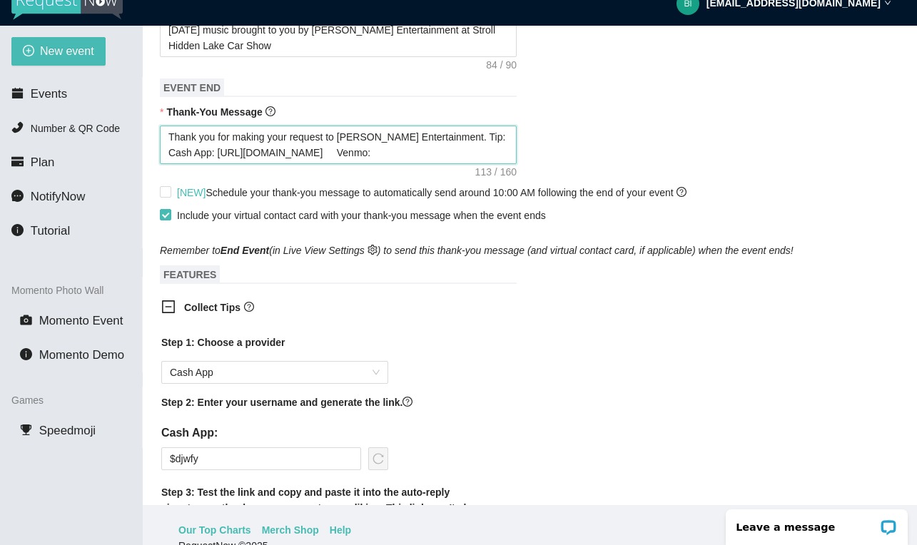
scroll to position [684, 0]
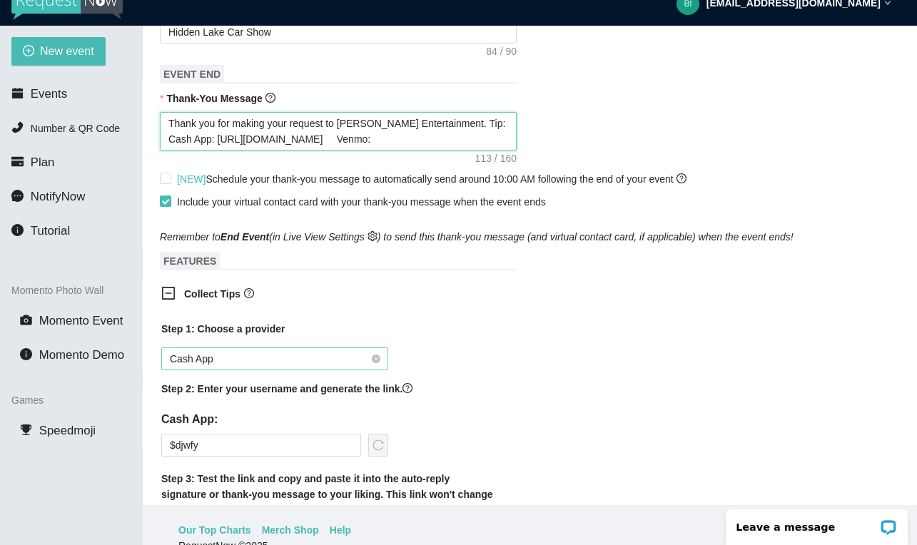
click at [377, 365] on span "Cash App" at bounding box center [275, 358] width 210 height 21
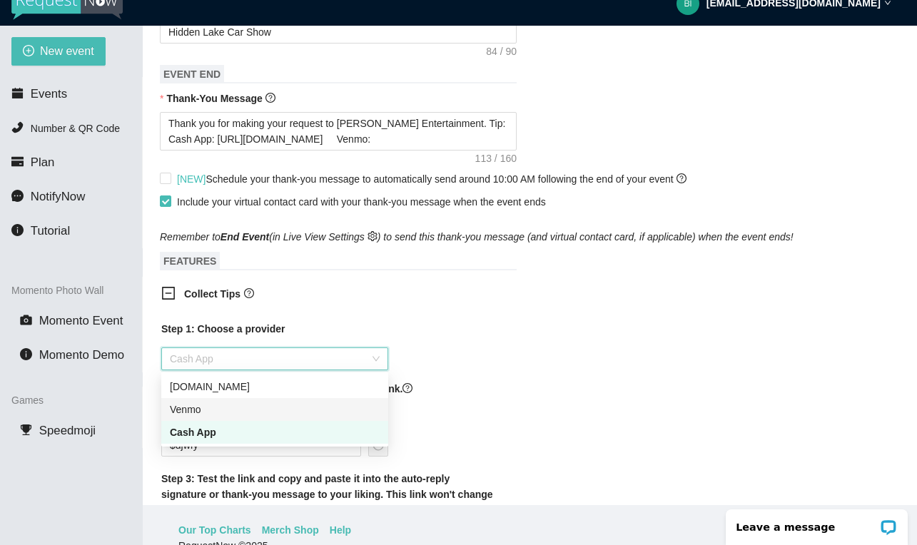
click at [327, 416] on div "Venmo" at bounding box center [275, 410] width 210 height 16
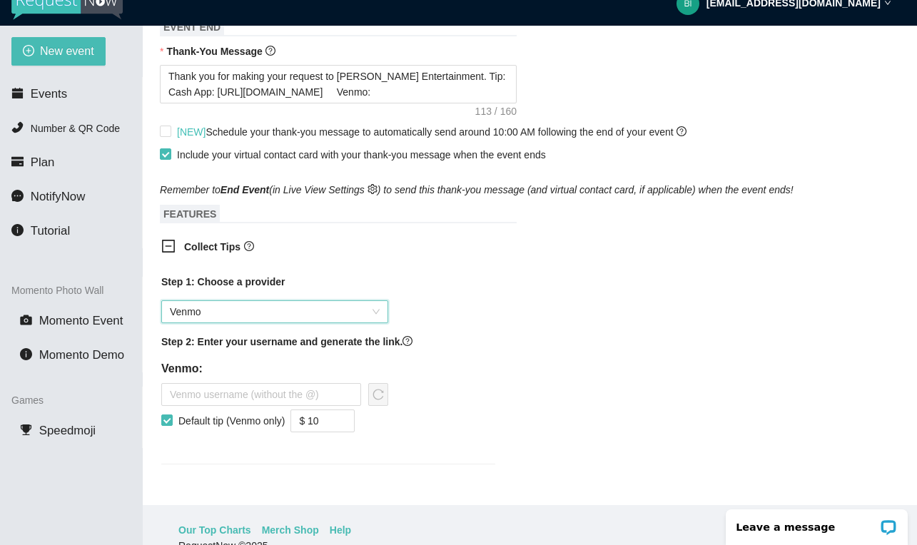
scroll to position [761, 0]
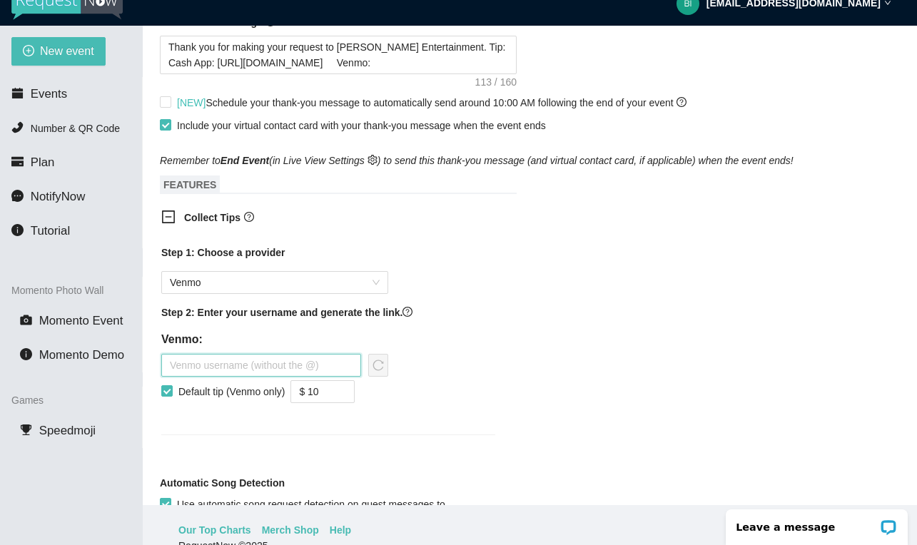
click at [254, 367] on input "text" at bounding box center [261, 365] width 200 height 23
paste input "[PERSON_NAME]-young482"
click at [350, 395] on icon "down" at bounding box center [347, 396] width 5 height 5
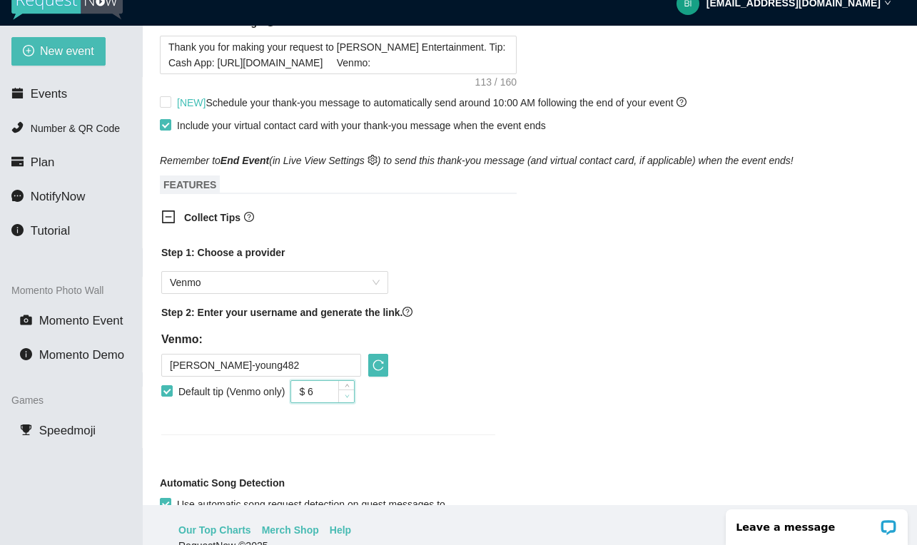
click at [350, 395] on icon "down" at bounding box center [347, 396] width 5 height 5
click at [383, 364] on icon "reload" at bounding box center [377, 365] width 11 height 11
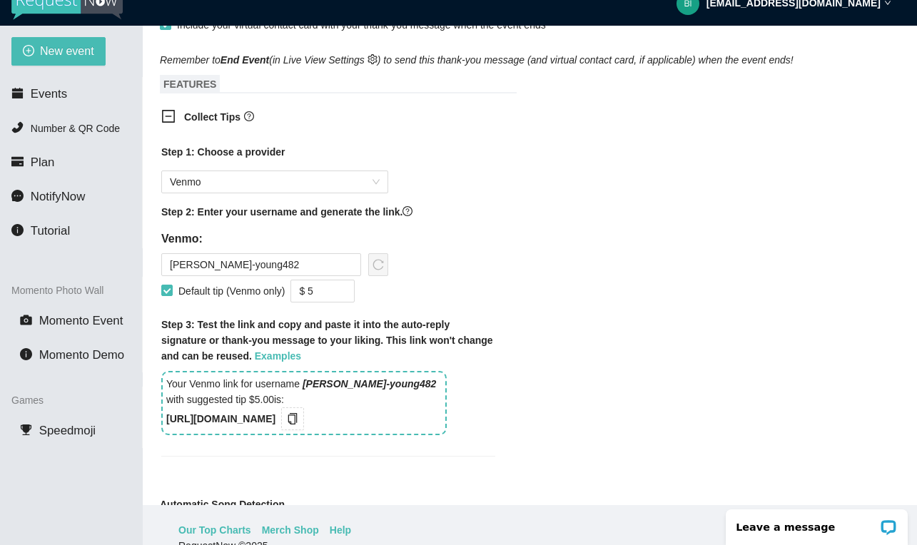
scroll to position [934, 0]
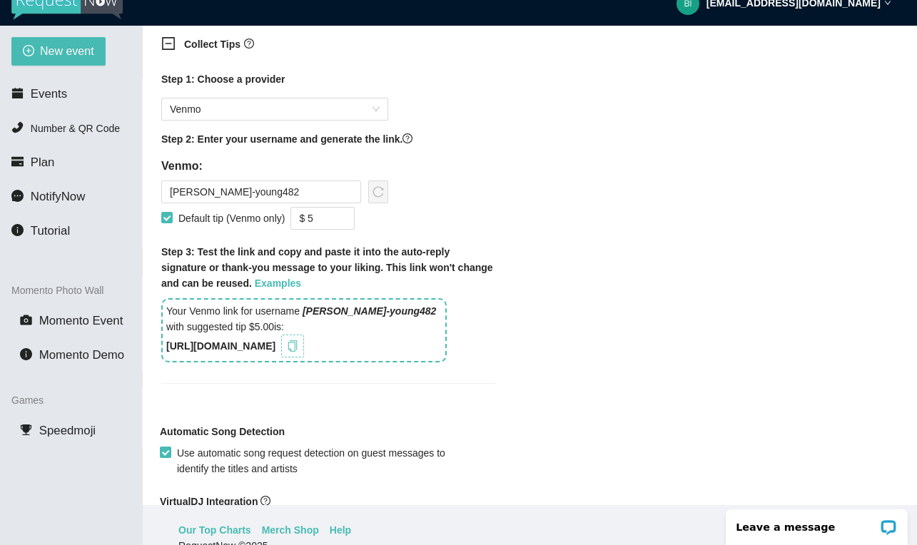
click at [298, 350] on icon "copy" at bounding box center [292, 345] width 11 height 11
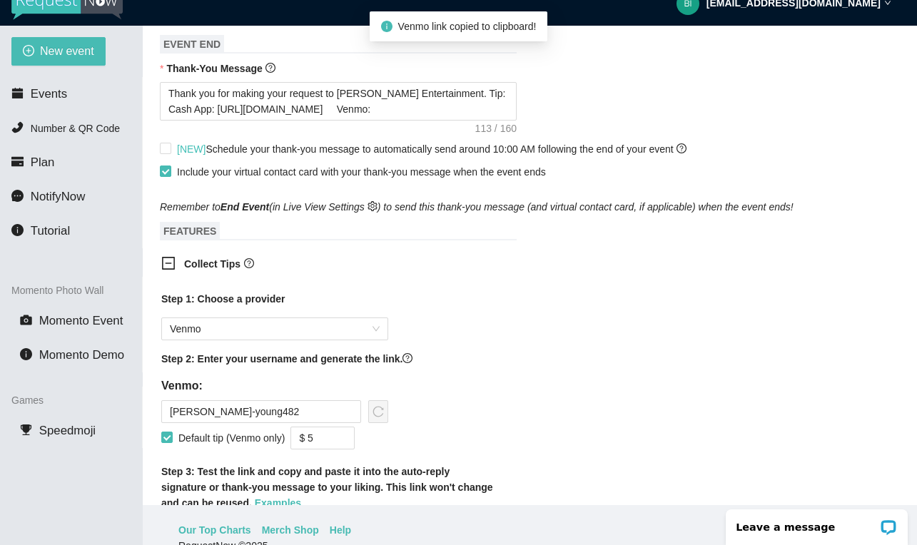
scroll to position [611, 0]
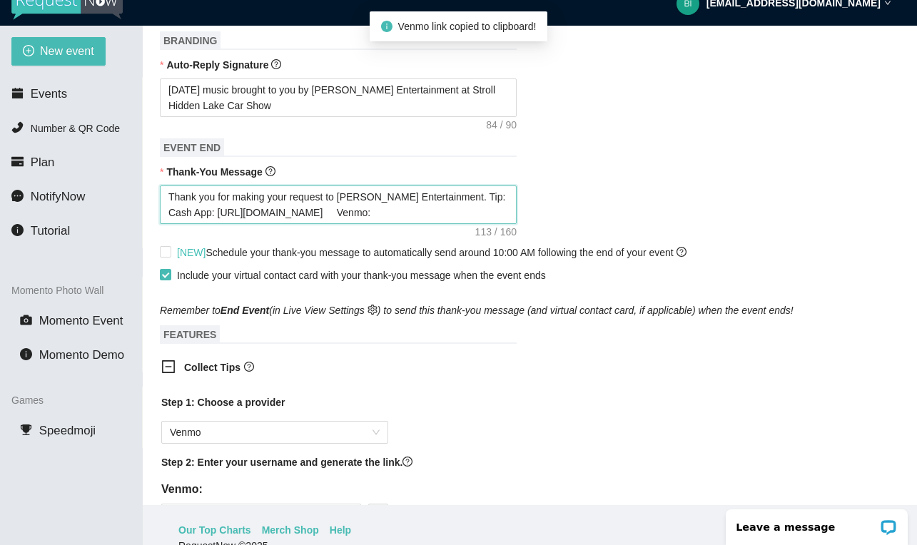
click at [407, 215] on textarea "Thank you for making your request to [PERSON_NAME] Entertainment. Tip: Cash App…" at bounding box center [338, 205] width 357 height 39
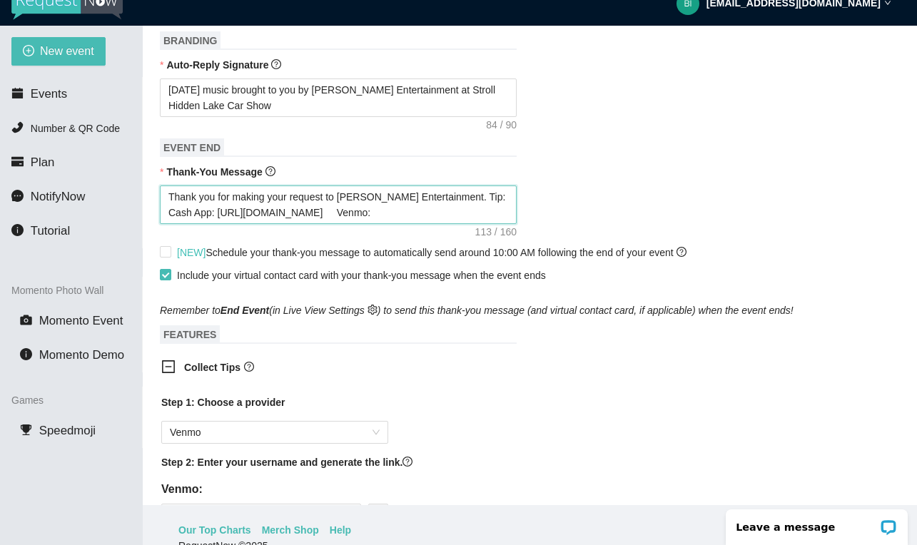
paste textarea "[URL][DOMAIN_NAME]"
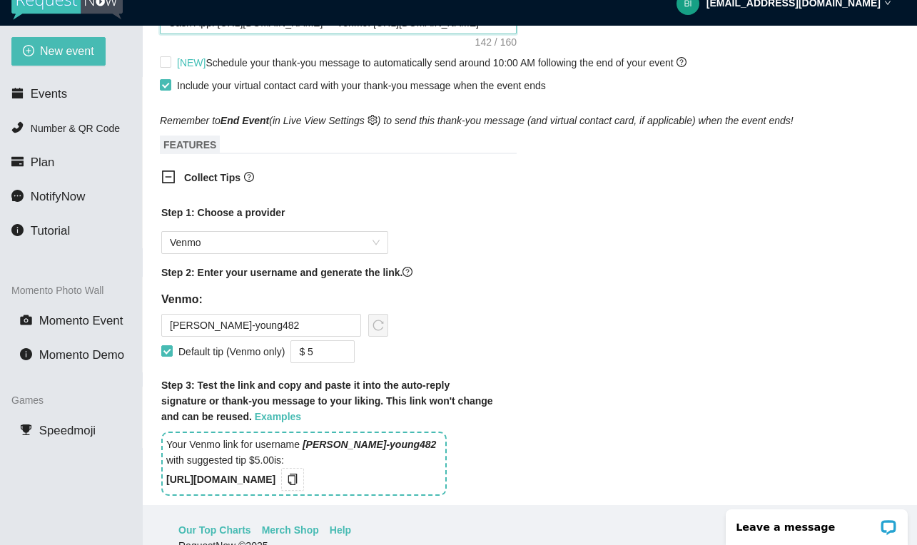
scroll to position [788, 0]
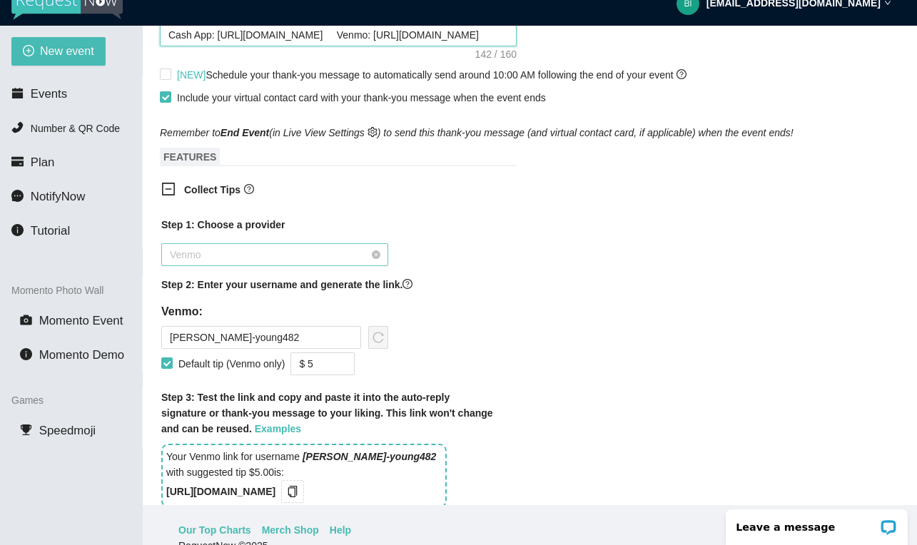
click at [375, 248] on span "Venmo" at bounding box center [275, 254] width 210 height 21
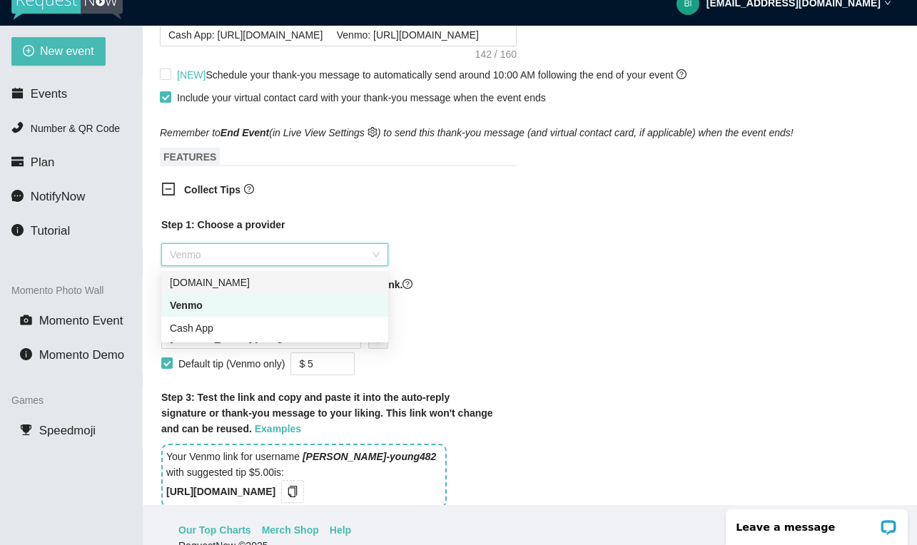
click at [340, 279] on div "[DOMAIN_NAME]" at bounding box center [275, 283] width 210 height 16
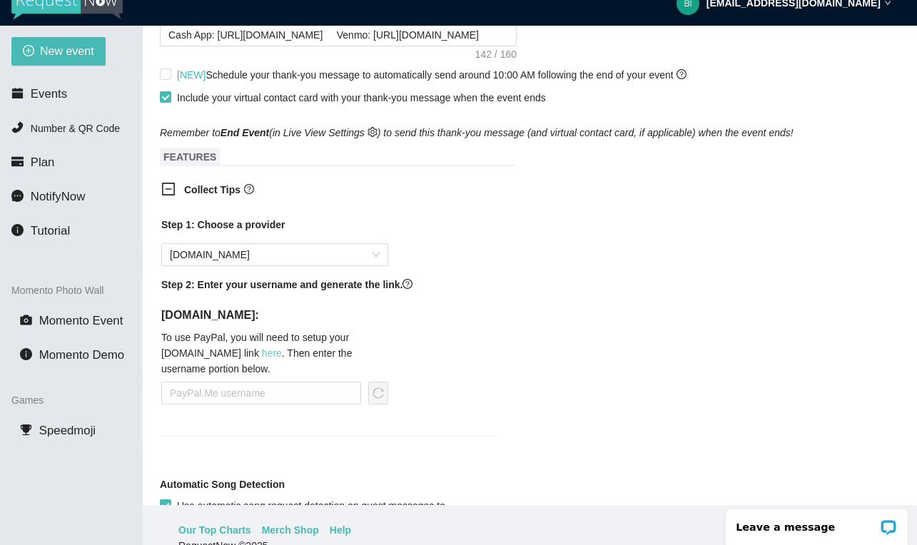
click at [262, 353] on link "here" at bounding box center [272, 352] width 20 height 11
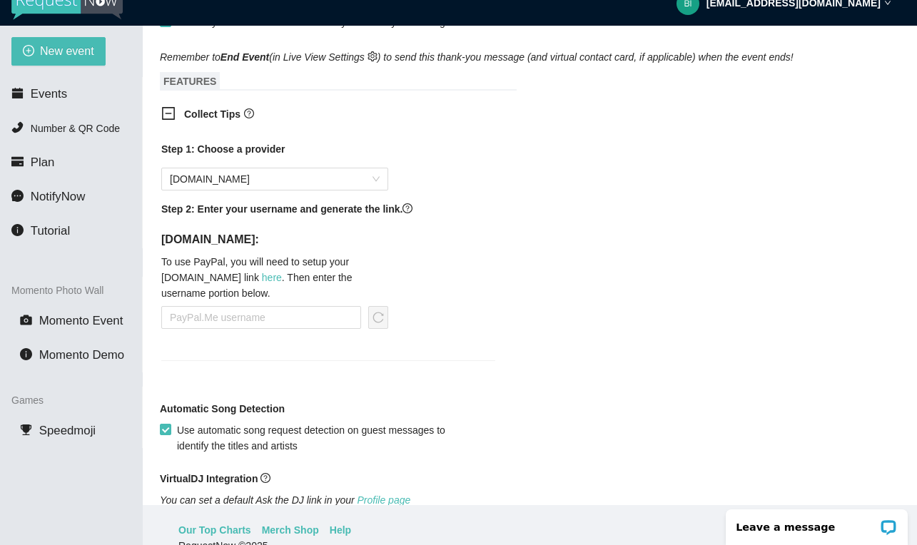
scroll to position [885, 0]
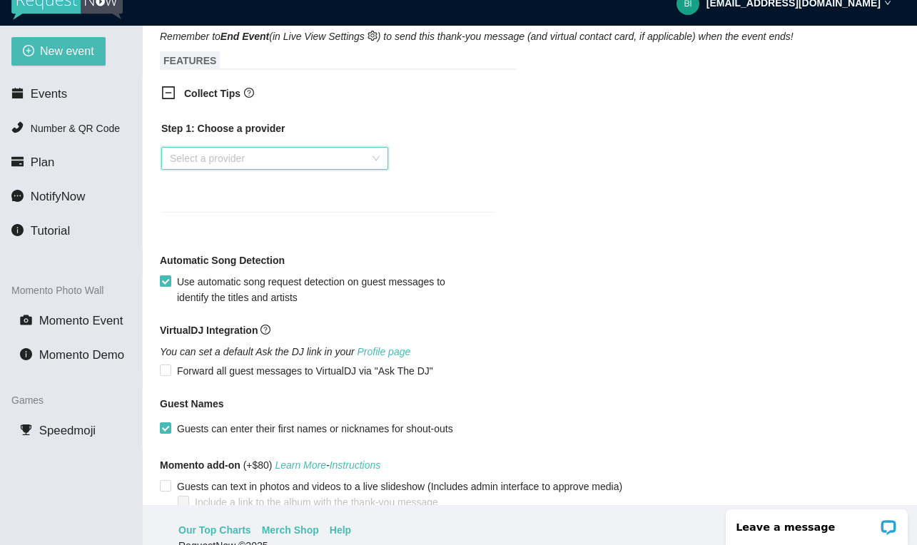
click at [372, 161] on div "Select a provider" at bounding box center [274, 158] width 227 height 23
click at [346, 202] on div "Venmo" at bounding box center [275, 209] width 210 height 16
click at [379, 161] on div "Select a provider" at bounding box center [274, 158] width 227 height 23
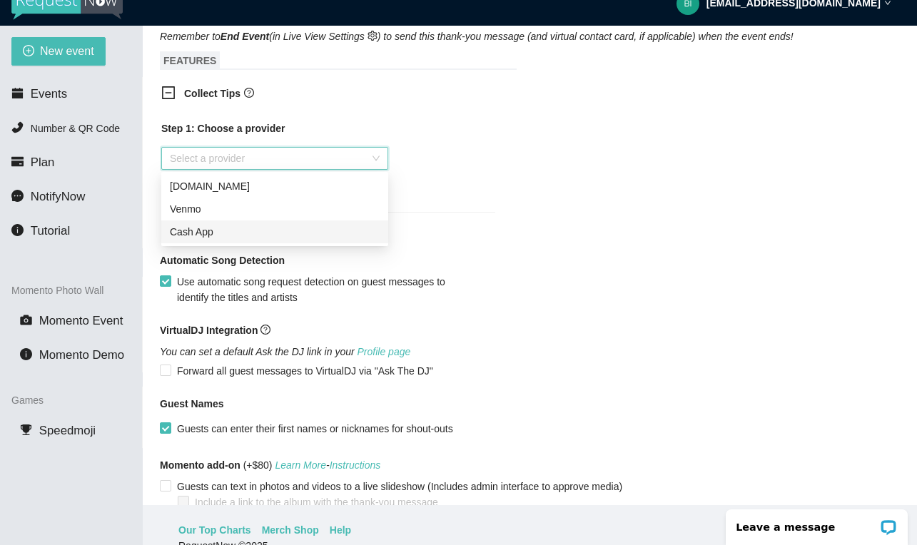
click at [348, 230] on div "Cash App" at bounding box center [275, 232] width 210 height 16
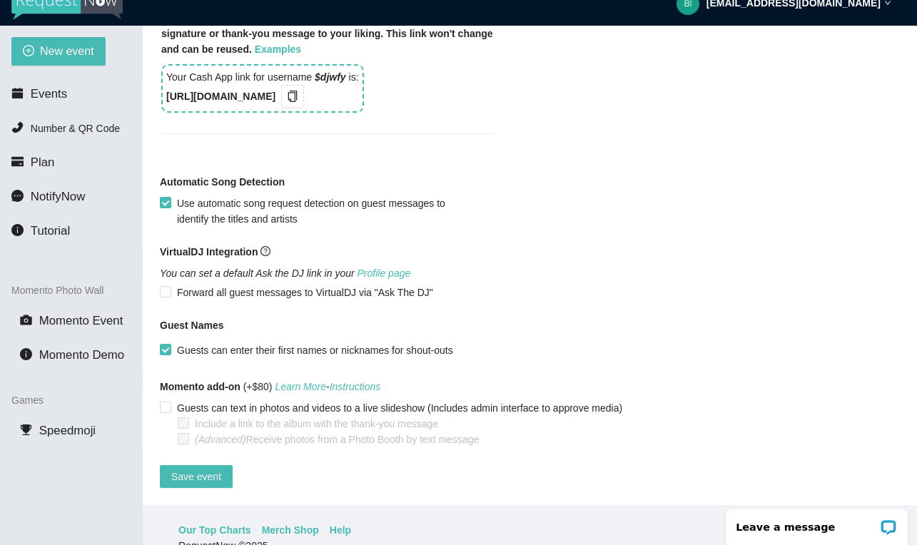
scroll to position [1155, 0]
click at [181, 472] on span "Save event" at bounding box center [196, 477] width 50 height 16
click at [50, 99] on span "Events" at bounding box center [49, 94] width 36 height 14
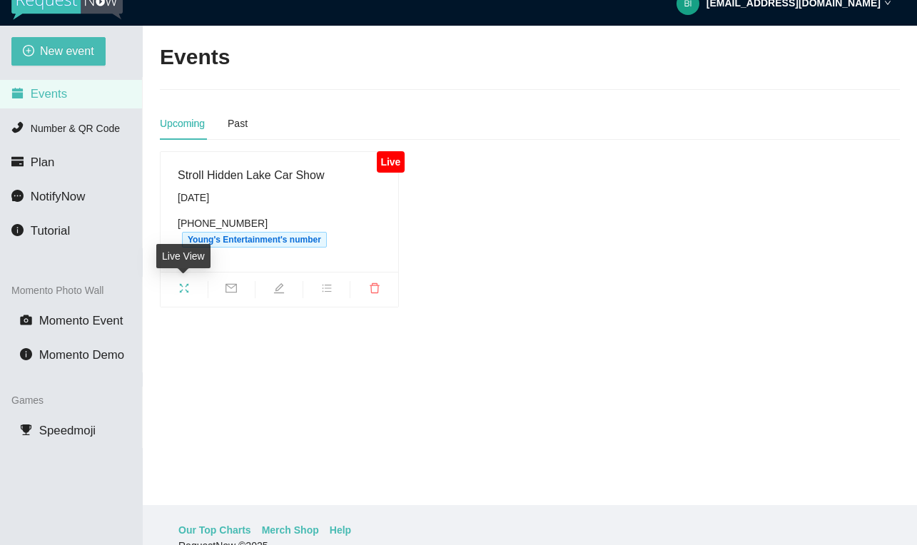
click at [180, 287] on icon "fullscreen" at bounding box center [183, 288] width 11 height 11
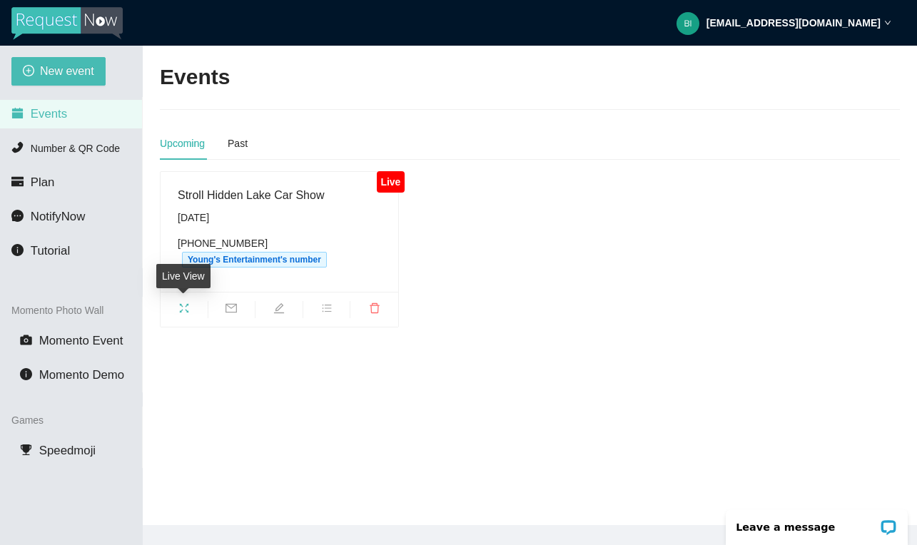
click at [191, 309] on span "fullscreen" at bounding box center [184, 311] width 47 height 16
click at [282, 306] on icon "edit" at bounding box center [279, 308] width 10 height 10
type textarea "[URL][DOMAIN_NAME]"
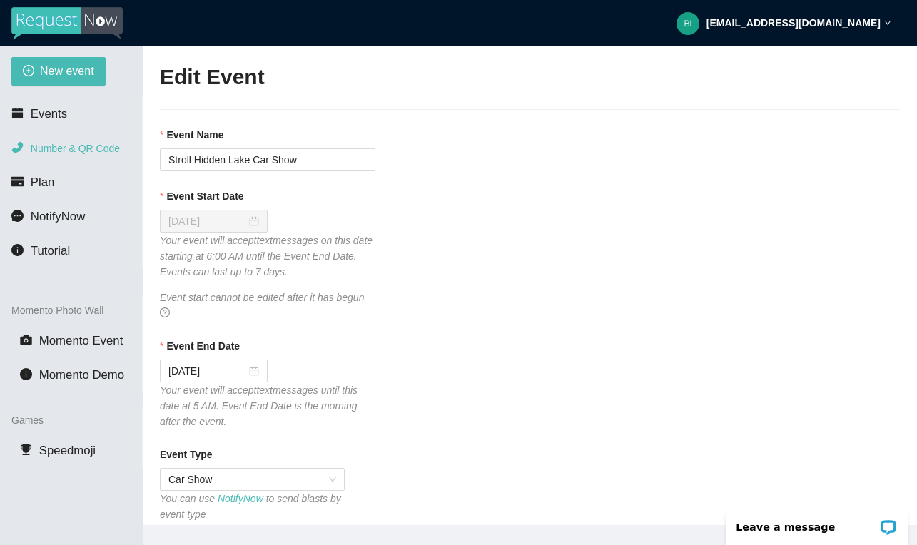
click at [73, 143] on span "Number & QR Code" at bounding box center [75, 148] width 89 height 11
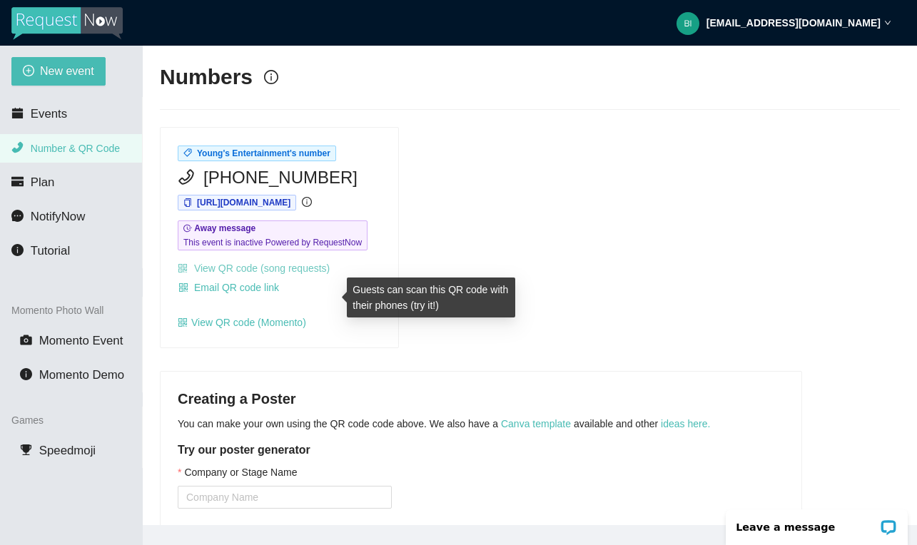
click at [250, 274] on link "View QR code (song requests)" at bounding box center [254, 268] width 152 height 11
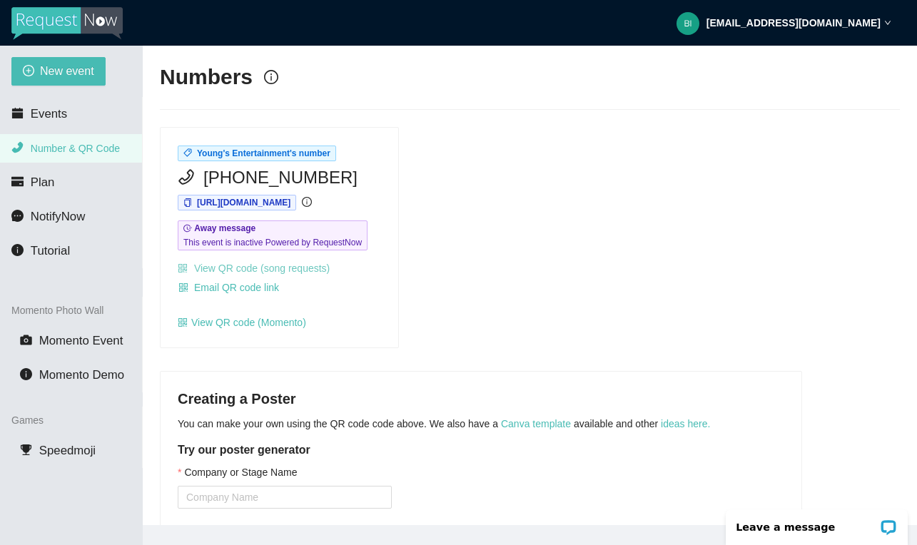
click at [277, 274] on link "View QR code (song requests)" at bounding box center [254, 268] width 152 height 11
click at [49, 108] on span "Events" at bounding box center [49, 114] width 36 height 14
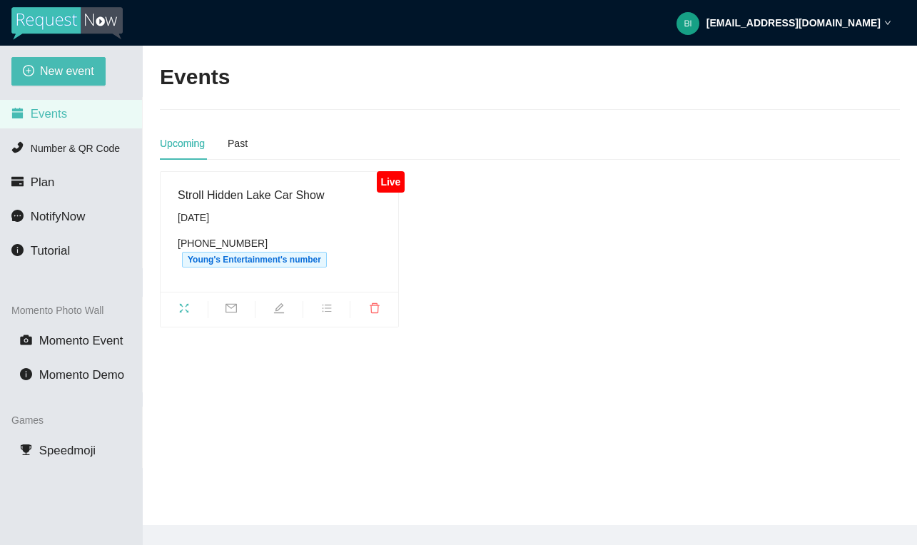
click at [187, 312] on icon "fullscreen" at bounding box center [184, 307] width 9 height 9
